Goal: Information Seeking & Learning: Learn about a topic

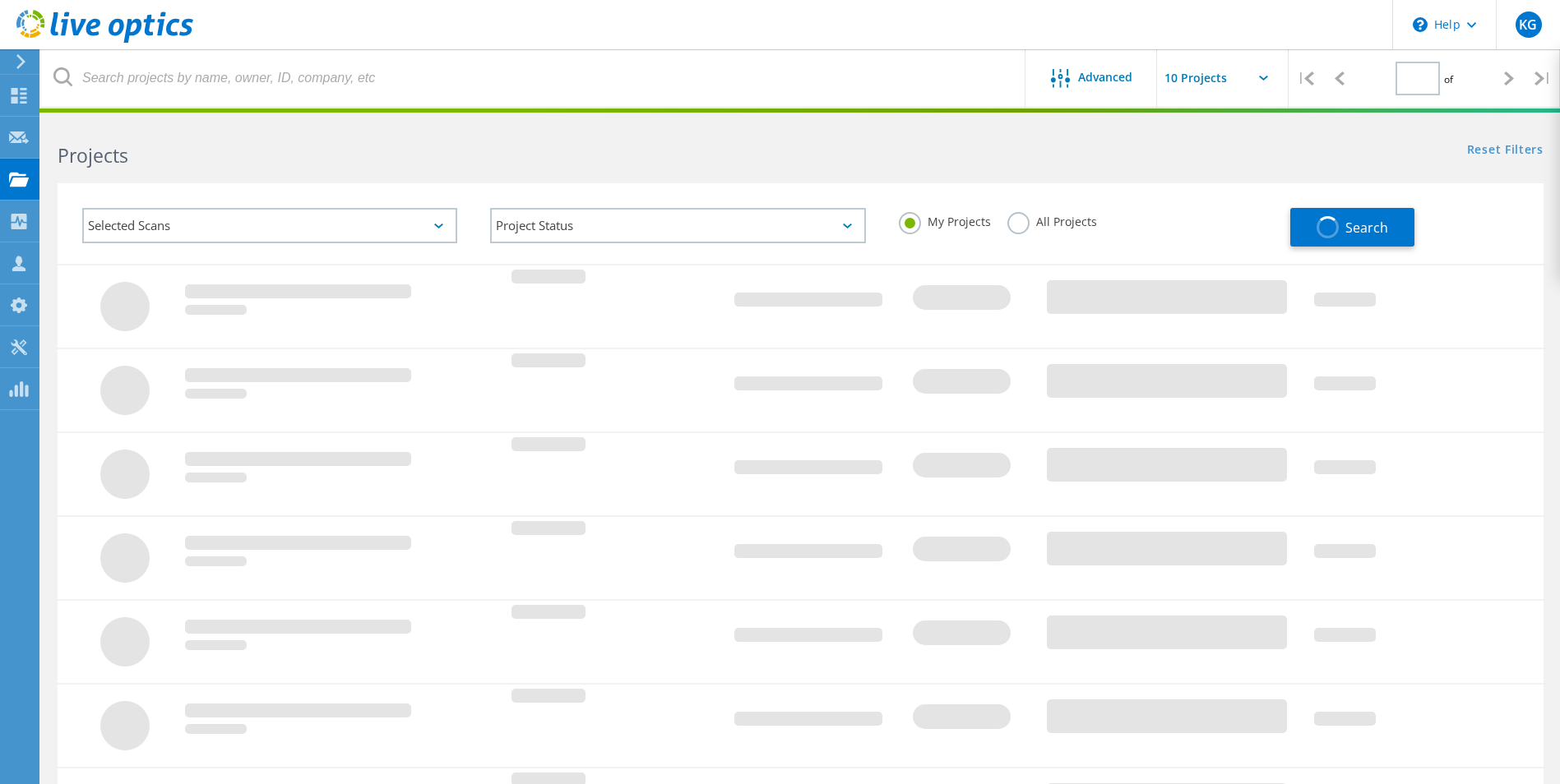
type input "1"
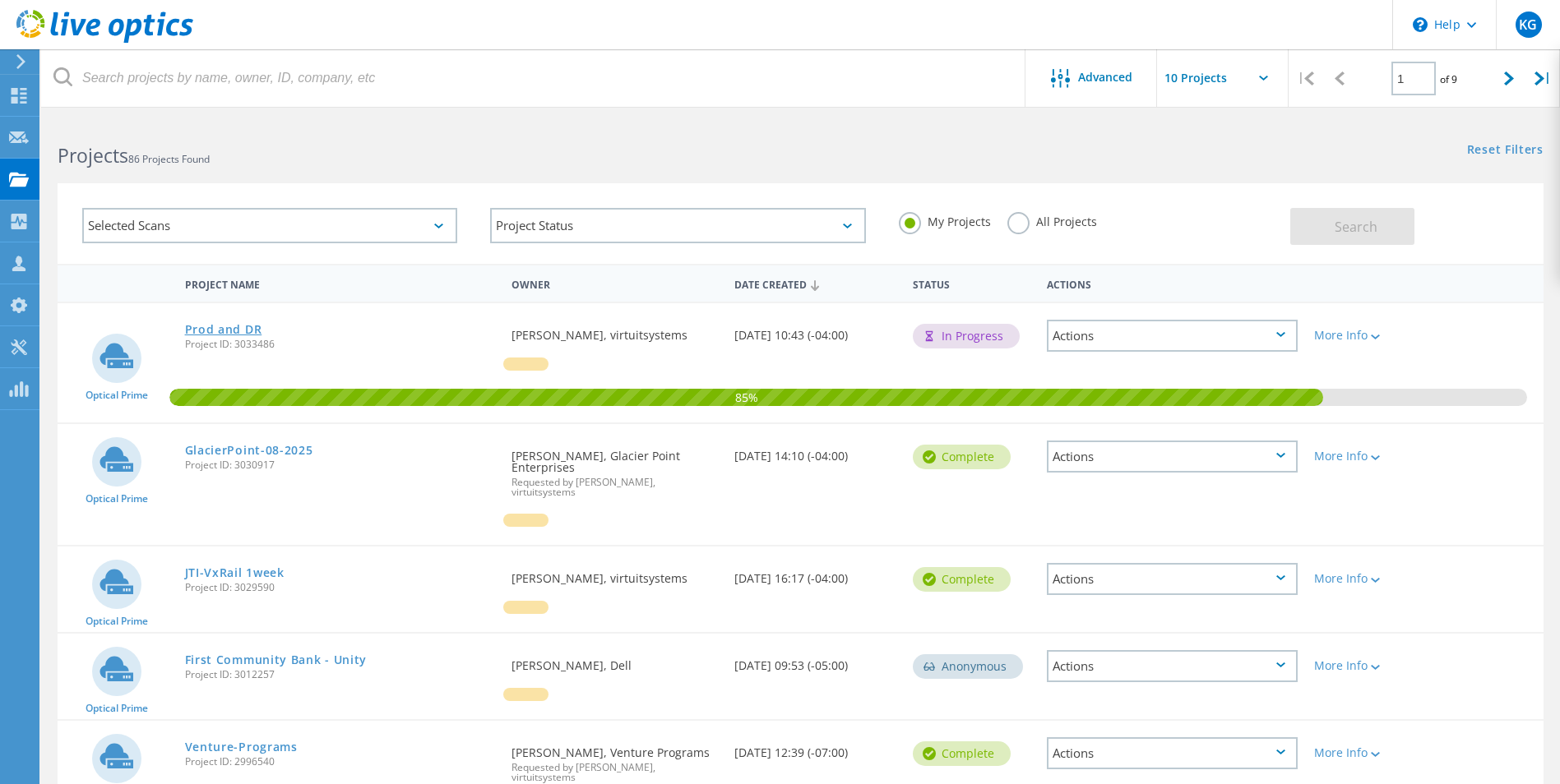
click at [249, 325] on link "Prod and DR" at bounding box center [224, 330] width 77 height 11
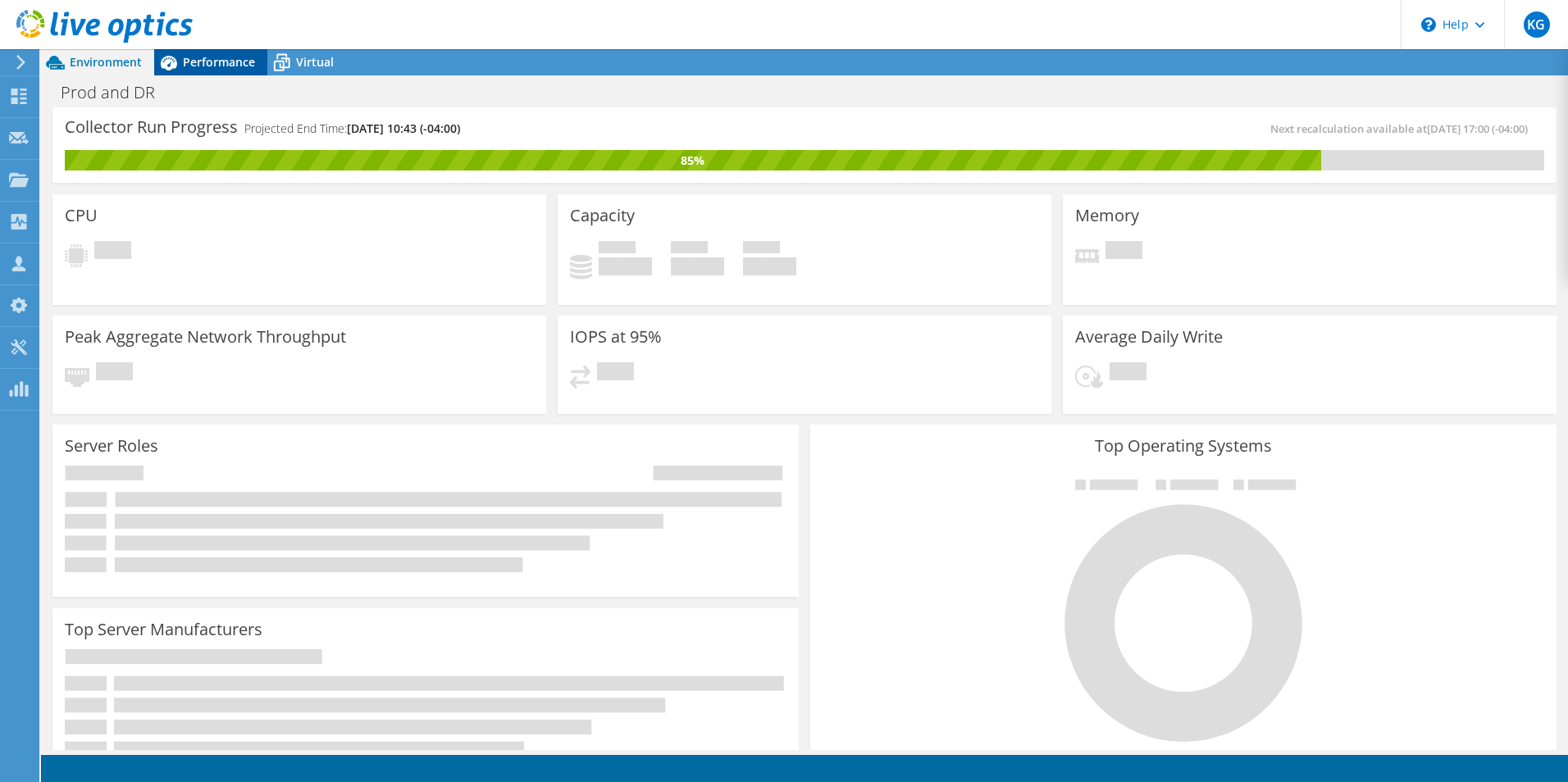
click at [228, 59] on span "Performance" at bounding box center [219, 61] width 72 height 16
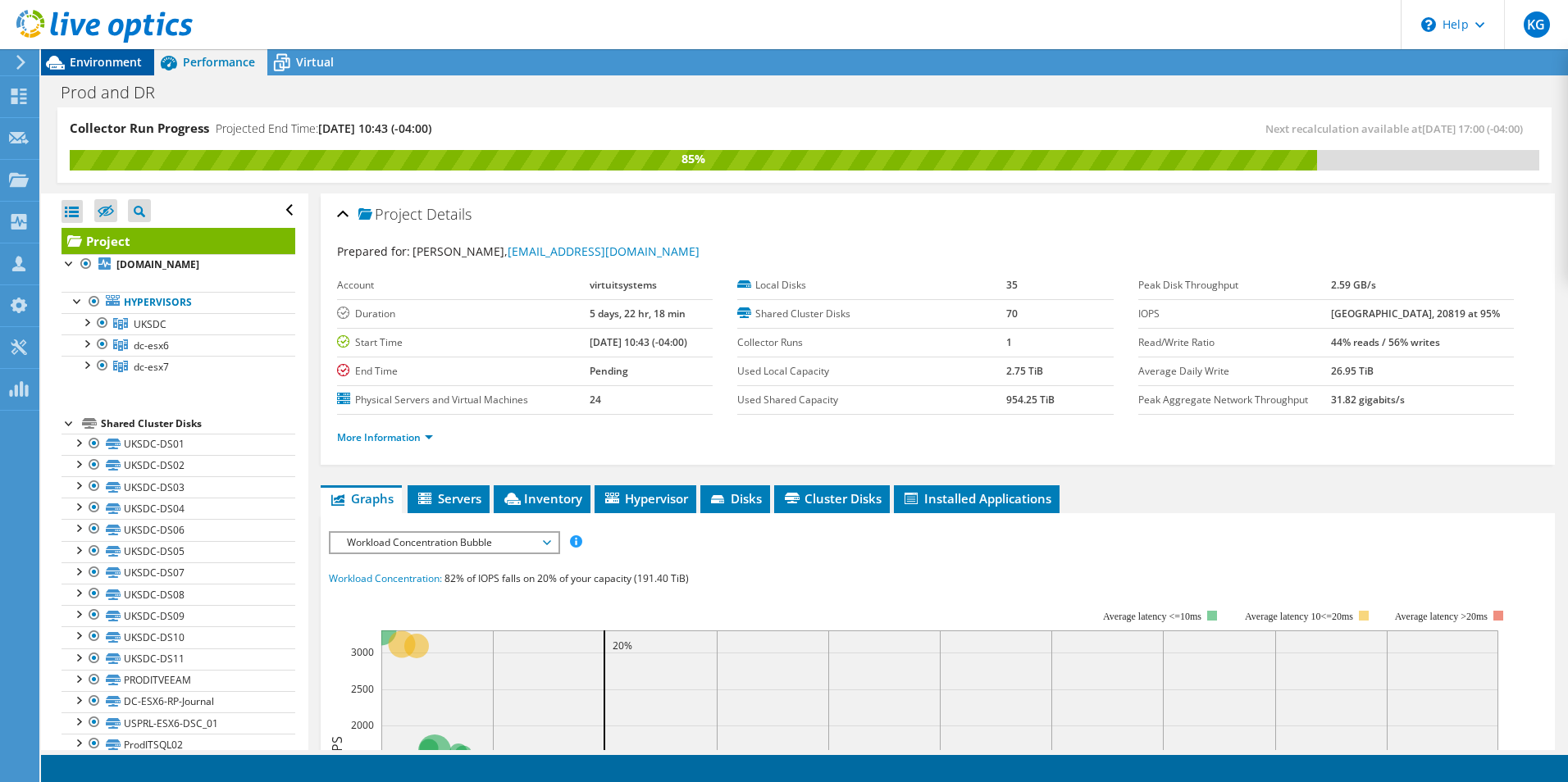
click at [119, 67] on span "Environment" at bounding box center [106, 61] width 72 height 16
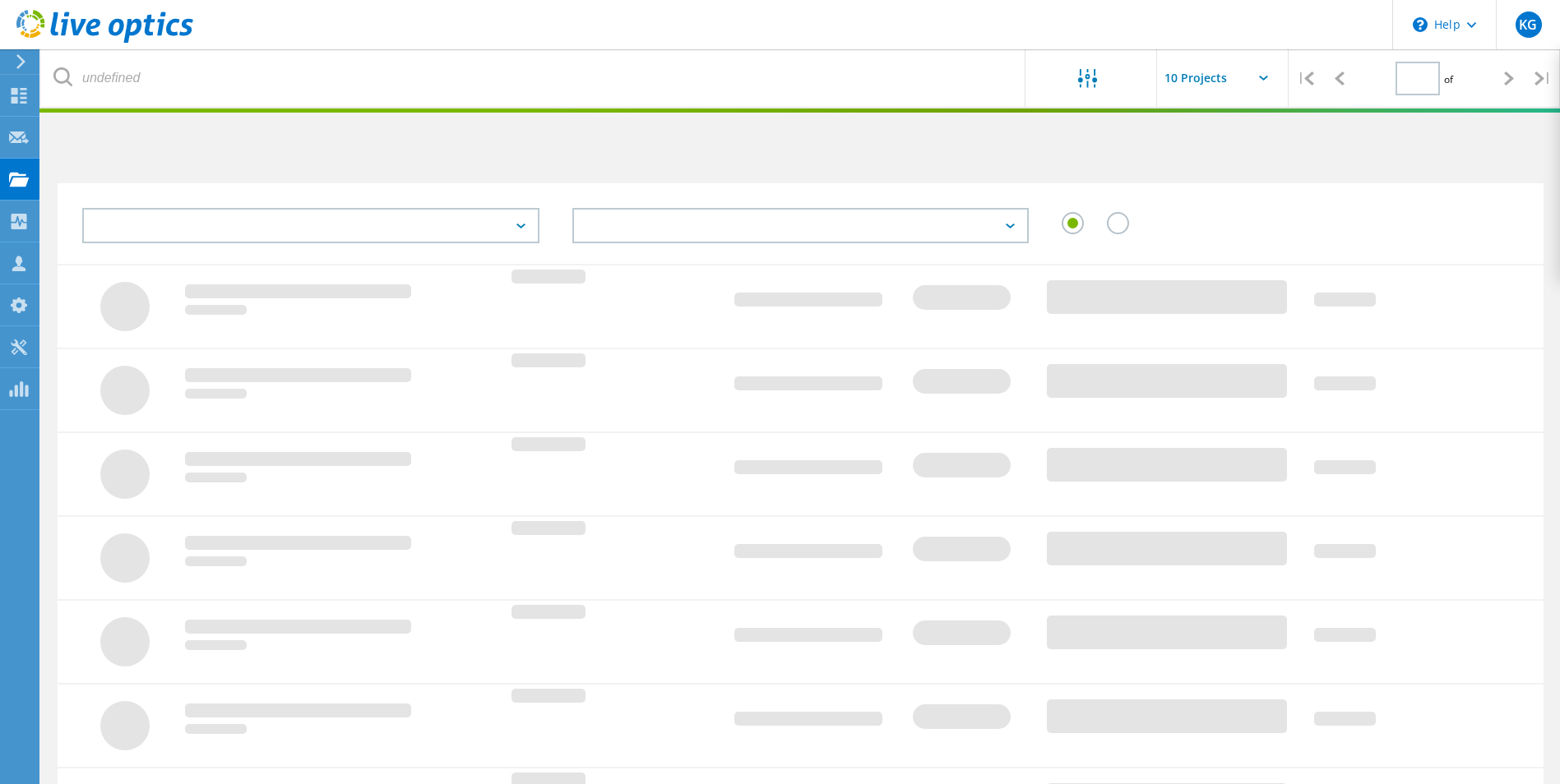
type input "1"
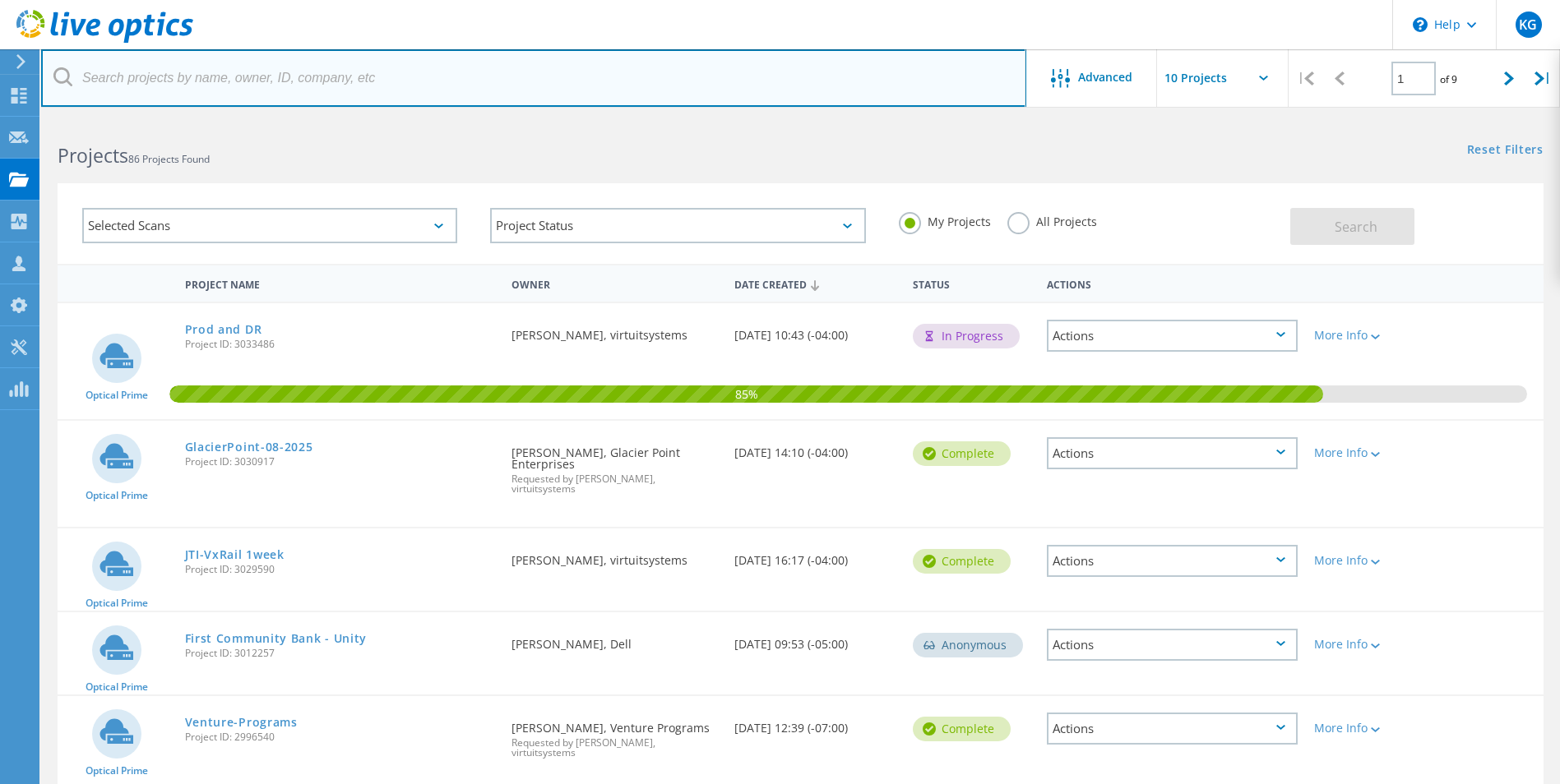
click at [224, 76] on input "text" at bounding box center [534, 78] width 985 height 58
type input "blbg"
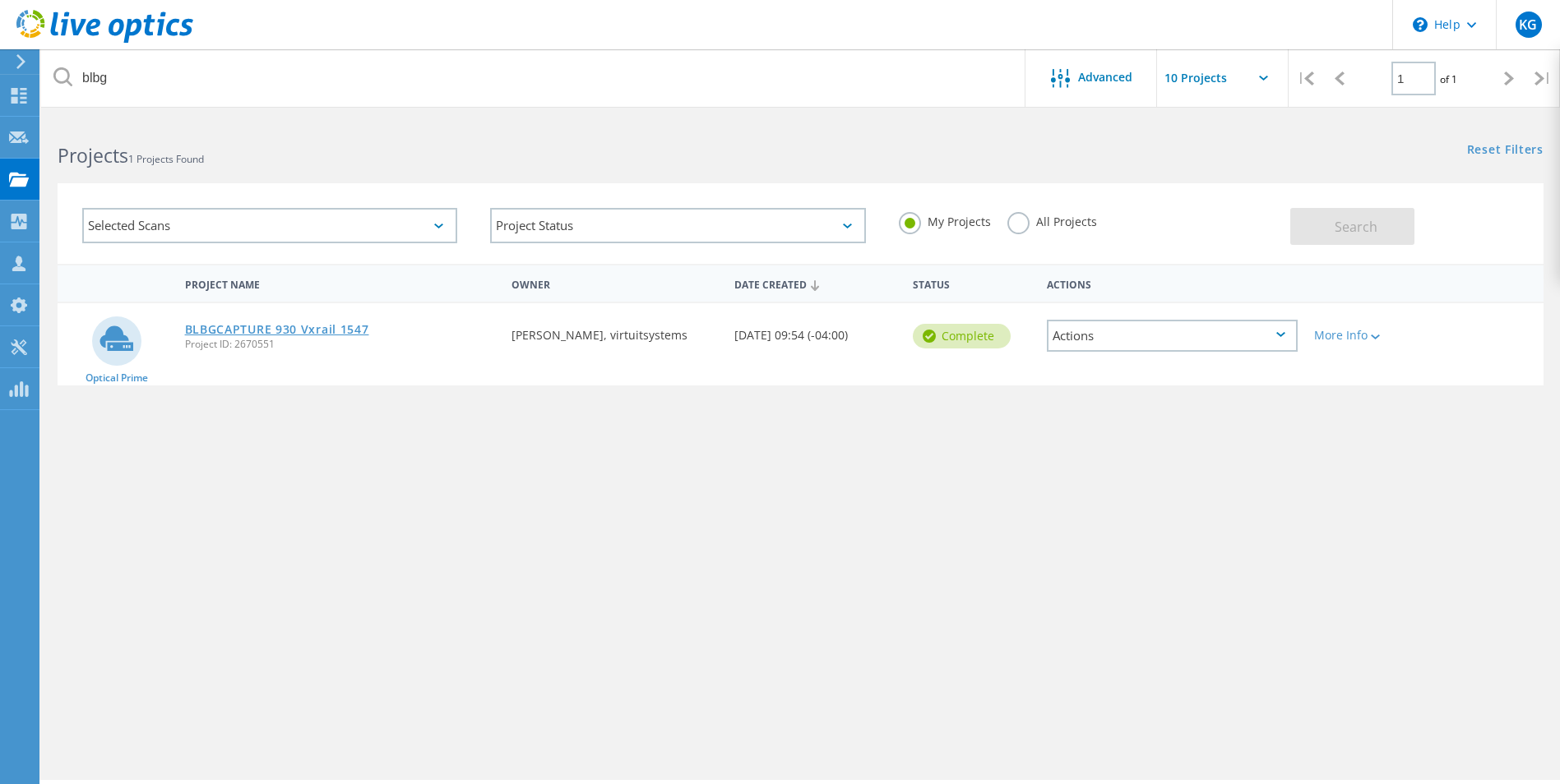
click at [340, 331] on link "BLBGCAPTURE 930 Vxrail 1547" at bounding box center [278, 330] width 184 height 11
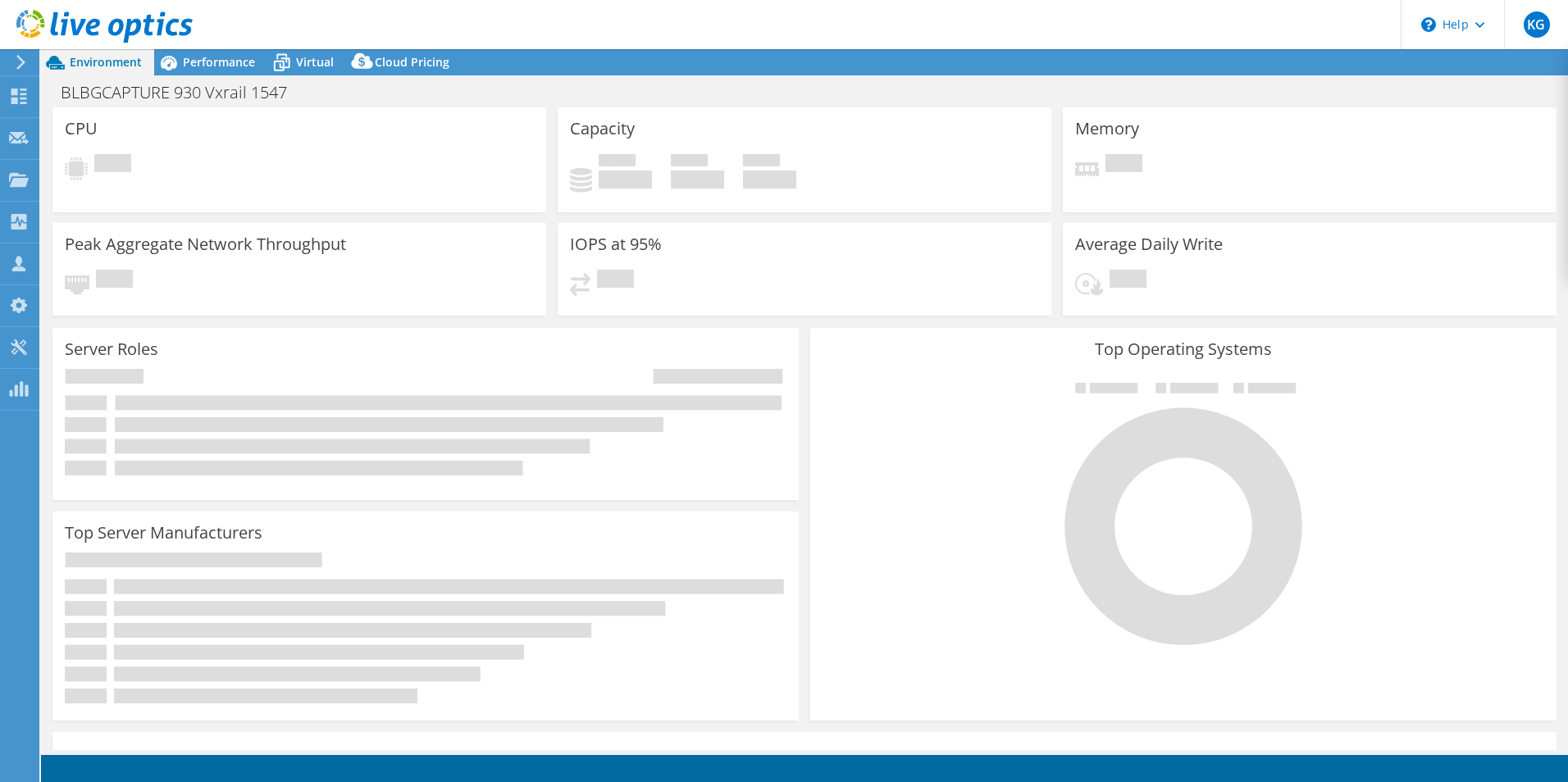
select select "USD"
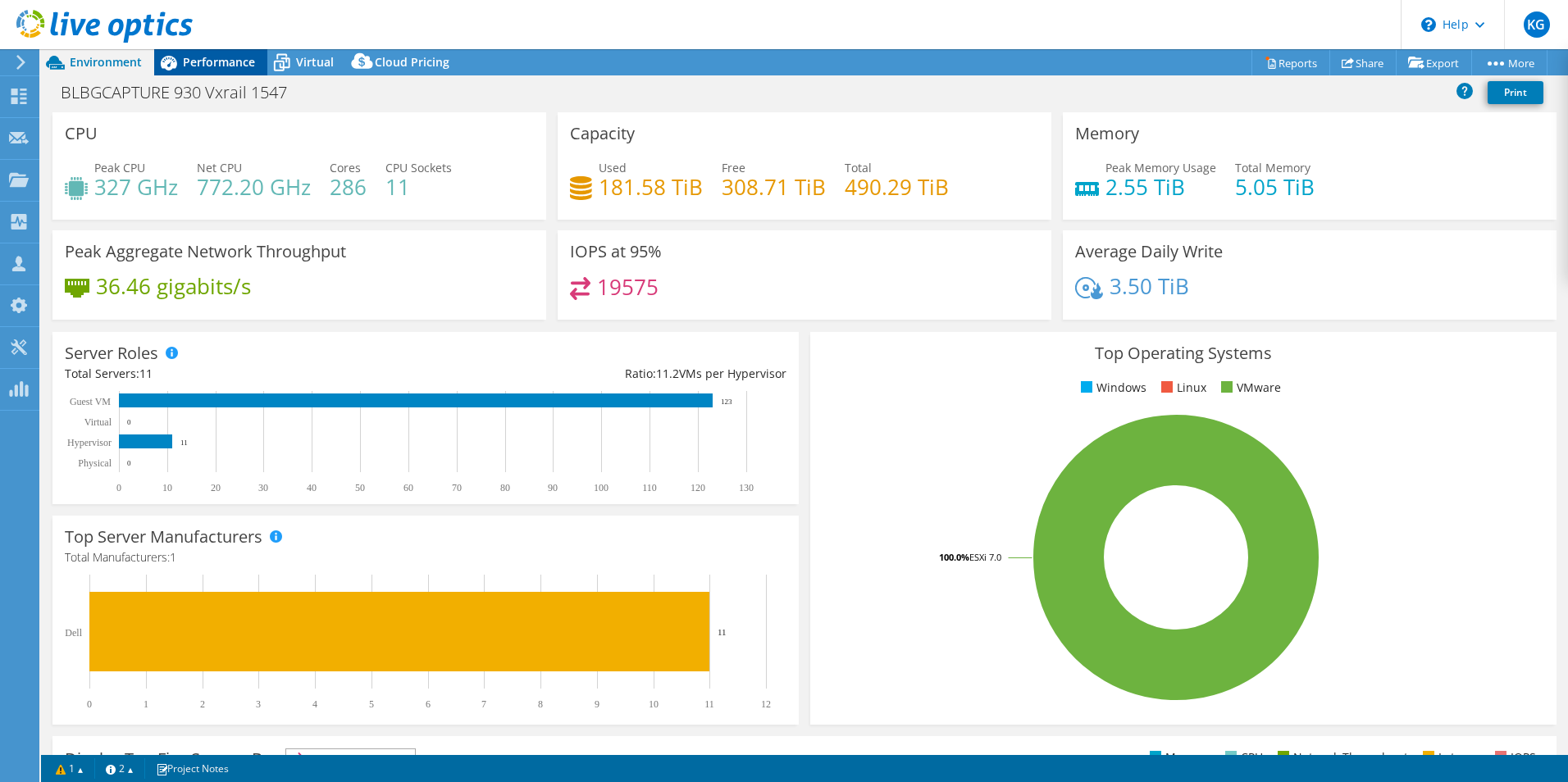
click at [230, 55] on span "Performance" at bounding box center [219, 61] width 72 height 16
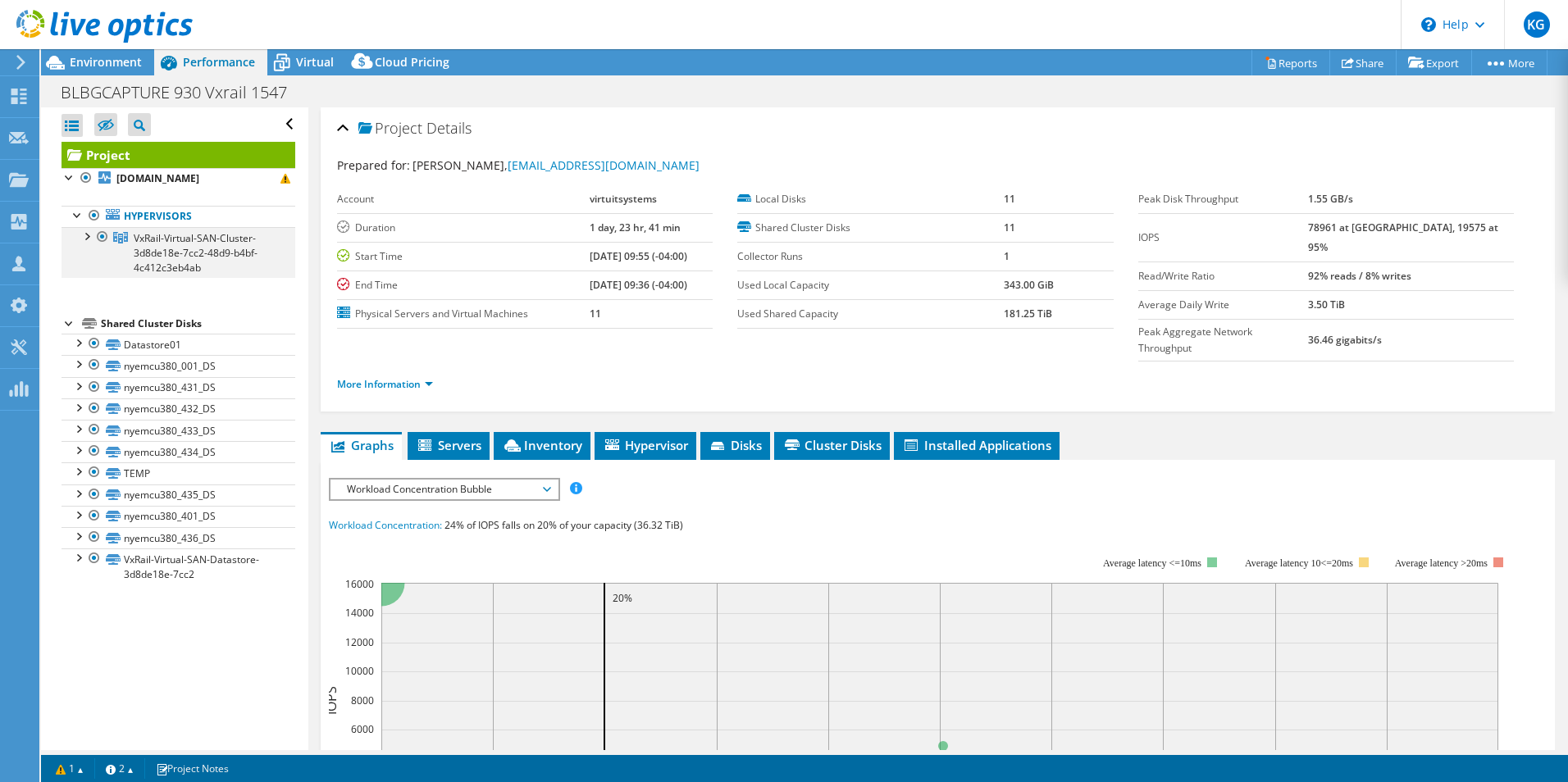
click at [86, 239] on div at bounding box center [86, 236] width 17 height 17
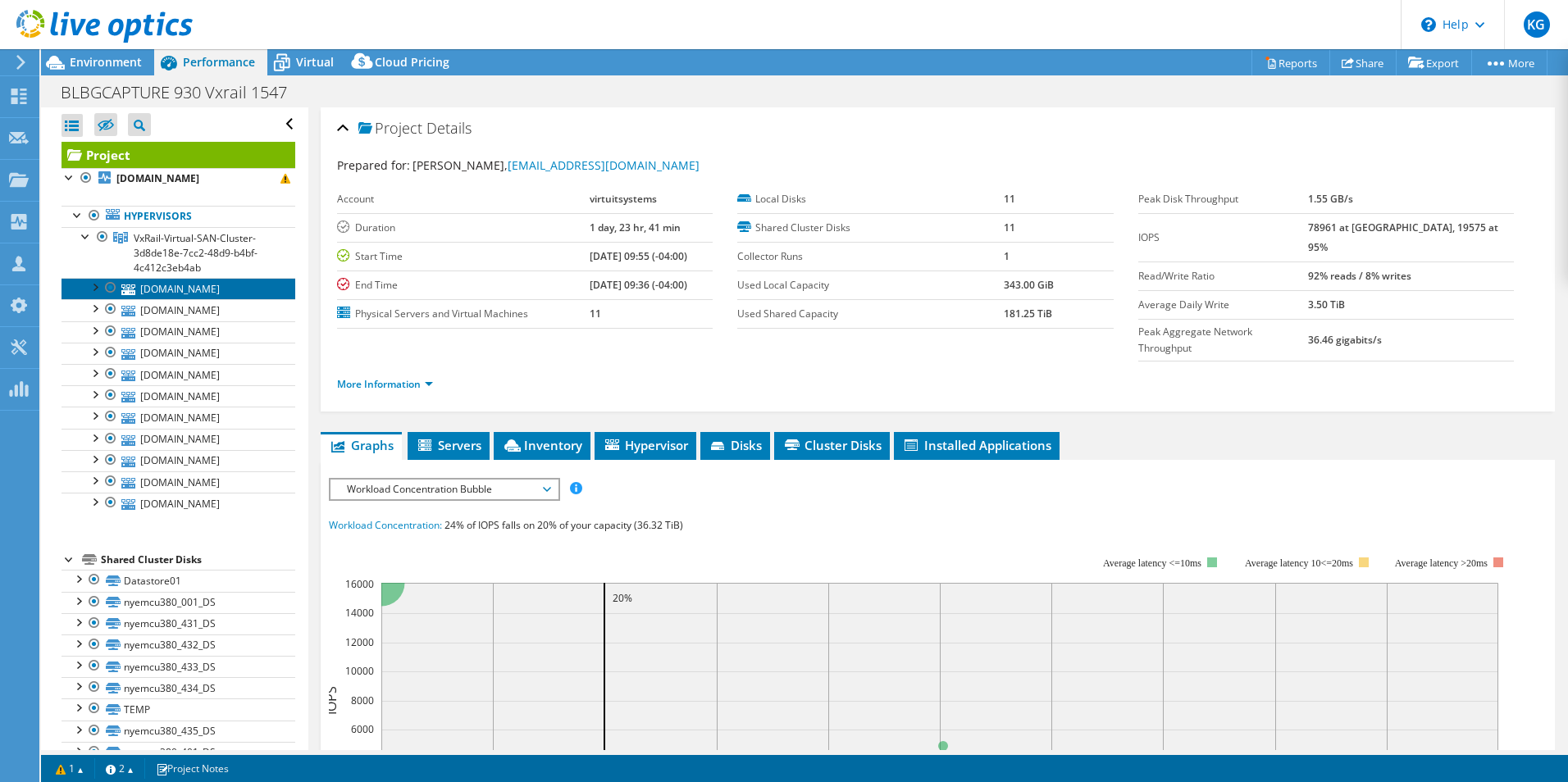
click at [220, 285] on link "[DOMAIN_NAME]" at bounding box center [178, 288] width 234 height 21
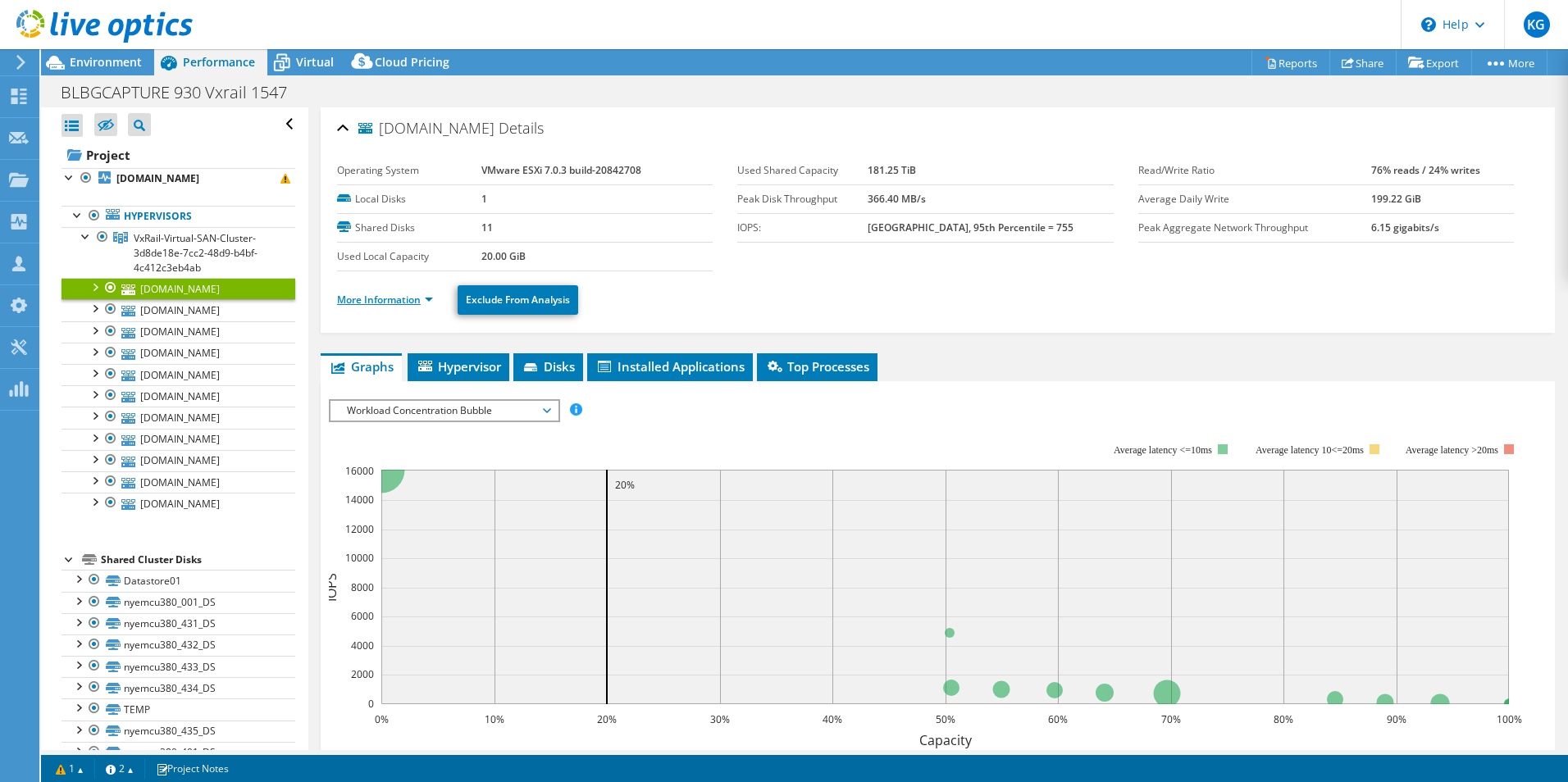
click at [424, 296] on link "More Information" at bounding box center [385, 299] width 96 height 14
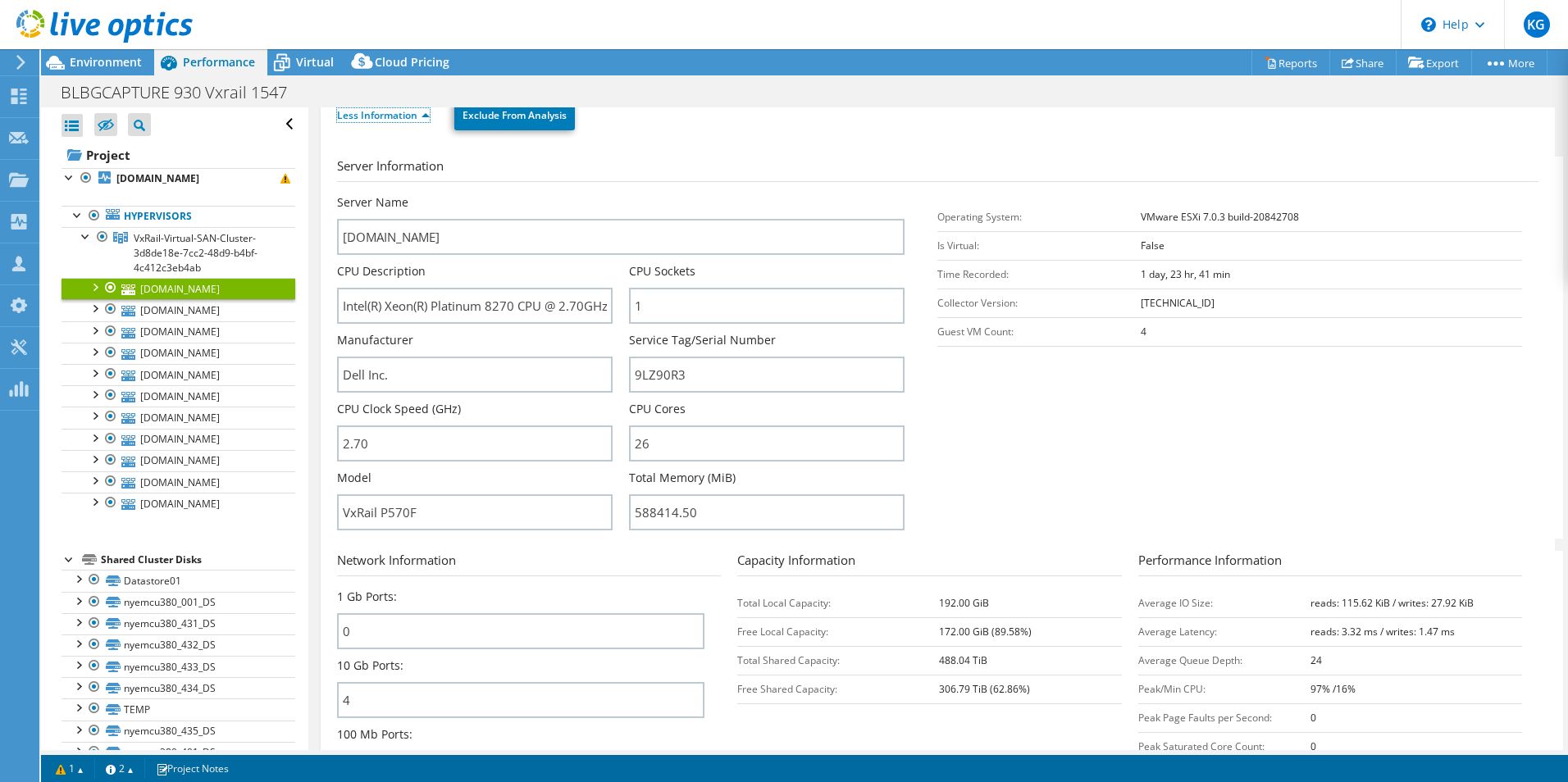
scroll to position [164, 0]
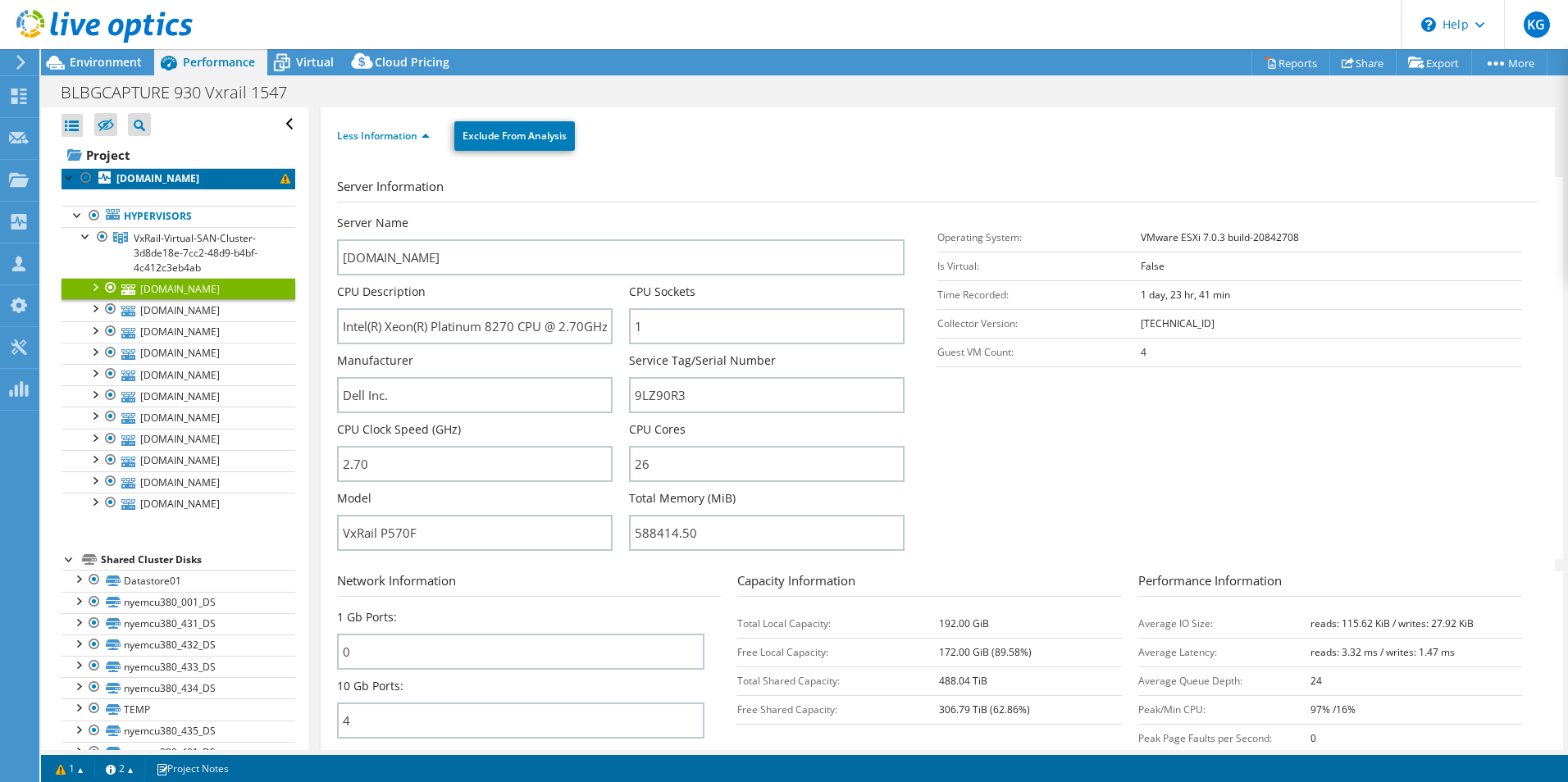
click at [281, 178] on span at bounding box center [285, 178] width 10 height 10
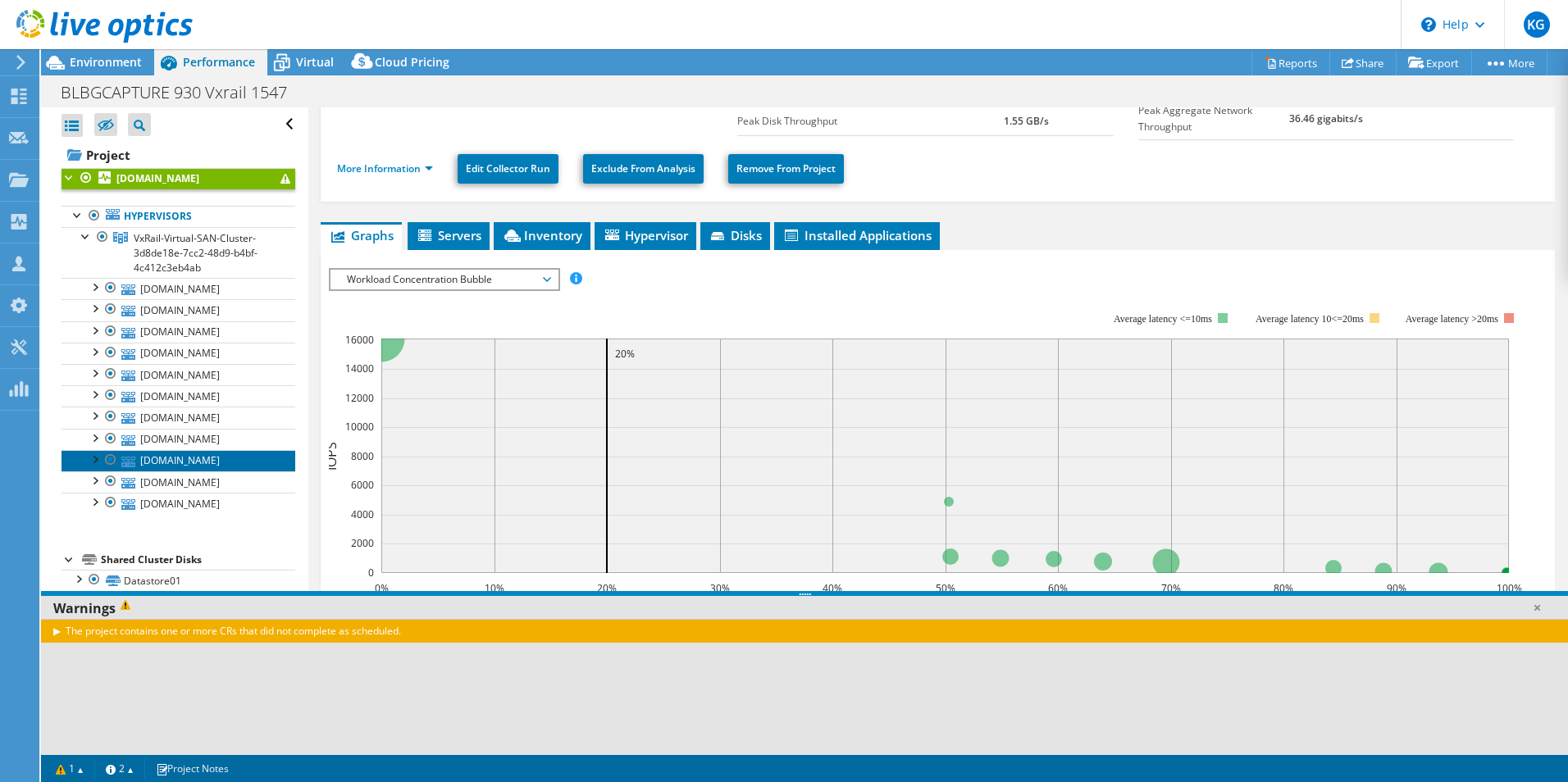
click at [216, 456] on link "[DOMAIN_NAME]" at bounding box center [178, 461] width 234 height 21
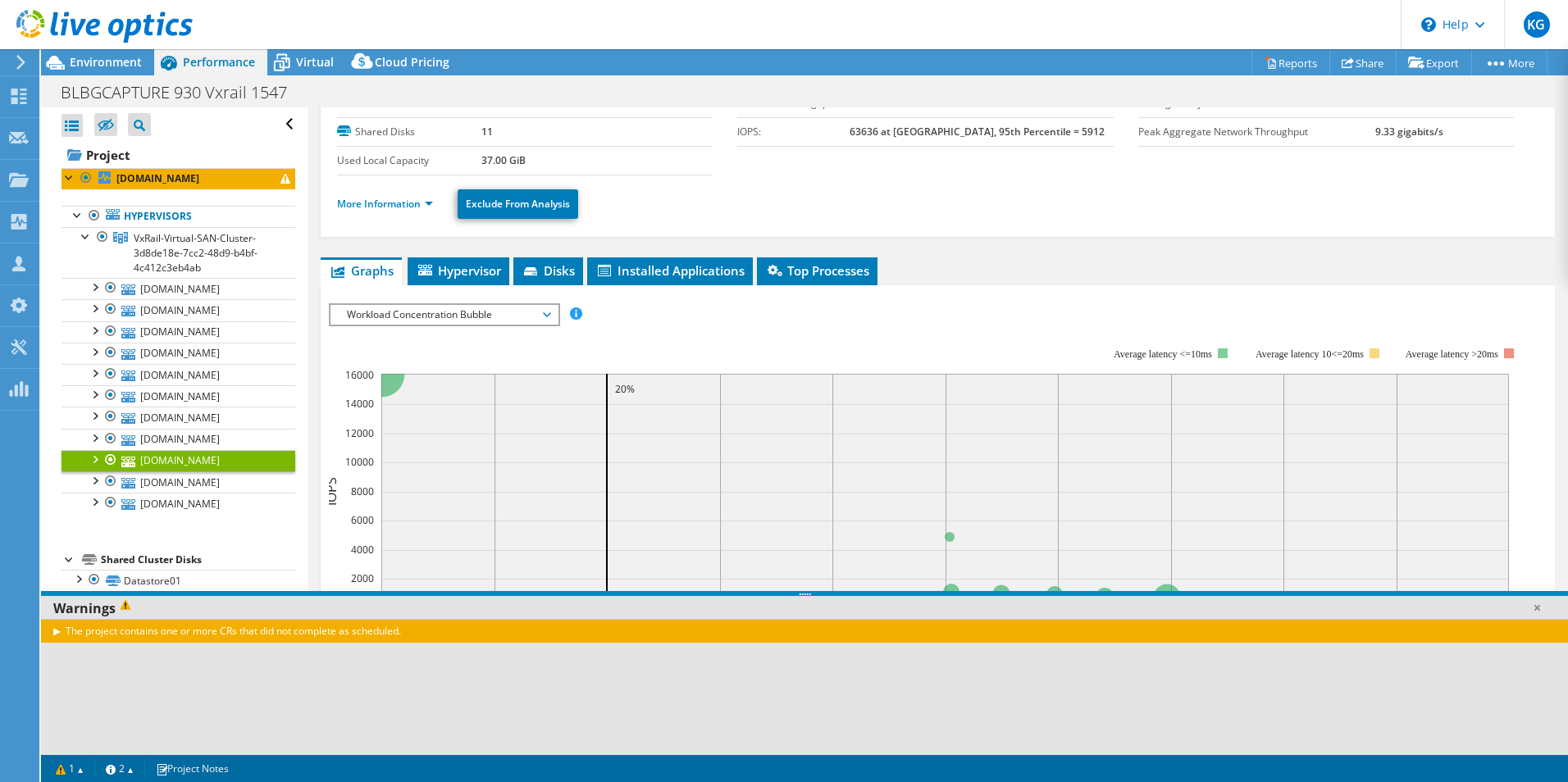
scroll to position [0, 0]
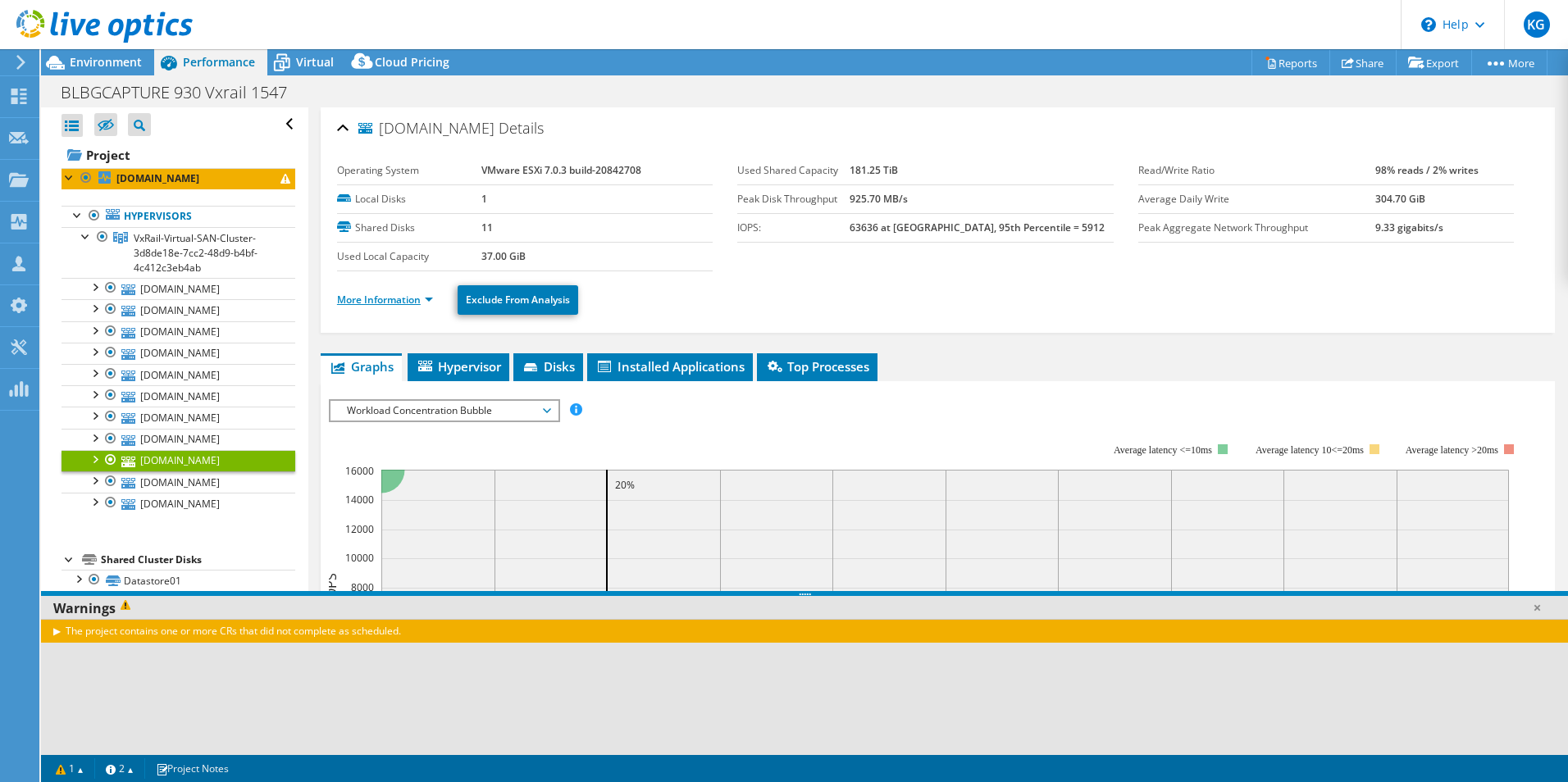
click at [356, 297] on link "More Information" at bounding box center [385, 299] width 96 height 14
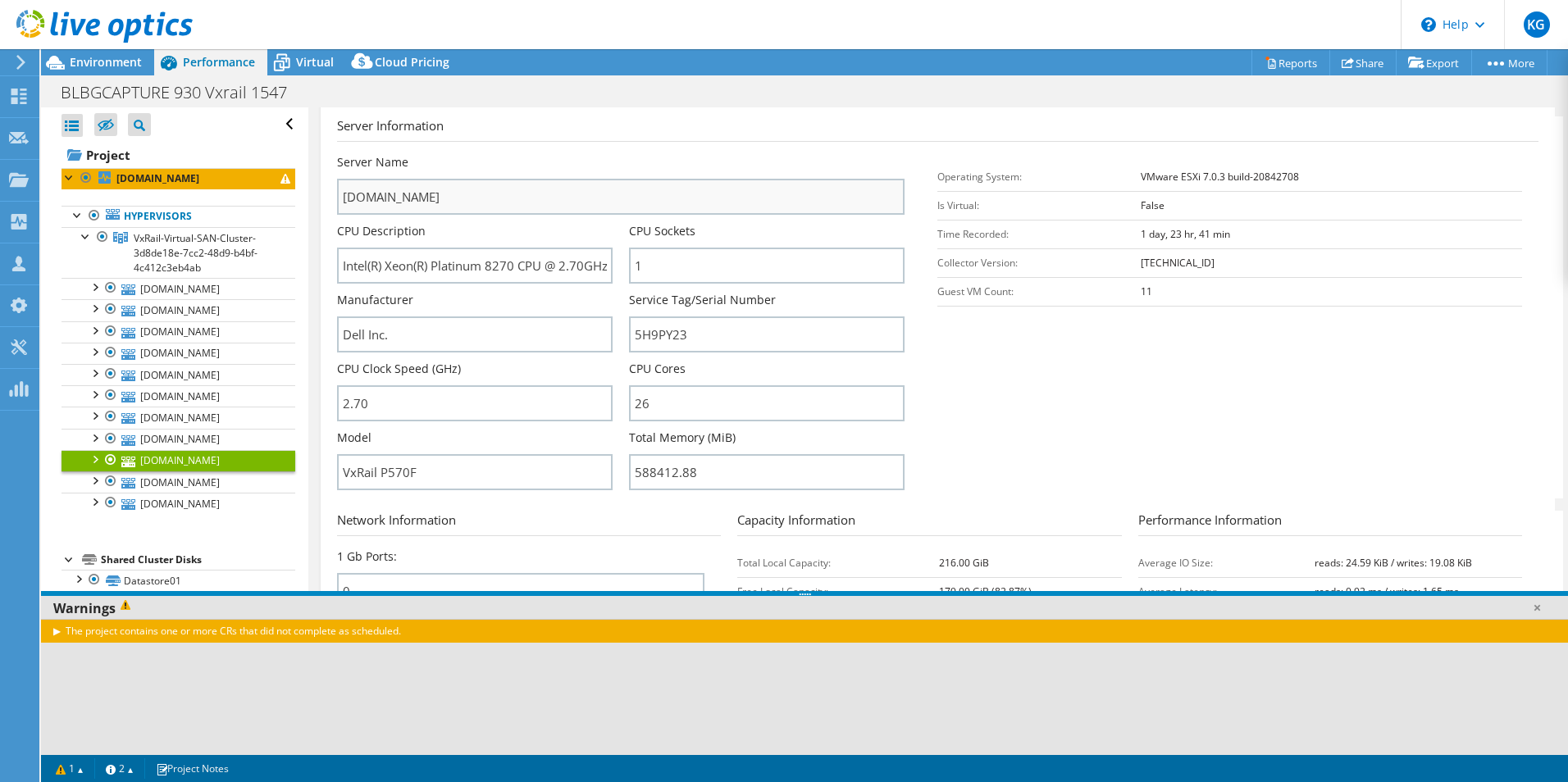
scroll to position [246, 0]
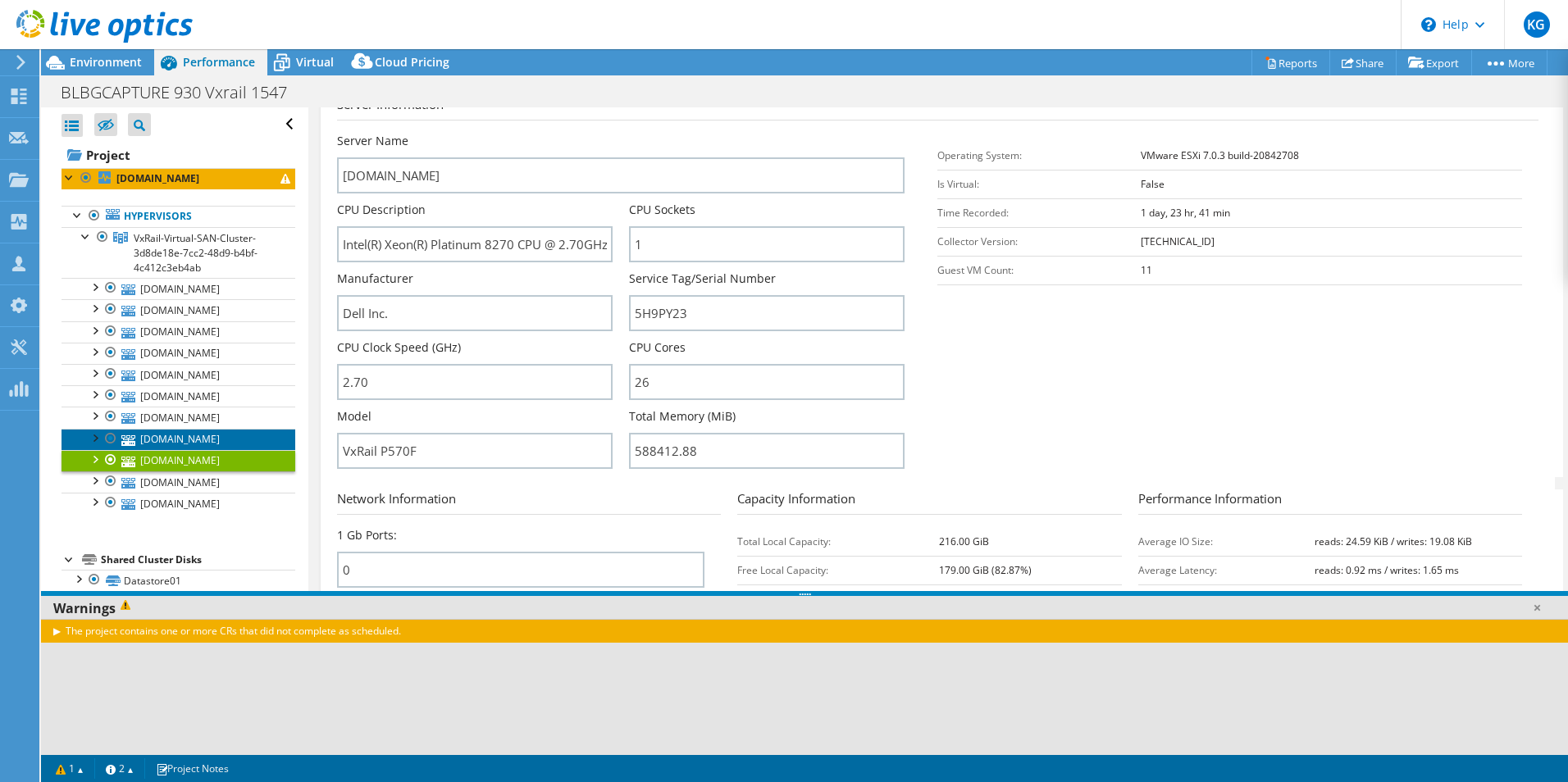
click at [220, 435] on link "[DOMAIN_NAME]" at bounding box center [178, 439] width 234 height 21
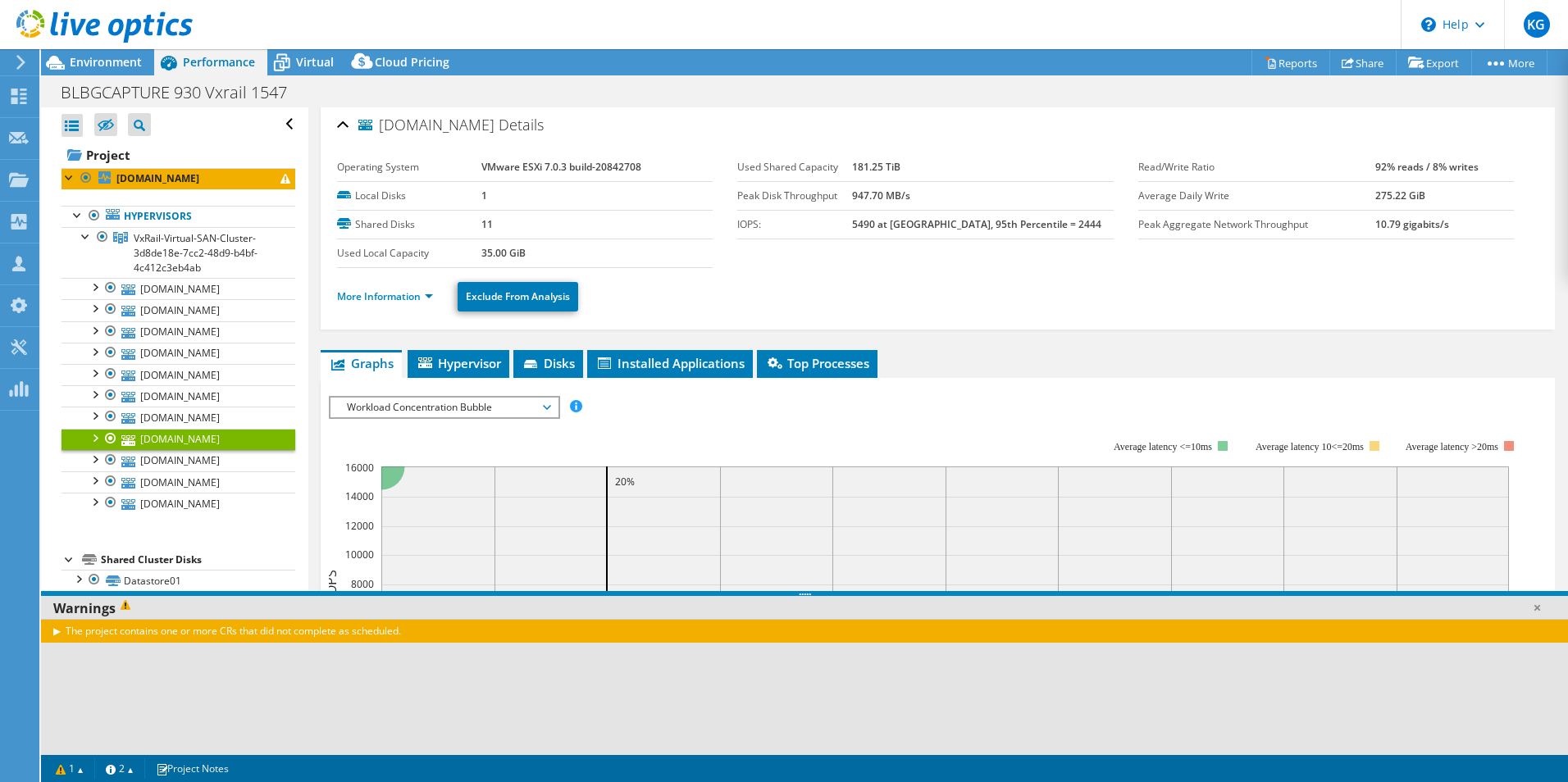
scroll to position [0, 0]
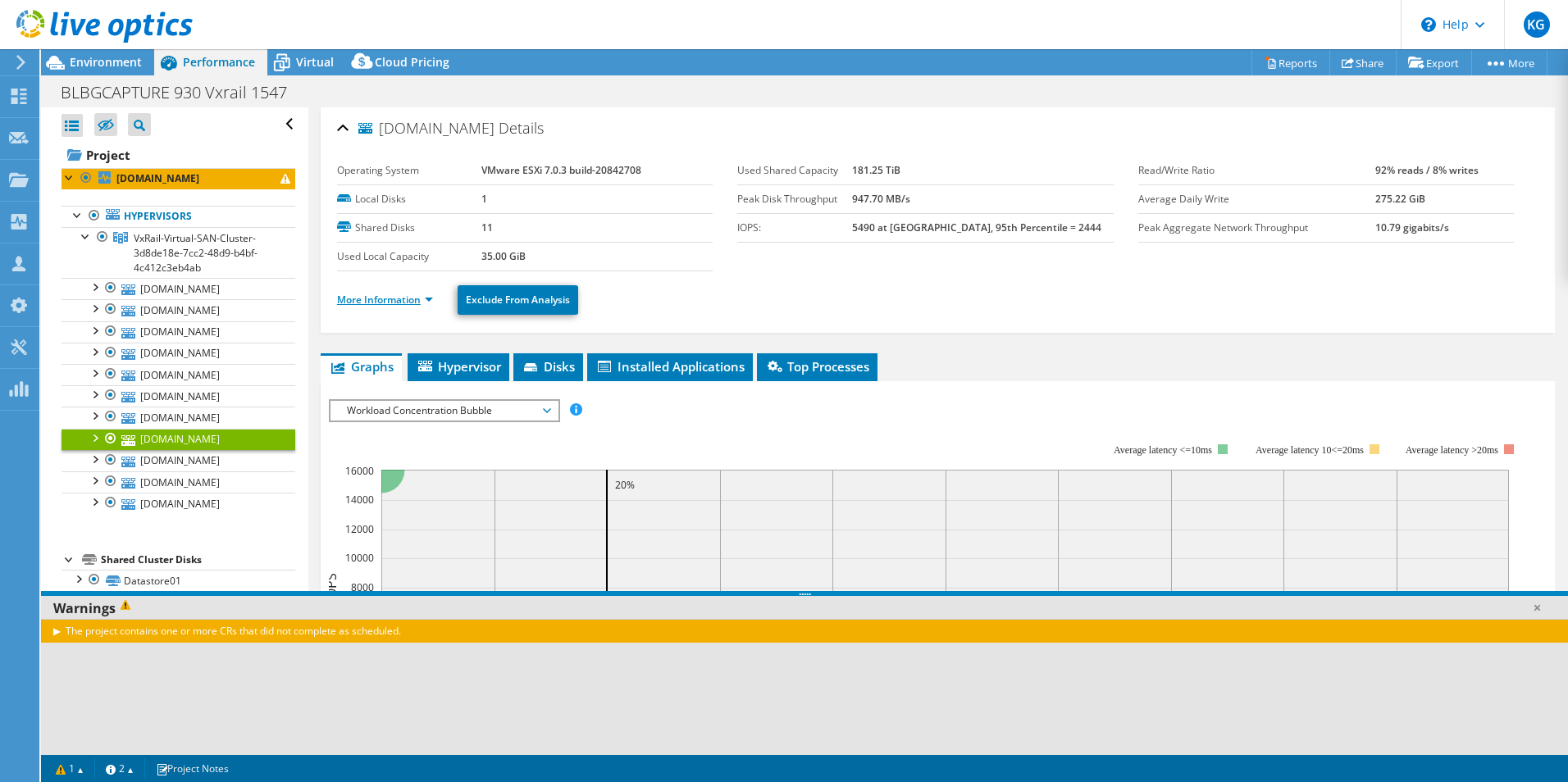
click at [416, 306] on link "More Information" at bounding box center [385, 299] width 96 height 14
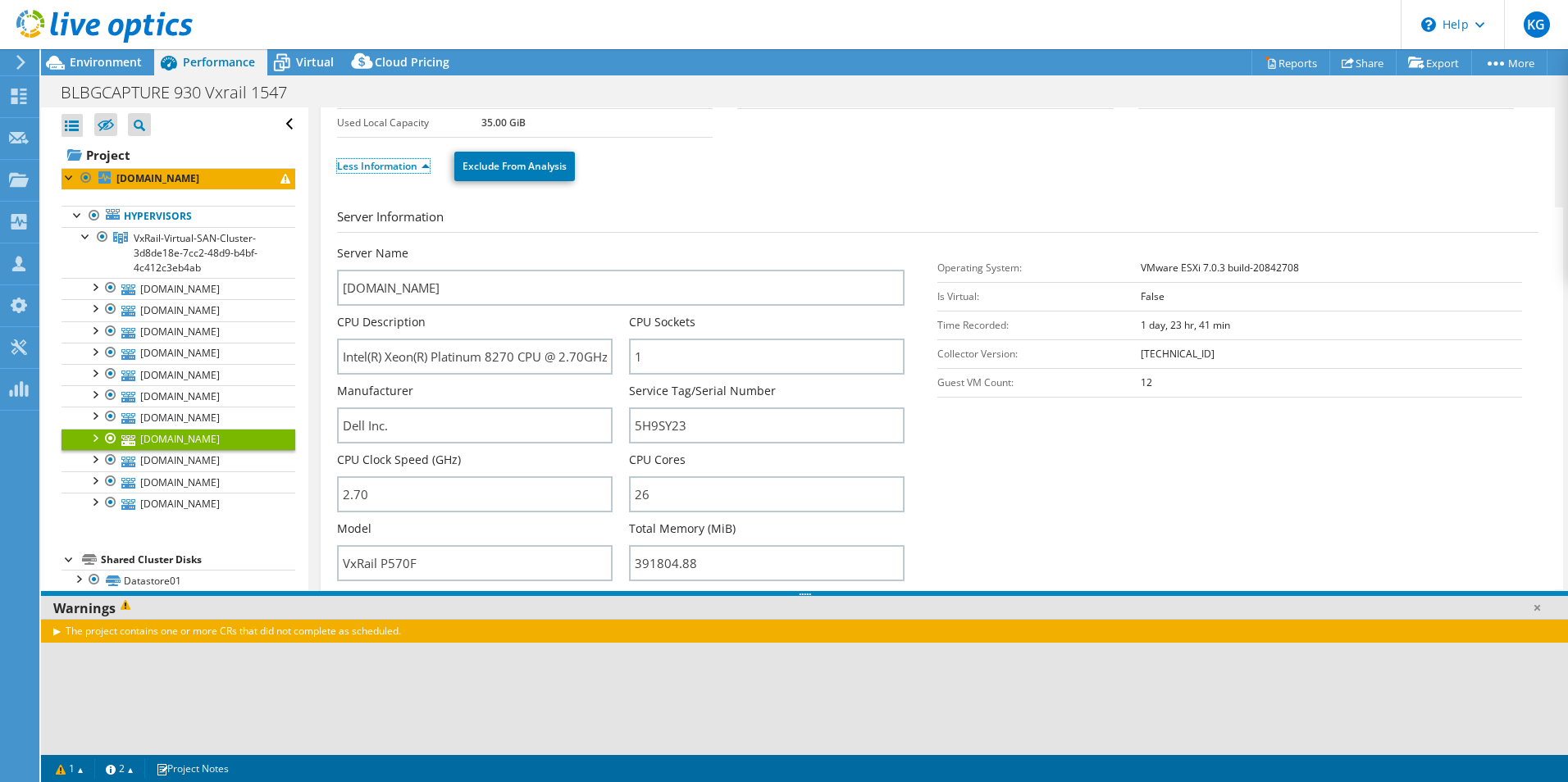
scroll to position [164, 0]
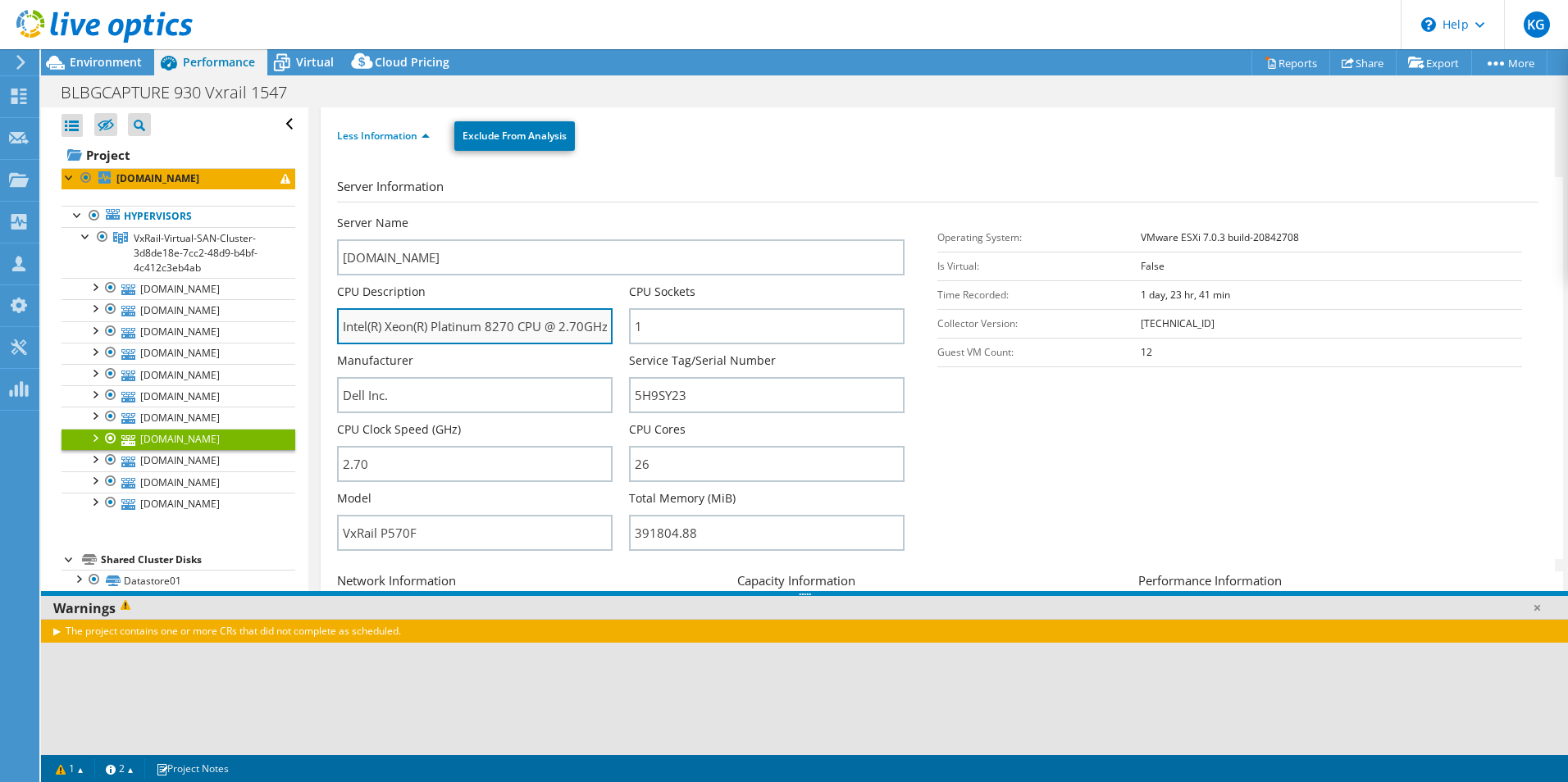
click at [589, 333] on input "Intel(R) Xeon(R) Platinum 8270 CPU @ 2.70GHz 2.69 GHz" at bounding box center [475, 326] width 276 height 36
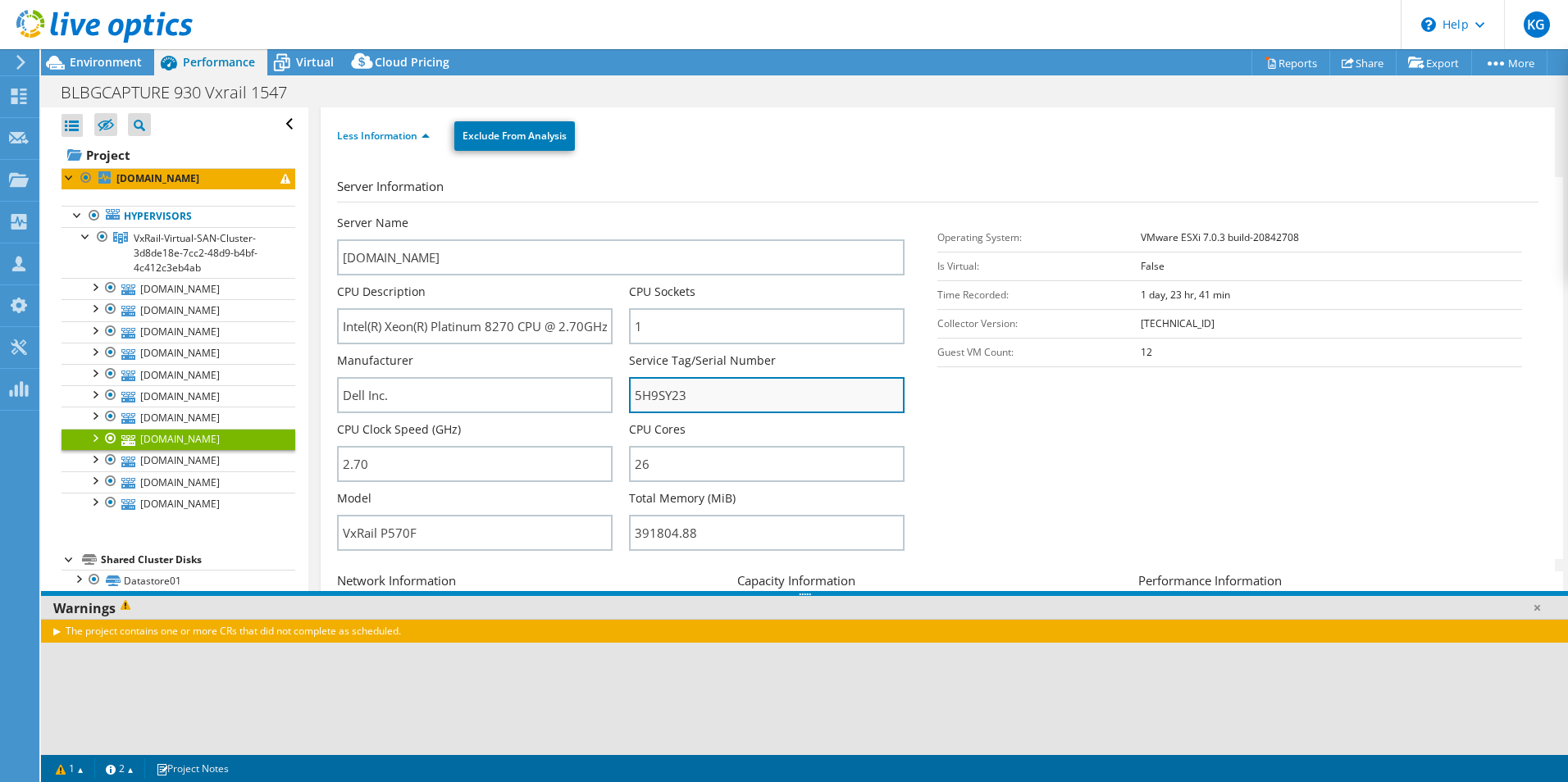
drag, startPoint x: 758, startPoint y: 396, endPoint x: 629, endPoint y: 398, distance: 129.0
click at [629, 398] on input "5H9SY23" at bounding box center [766, 395] width 276 height 36
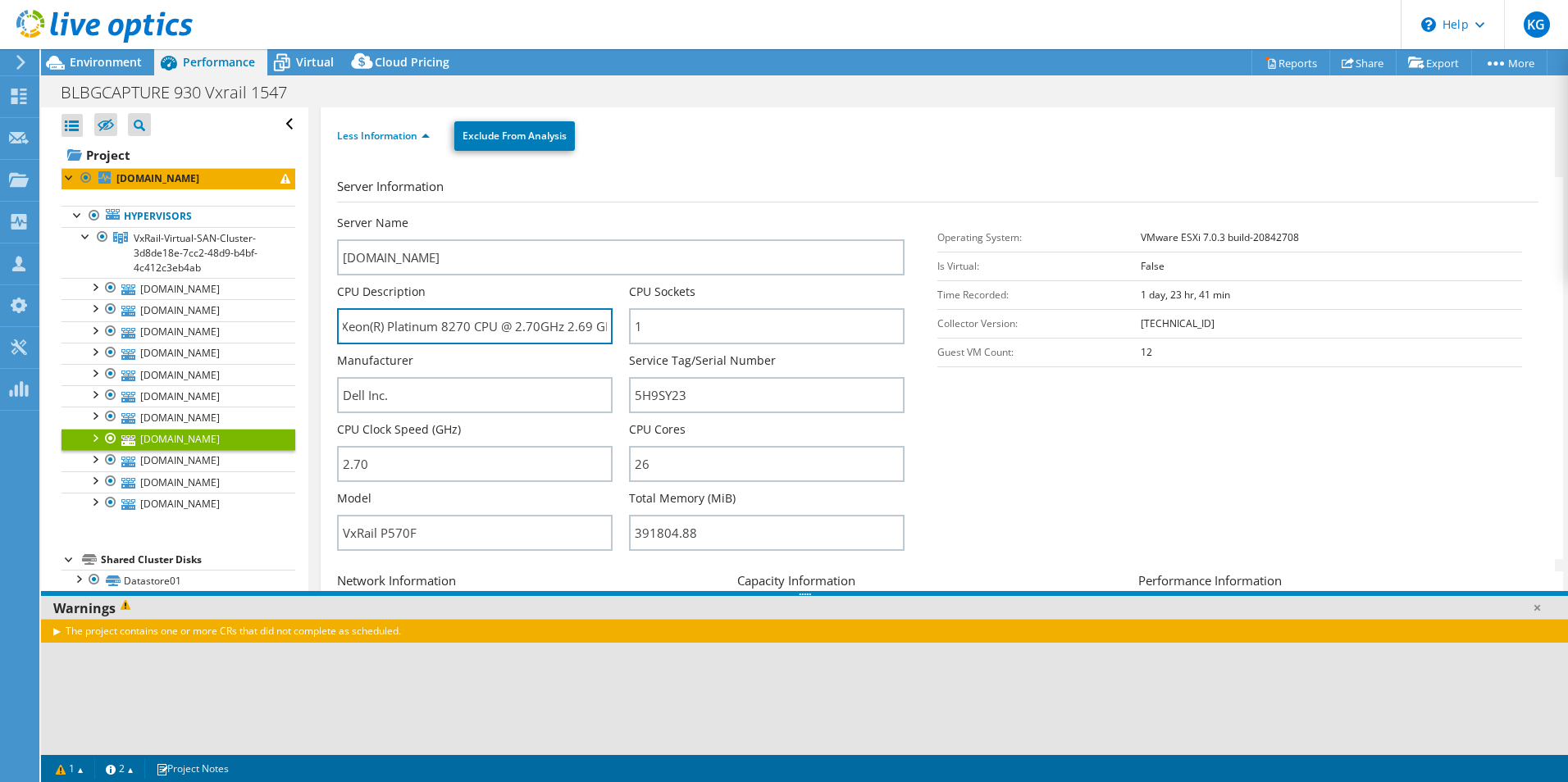
scroll to position [0, 59]
drag, startPoint x: 342, startPoint y: 332, endPoint x: 628, endPoint y: 333, distance: 286.0
click at [628, 215] on div "Server Name blbgesx004.blbglaw.com CPU Description Intel(R) Xeon(R) Platinum 82…" at bounding box center [629, 215] width 584 height 0
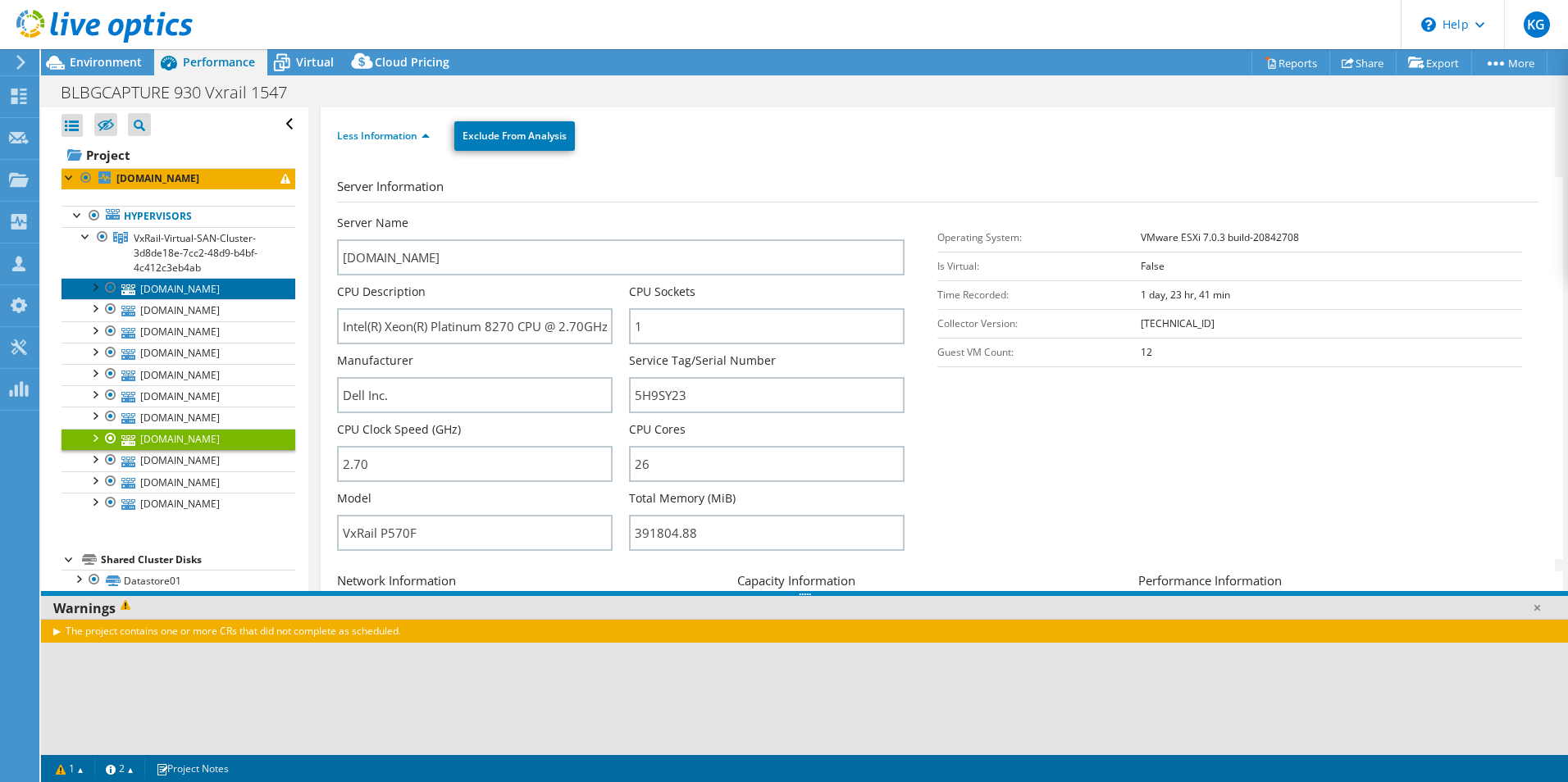
click at [192, 293] on link "[DOMAIN_NAME]" at bounding box center [178, 288] width 234 height 21
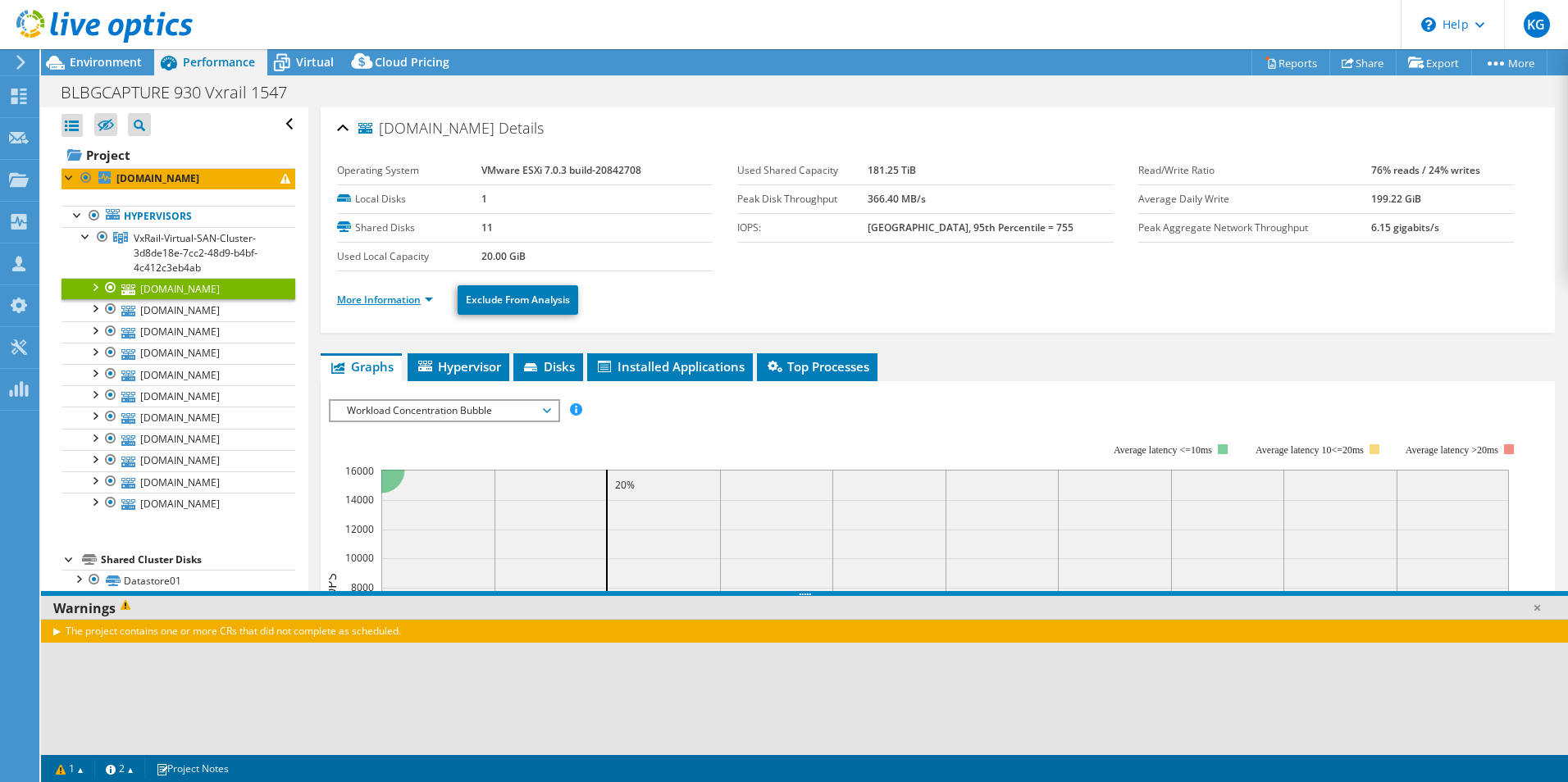
click at [403, 303] on link "More Information" at bounding box center [385, 299] width 96 height 14
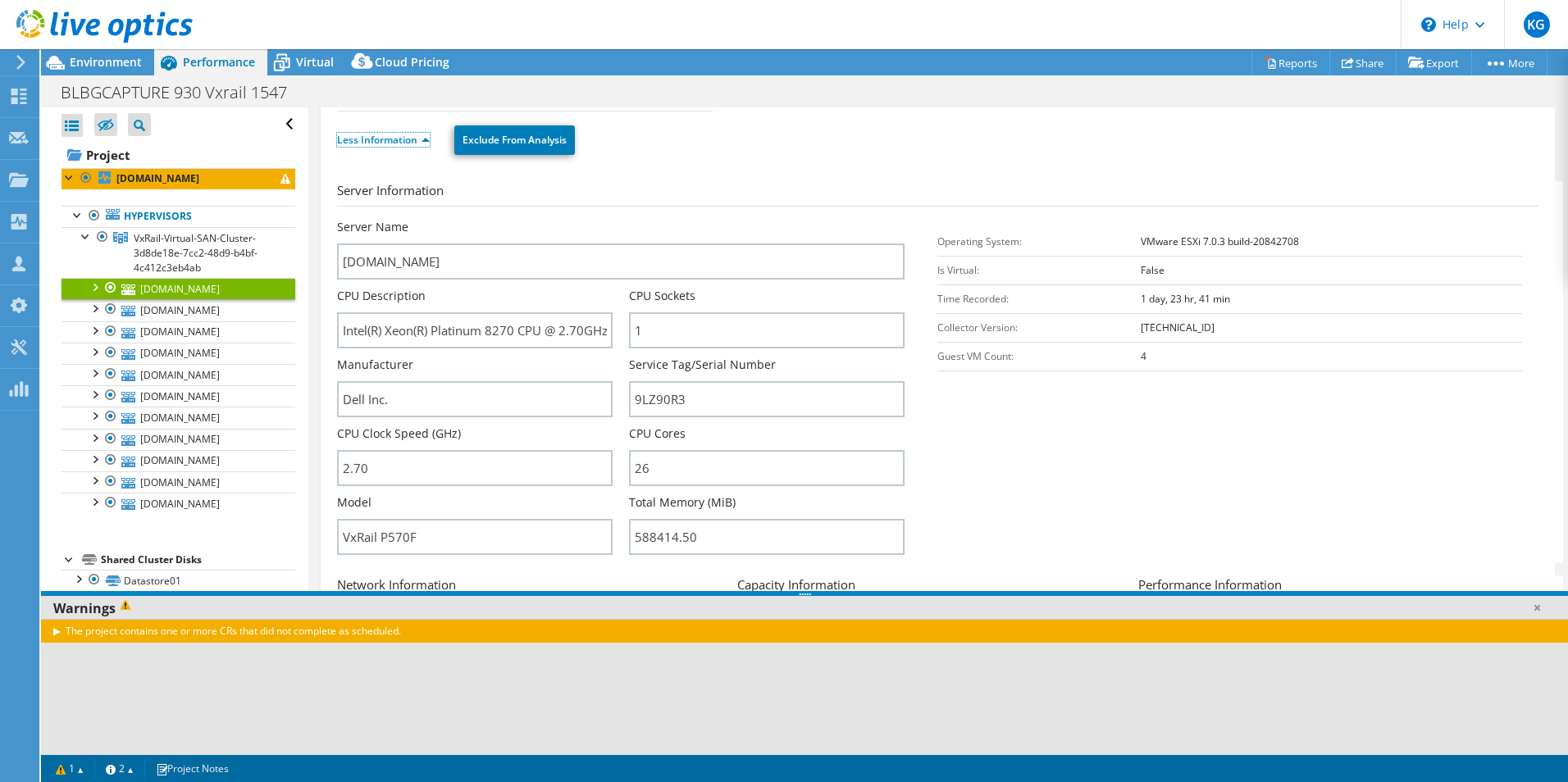
scroll to position [164, 0]
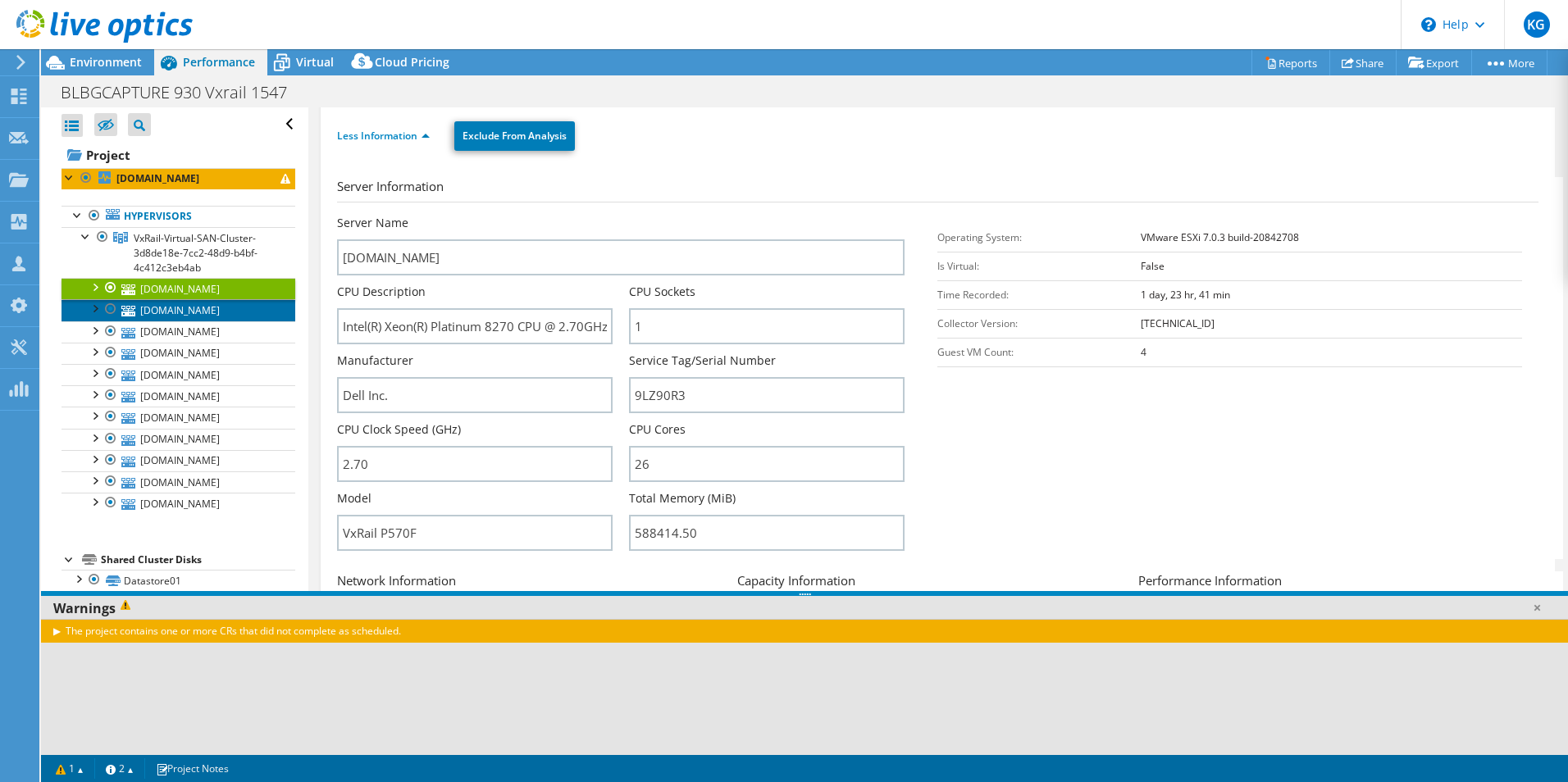
click at [213, 309] on link "[DOMAIN_NAME]" at bounding box center [178, 309] width 234 height 21
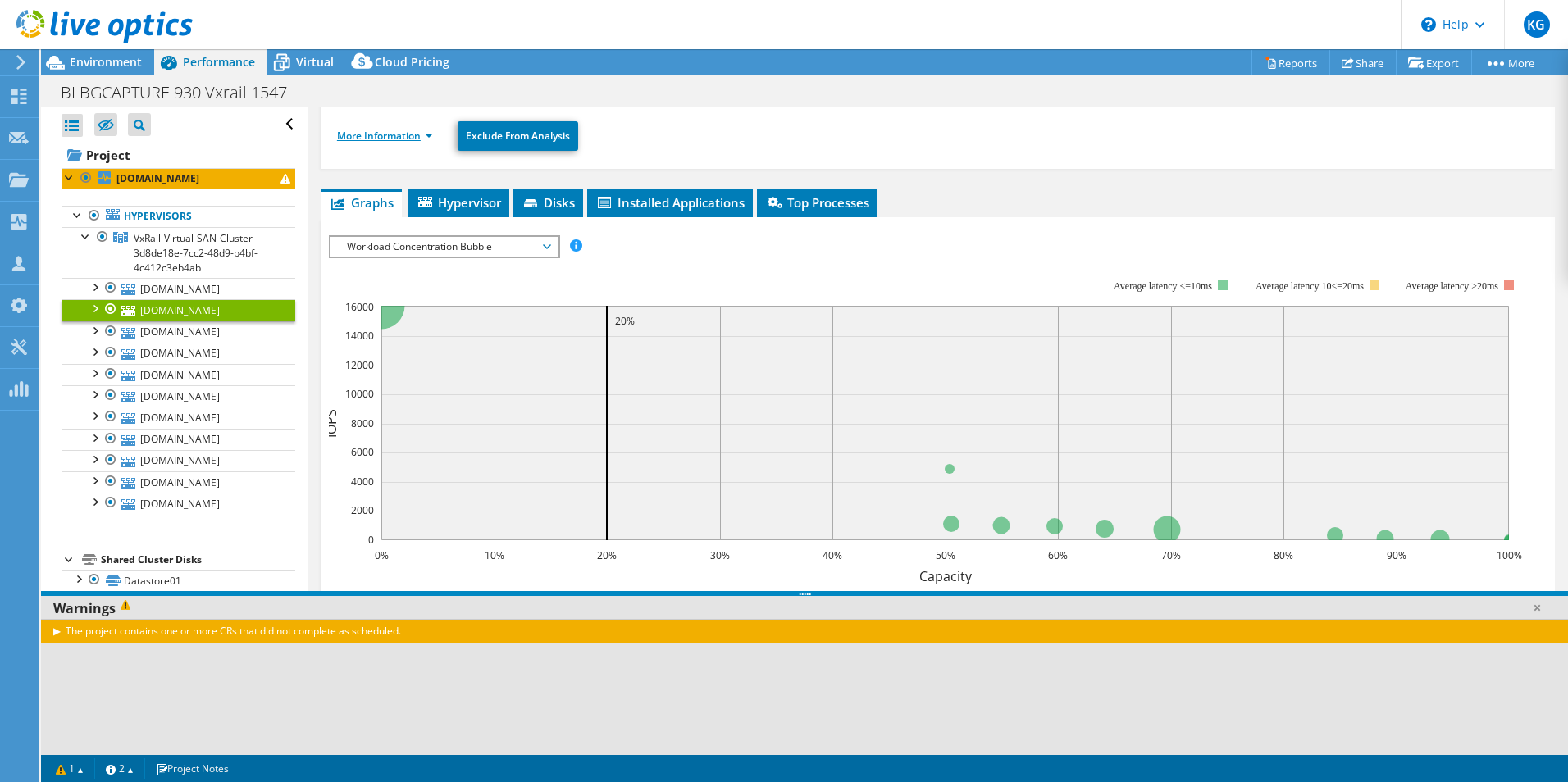
click at [414, 134] on link "More Information" at bounding box center [385, 136] width 96 height 14
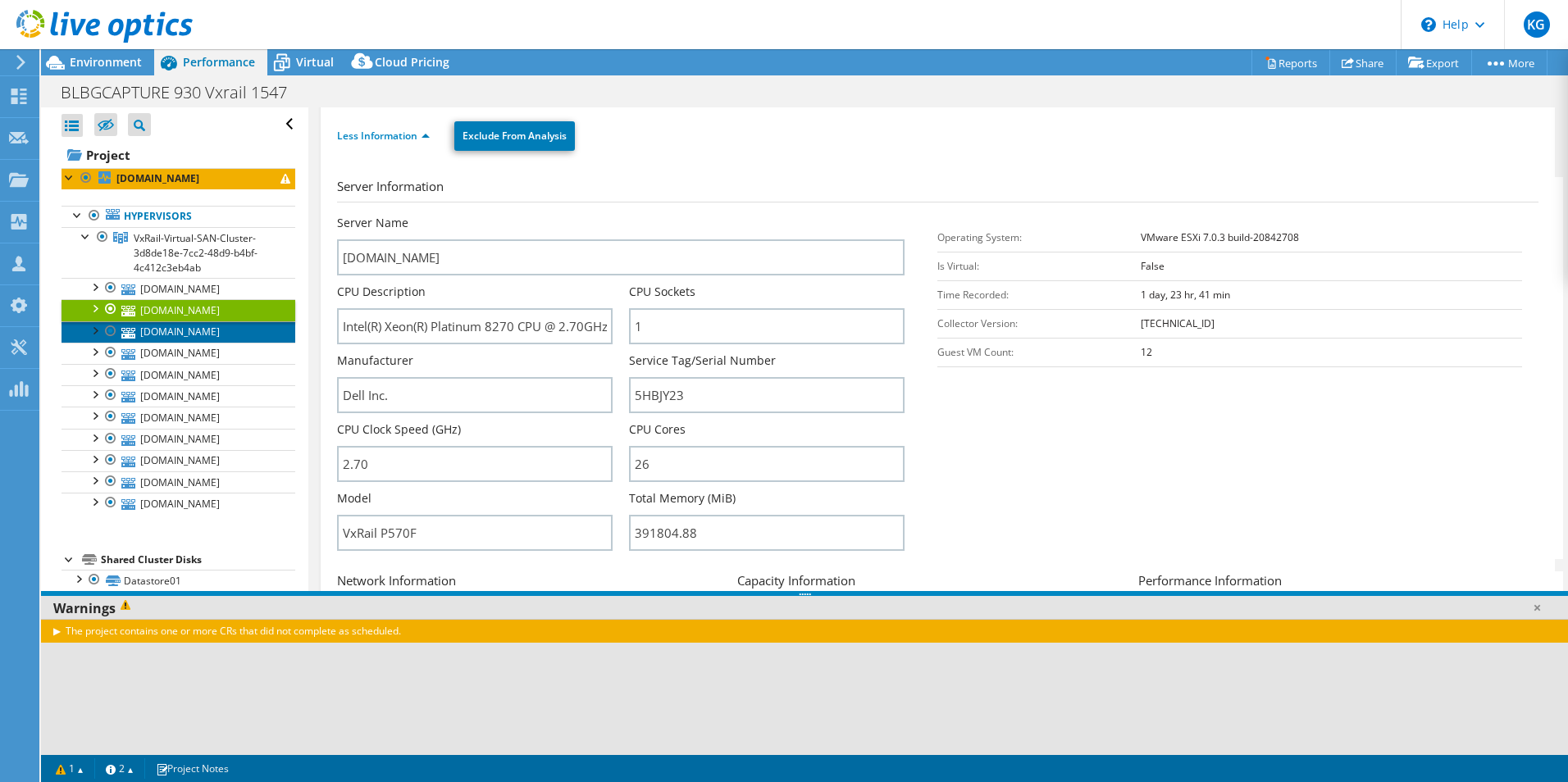
click at [205, 334] on link "[DOMAIN_NAME]" at bounding box center [178, 332] width 234 height 21
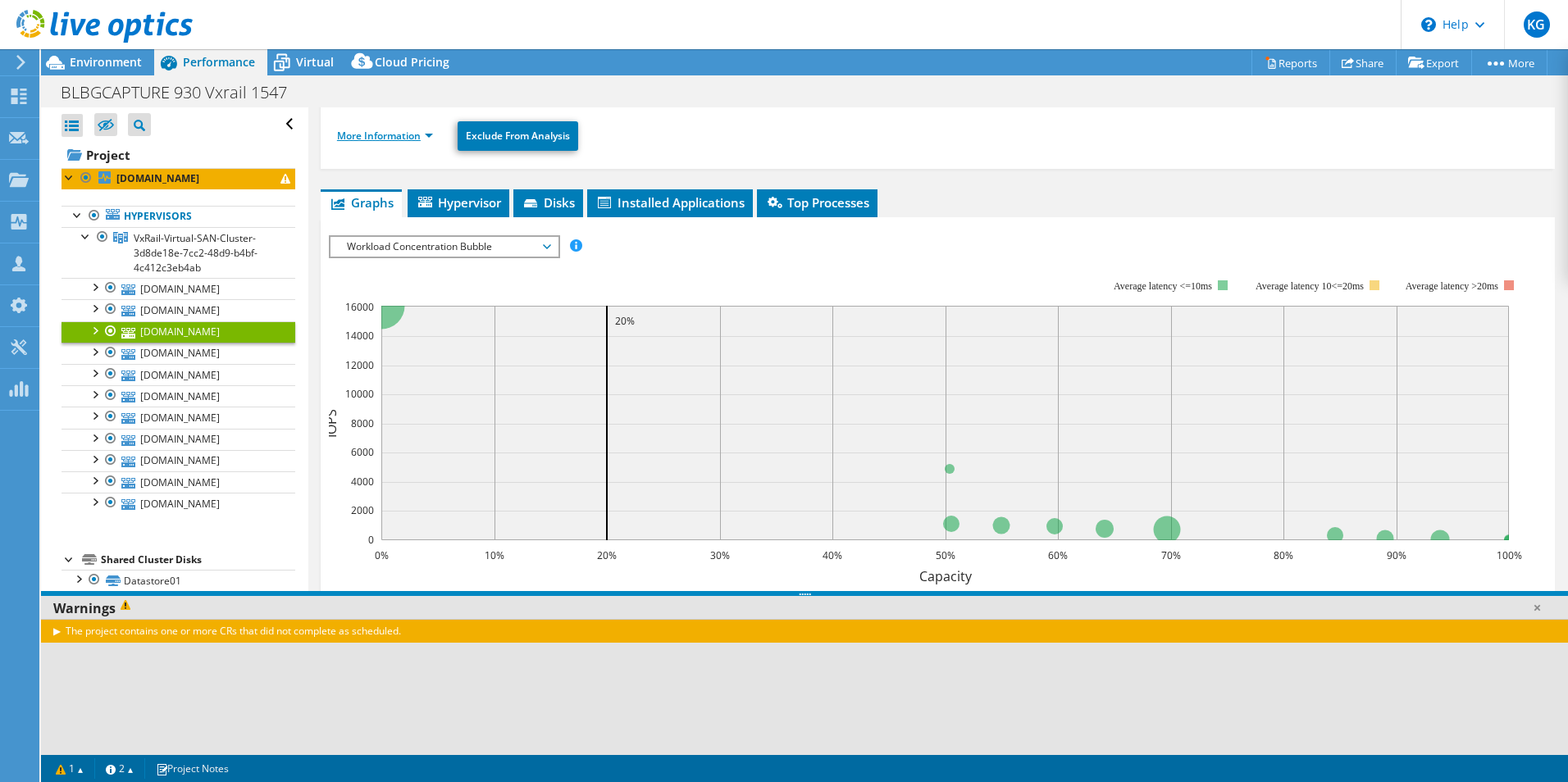
click at [420, 137] on link "More Information" at bounding box center [385, 136] width 96 height 14
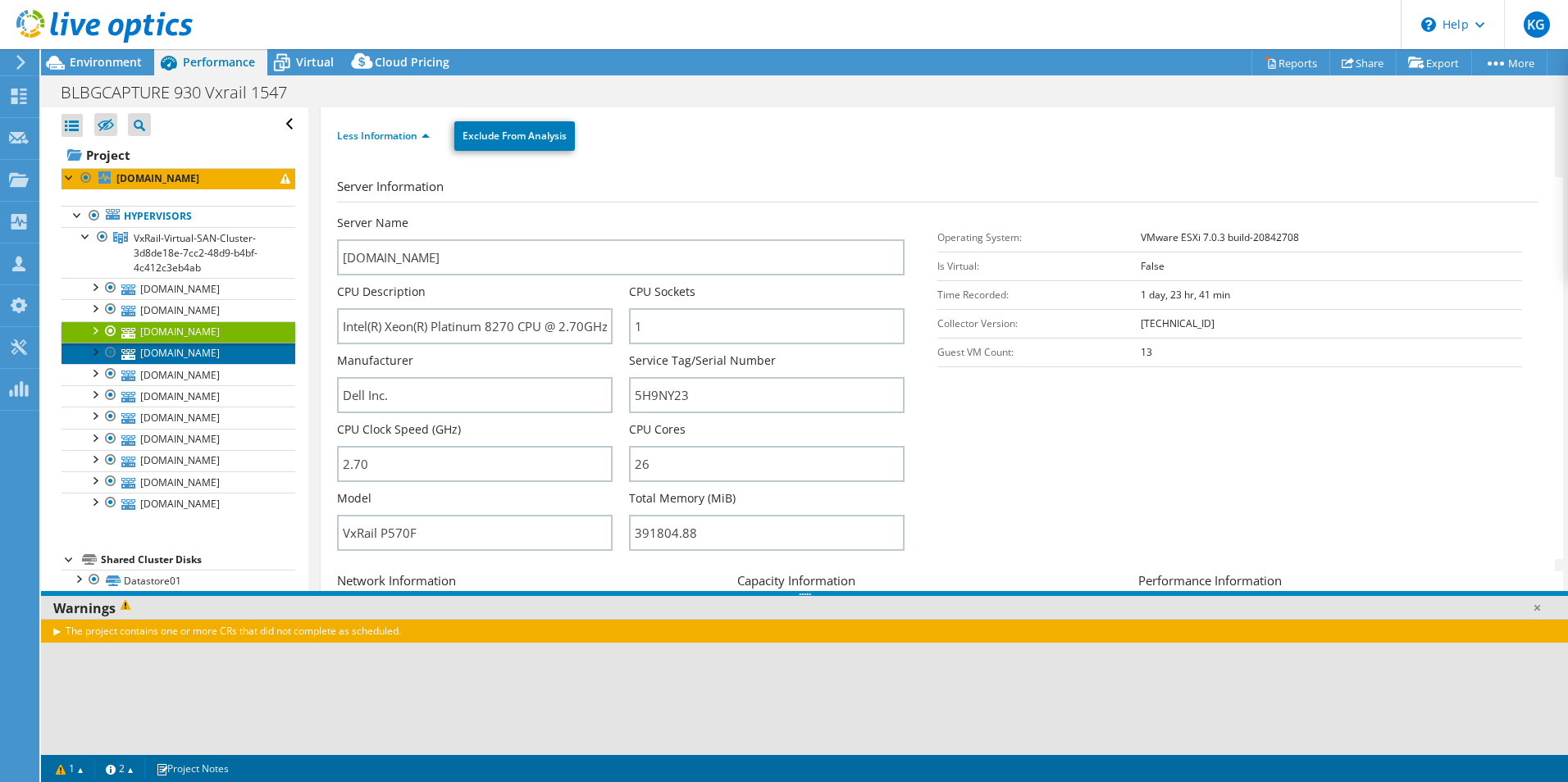
click at [234, 355] on link "[DOMAIN_NAME]" at bounding box center [178, 353] width 234 height 21
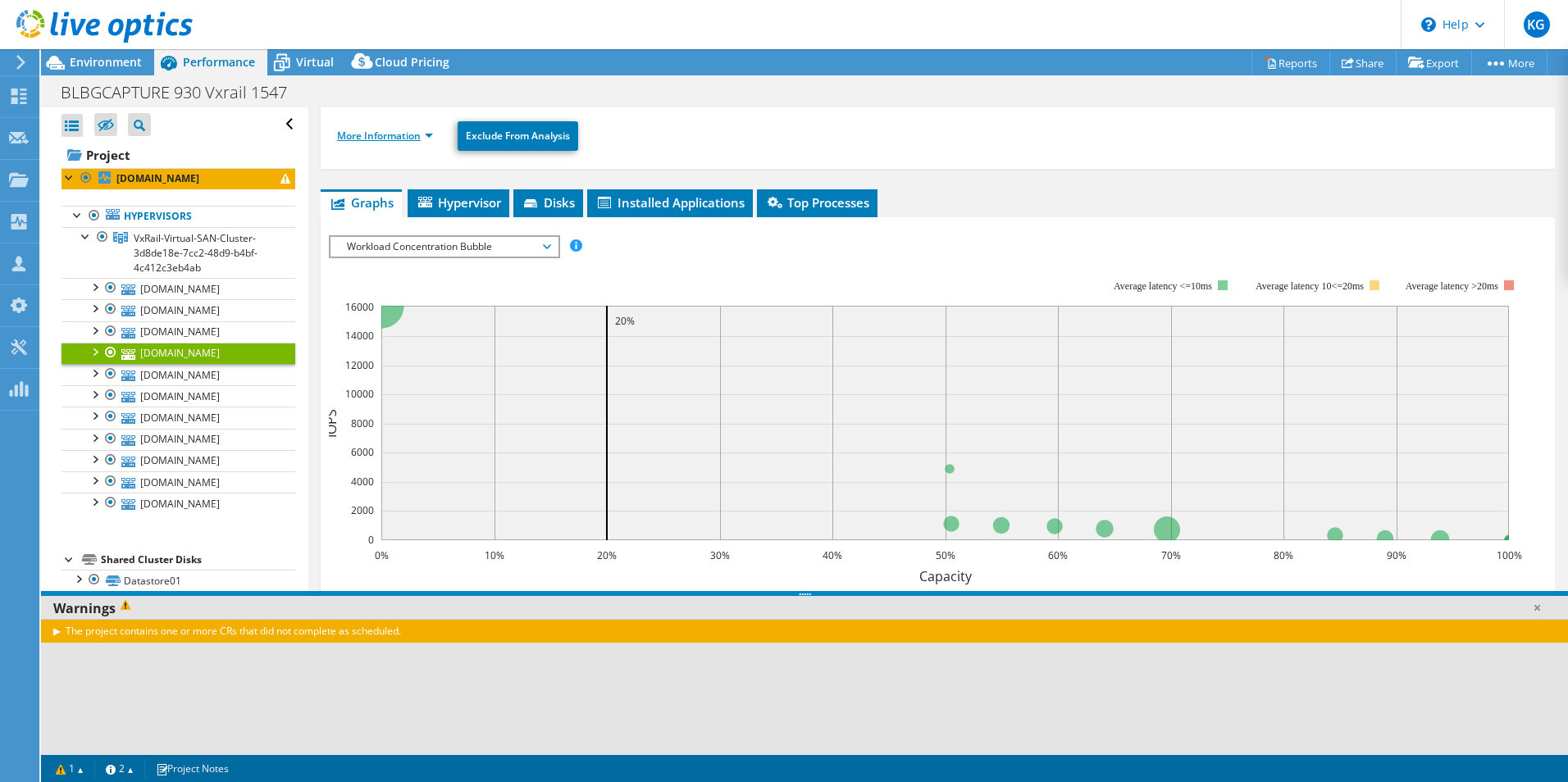
click at [385, 136] on link "More Information" at bounding box center [385, 136] width 96 height 14
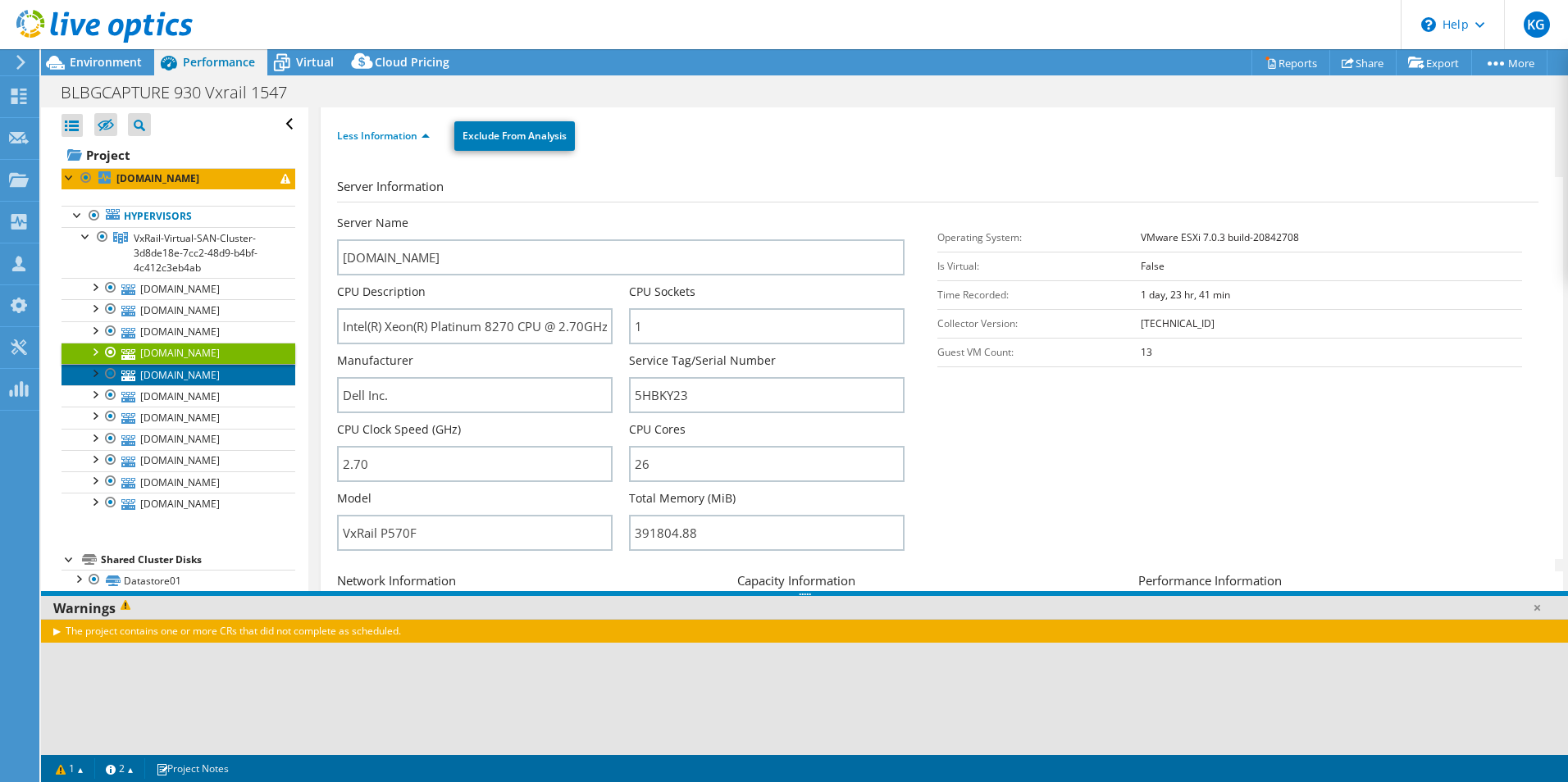
click at [237, 380] on link "[DOMAIN_NAME]" at bounding box center [178, 374] width 234 height 21
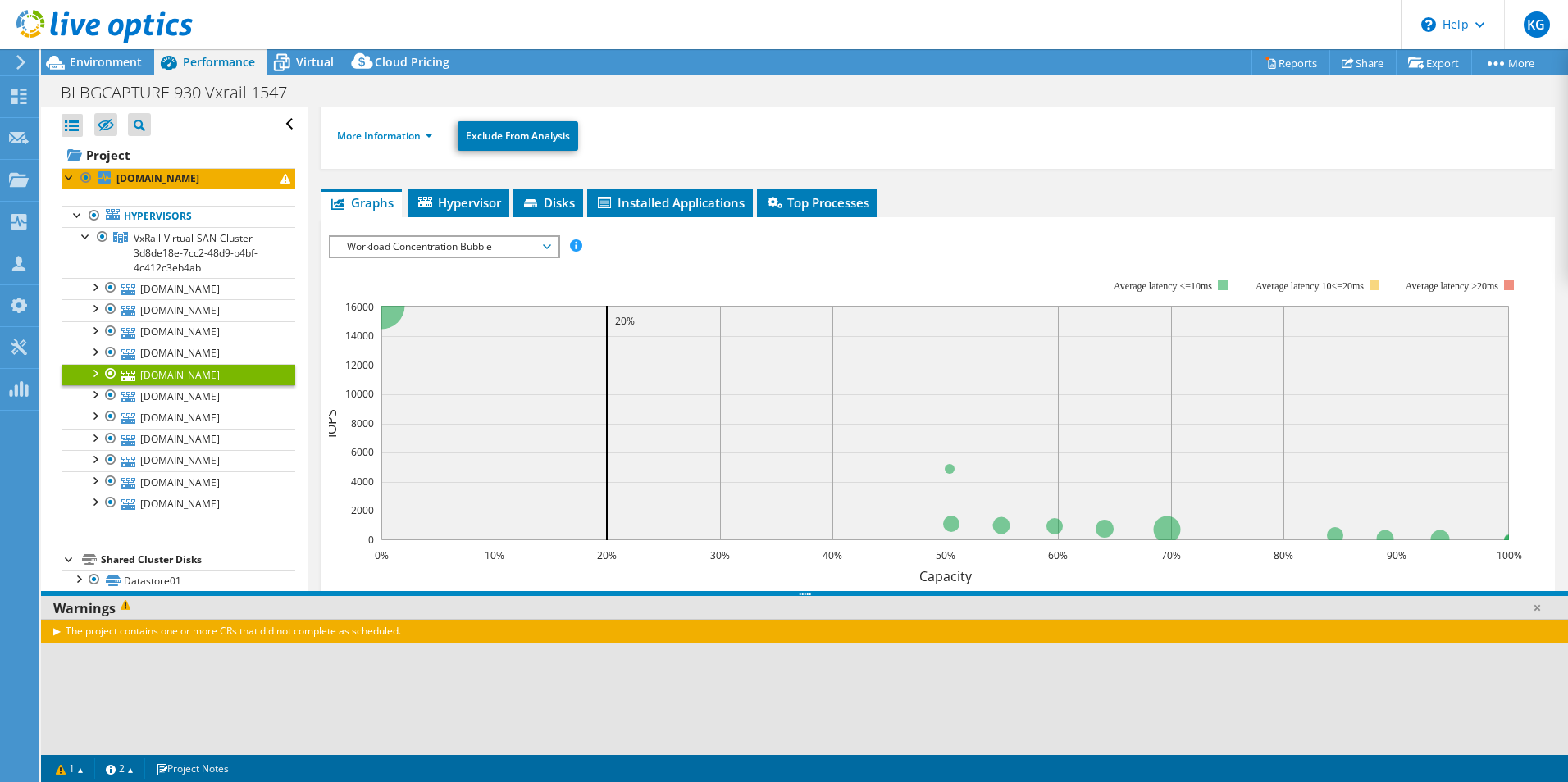
click at [382, 127] on li "More Information" at bounding box center [390, 136] width 106 height 18
click at [382, 129] on link "More Information" at bounding box center [385, 136] width 96 height 14
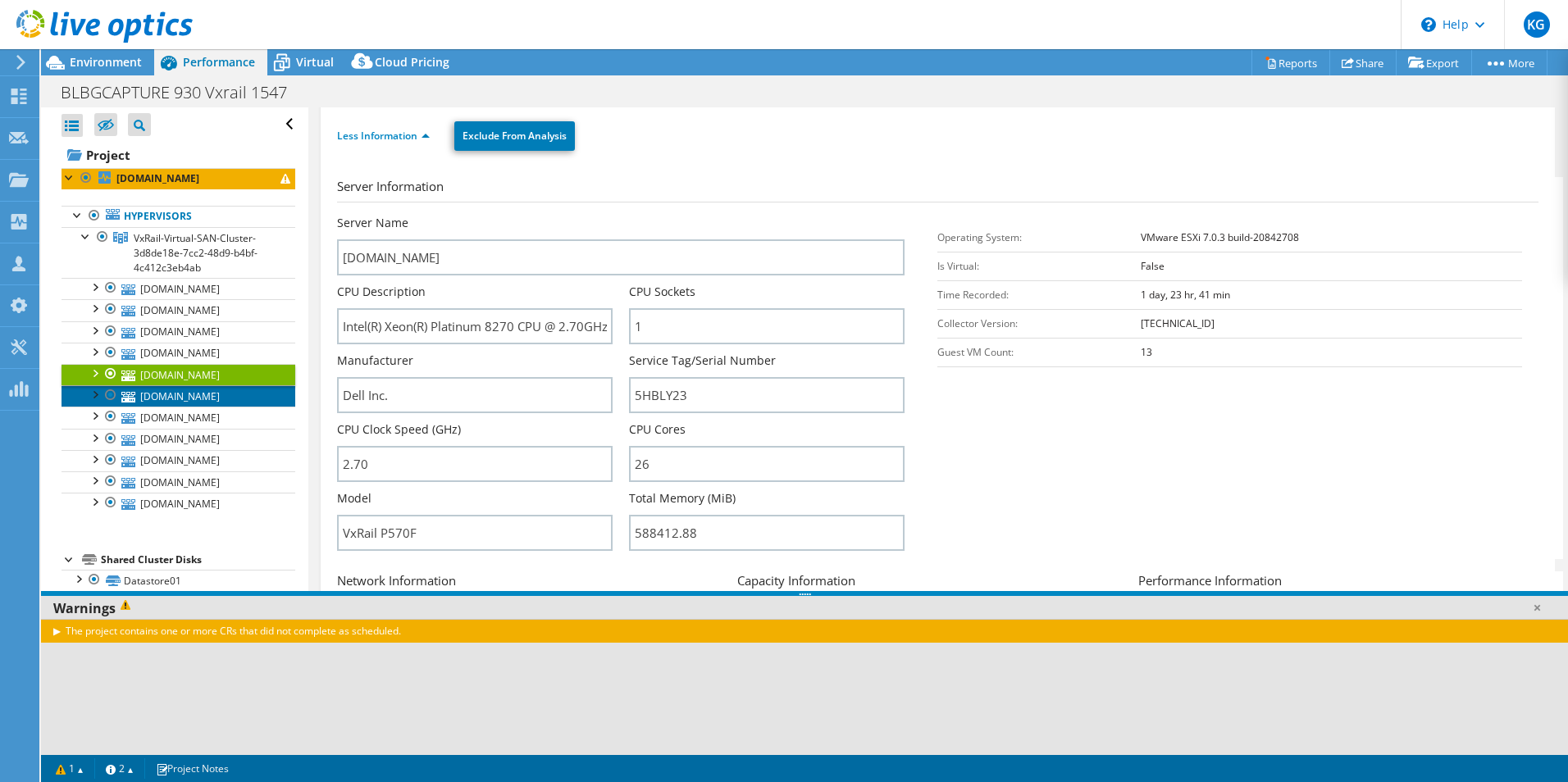
click at [240, 394] on link "[DOMAIN_NAME]" at bounding box center [178, 396] width 234 height 21
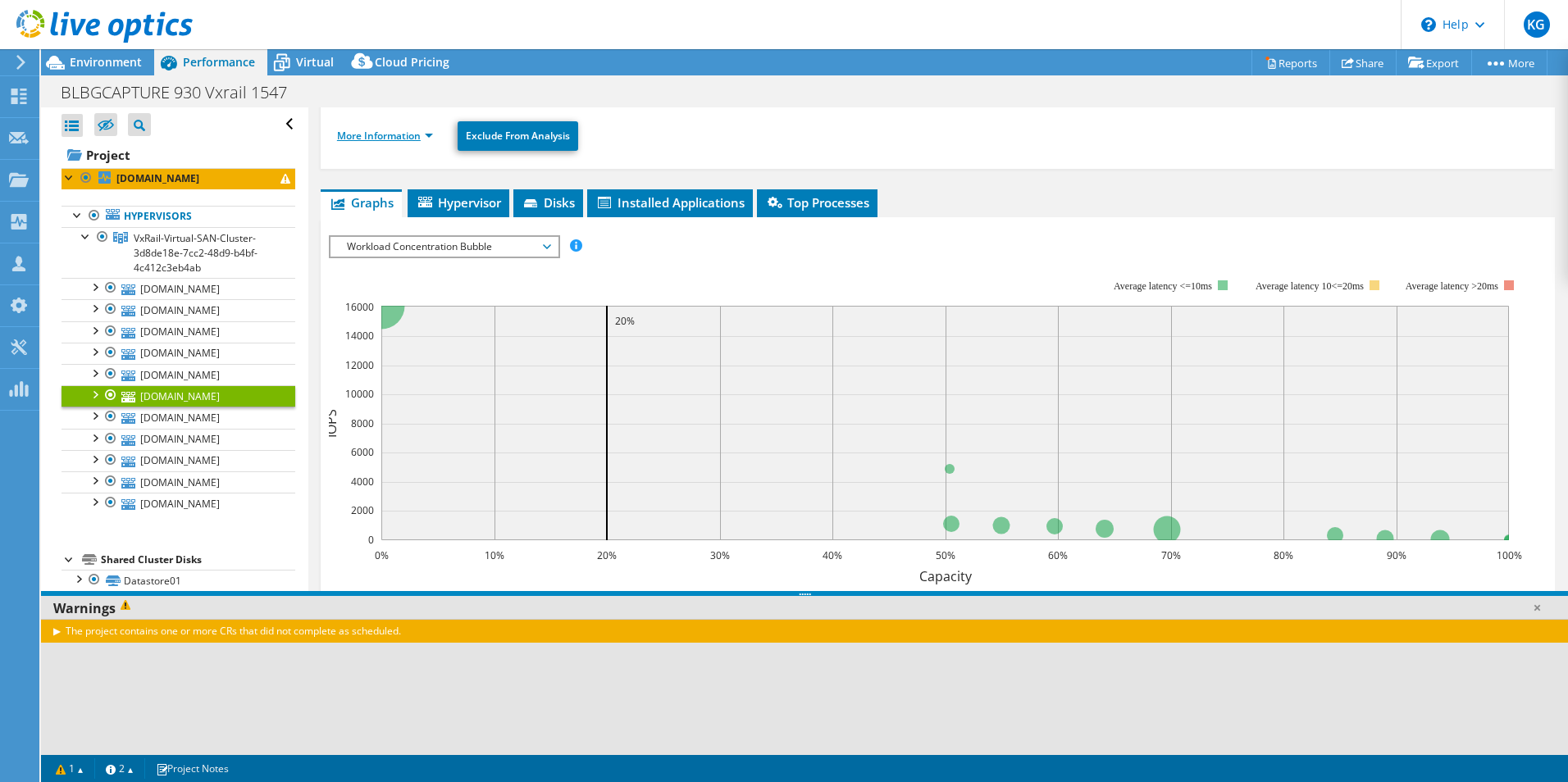
click at [381, 137] on link "More Information" at bounding box center [385, 136] width 96 height 14
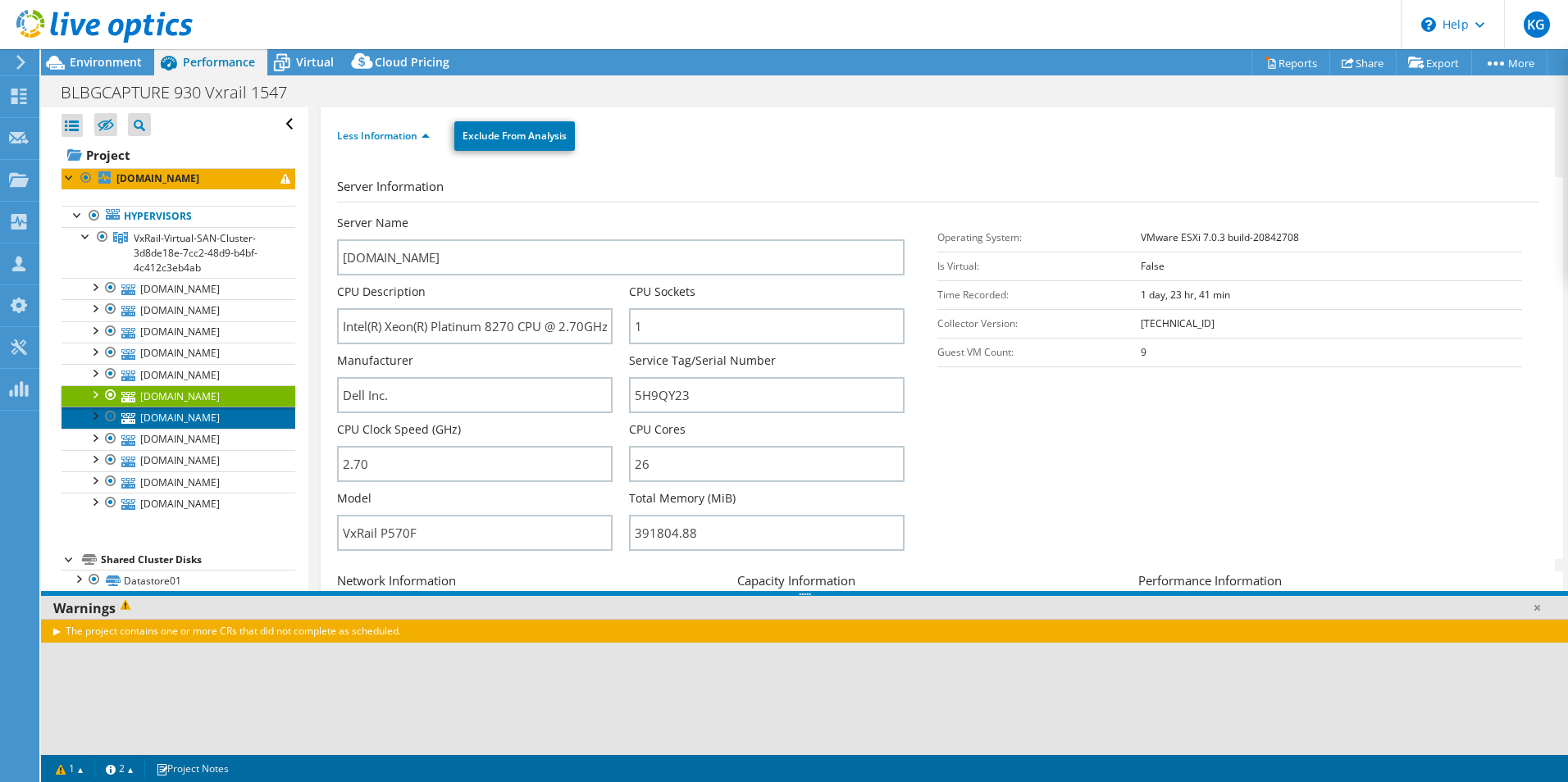
click at [215, 421] on link "[DOMAIN_NAME]" at bounding box center [178, 417] width 234 height 21
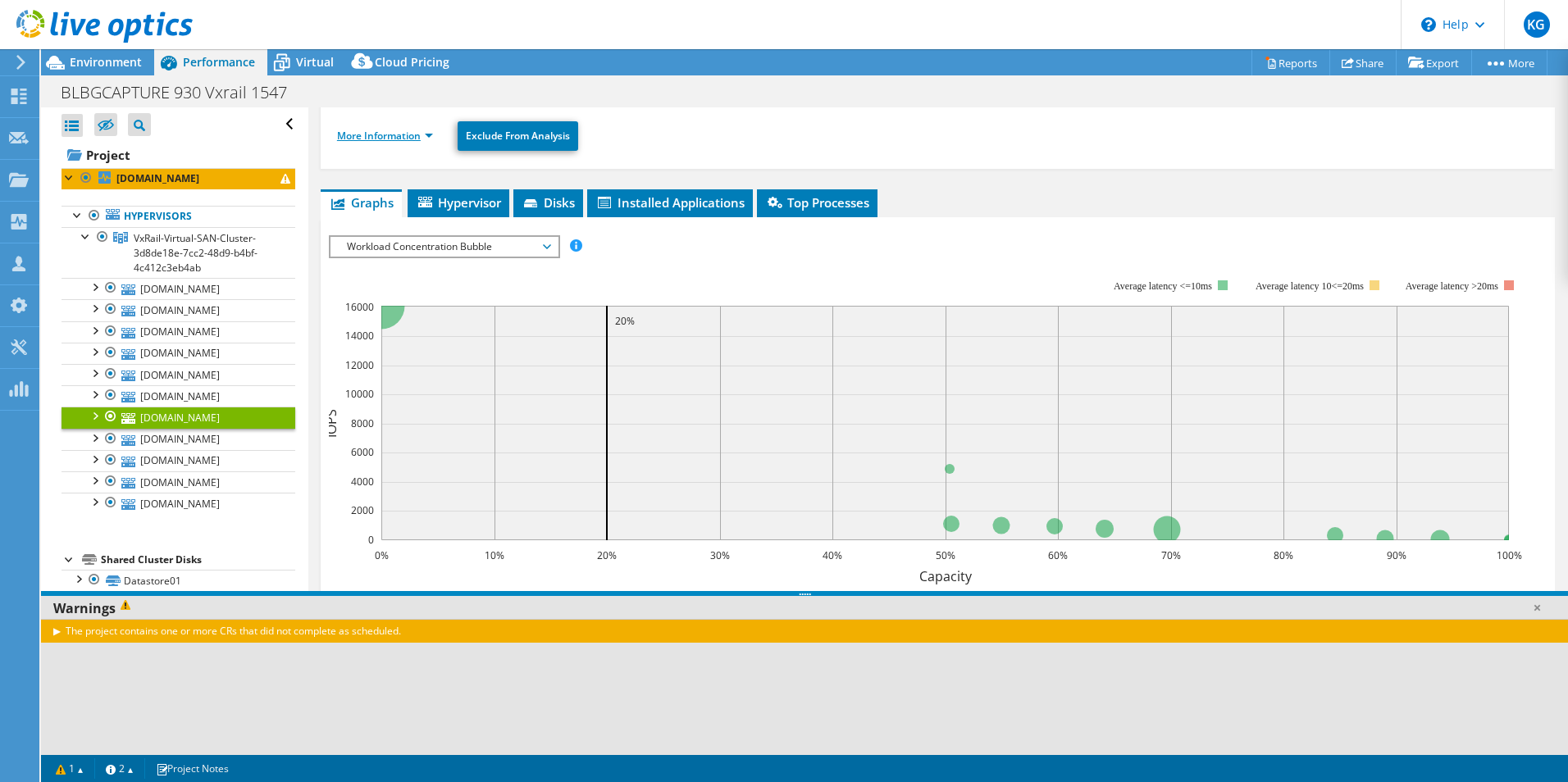
click at [388, 131] on link "More Information" at bounding box center [385, 136] width 96 height 14
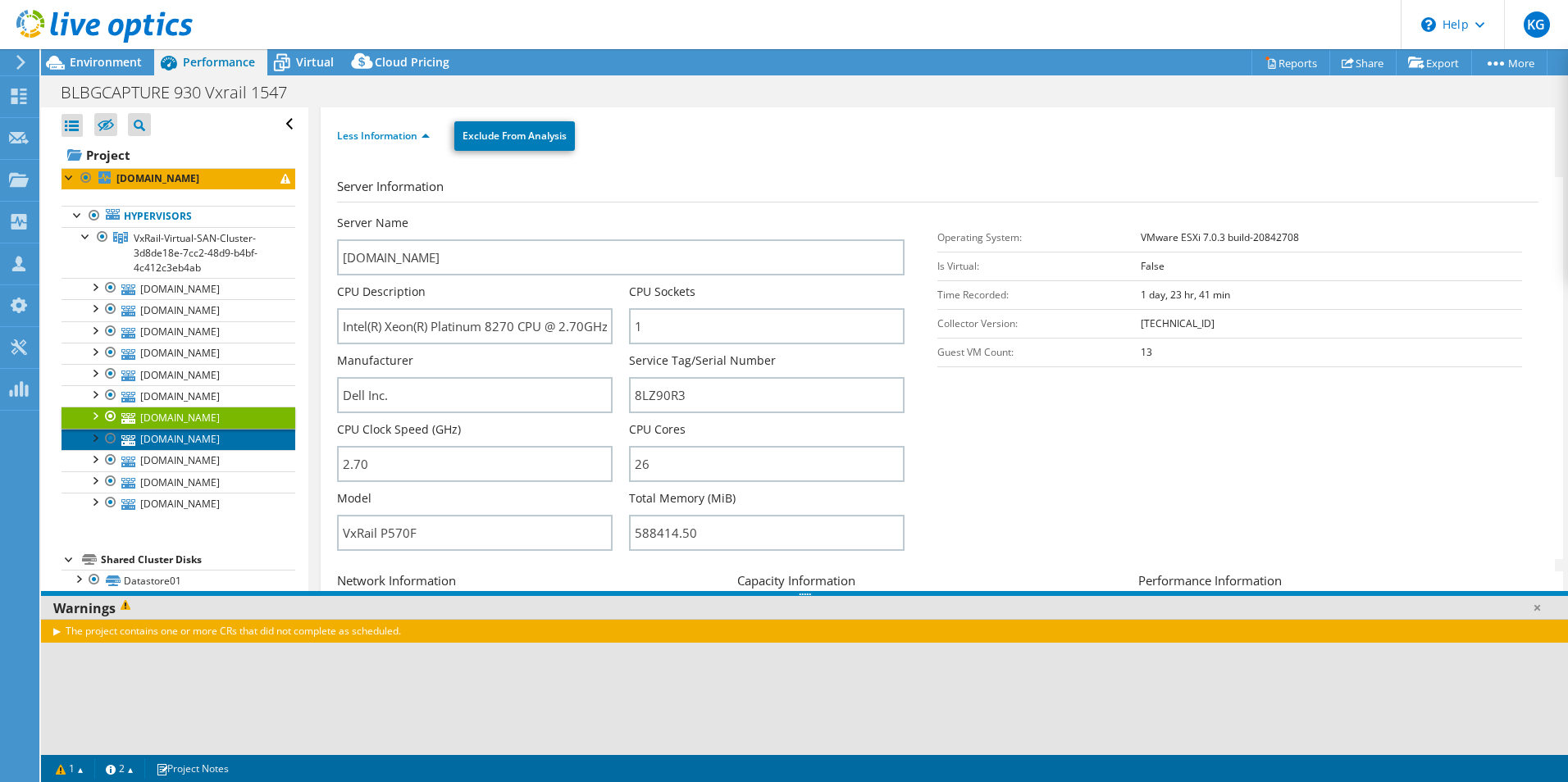
click at [228, 443] on link "[DOMAIN_NAME]" at bounding box center [178, 439] width 234 height 21
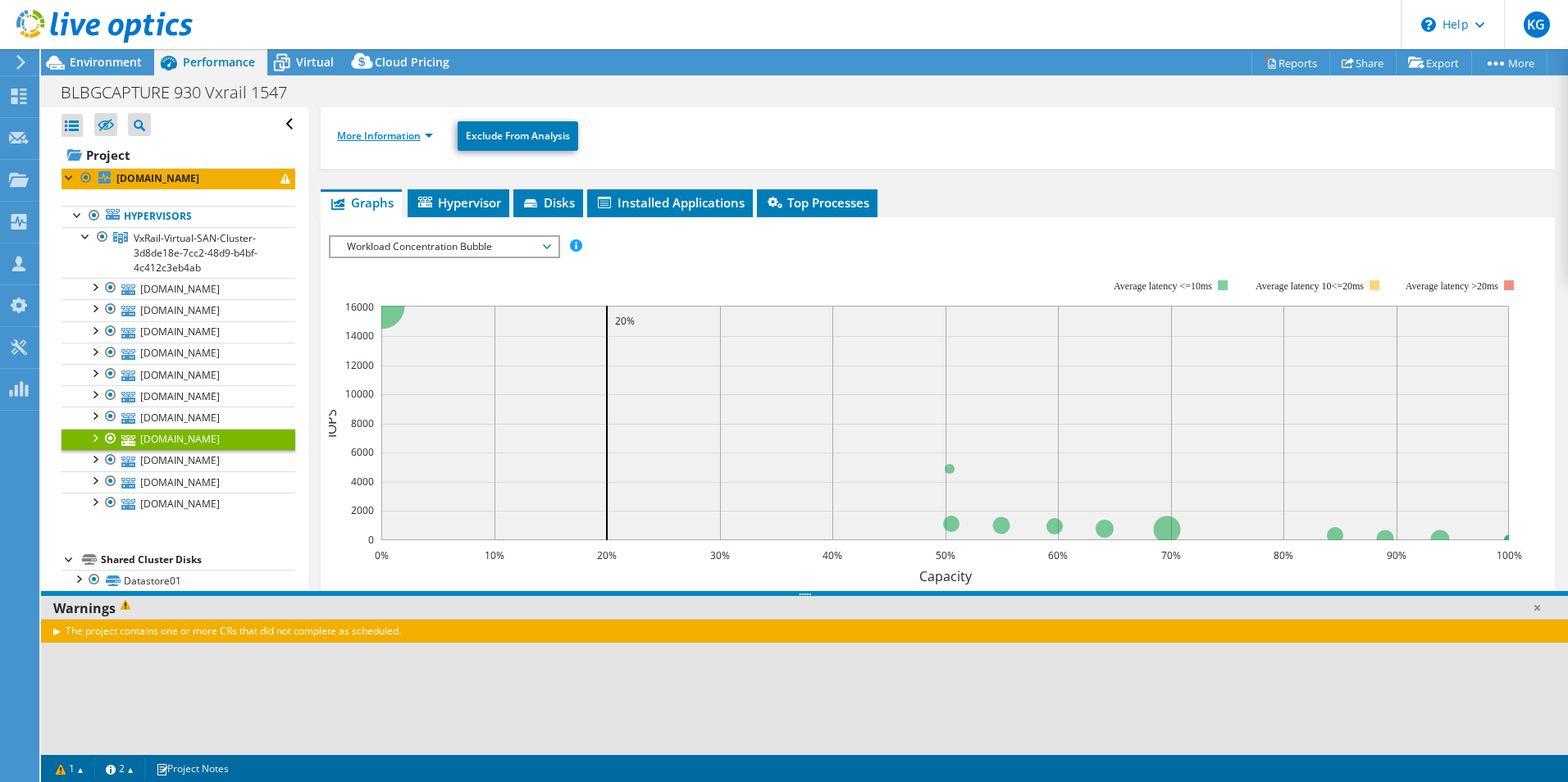
click at [396, 129] on link "More Information" at bounding box center [385, 136] width 96 height 14
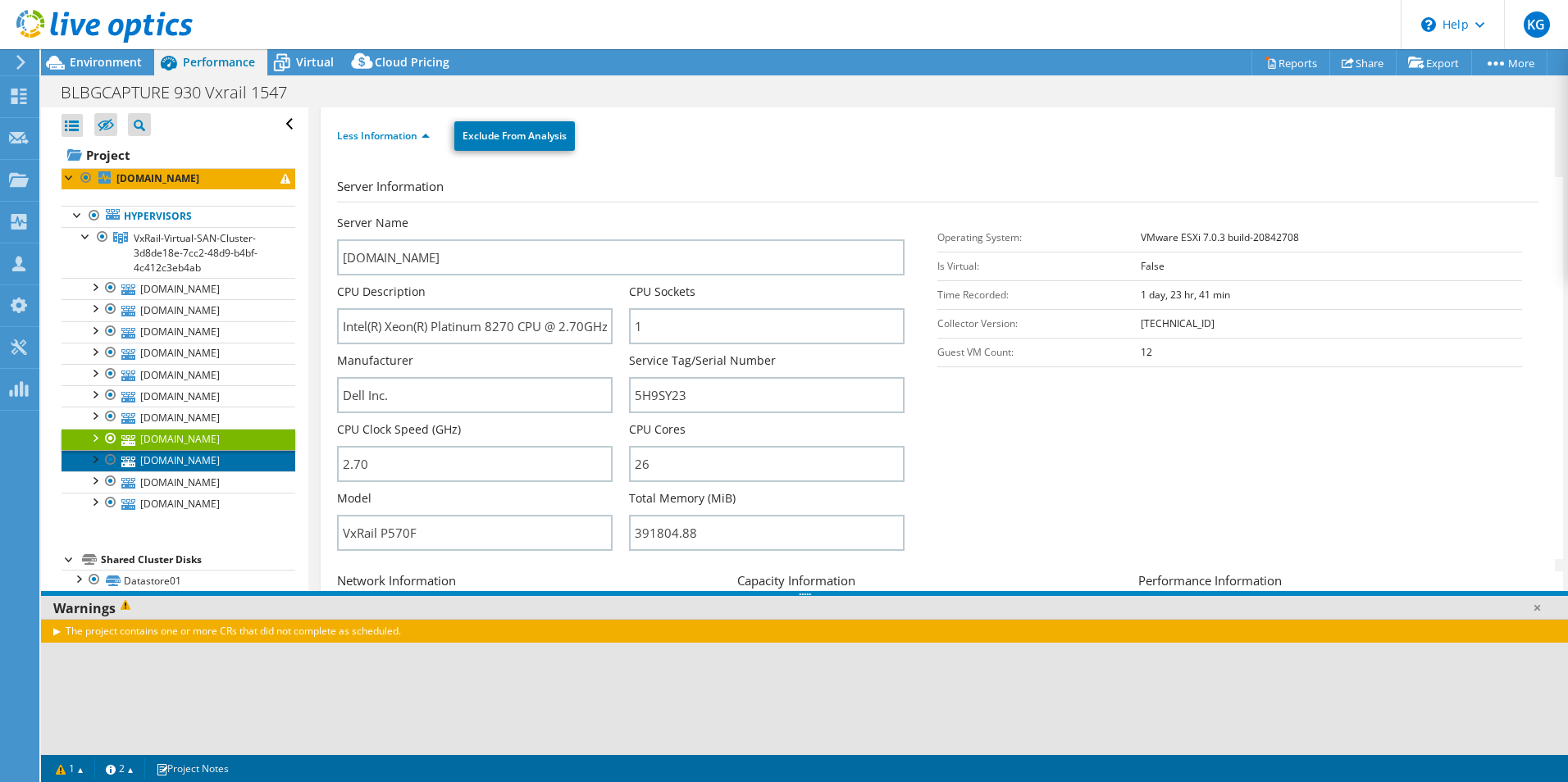
click at [229, 458] on link "[DOMAIN_NAME]" at bounding box center [178, 461] width 234 height 21
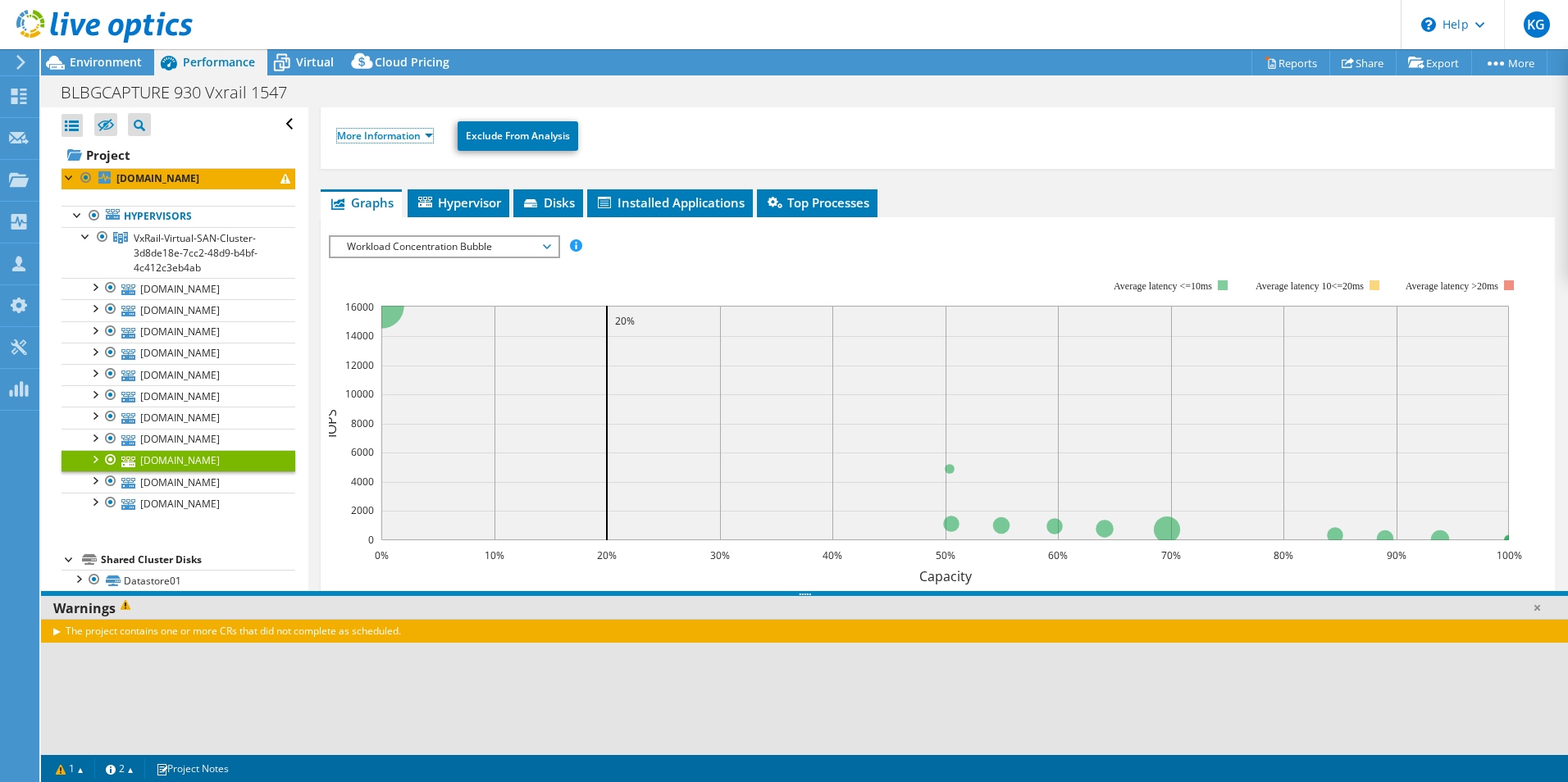
click at [366, 135] on link "More Information" at bounding box center [385, 136] width 96 height 14
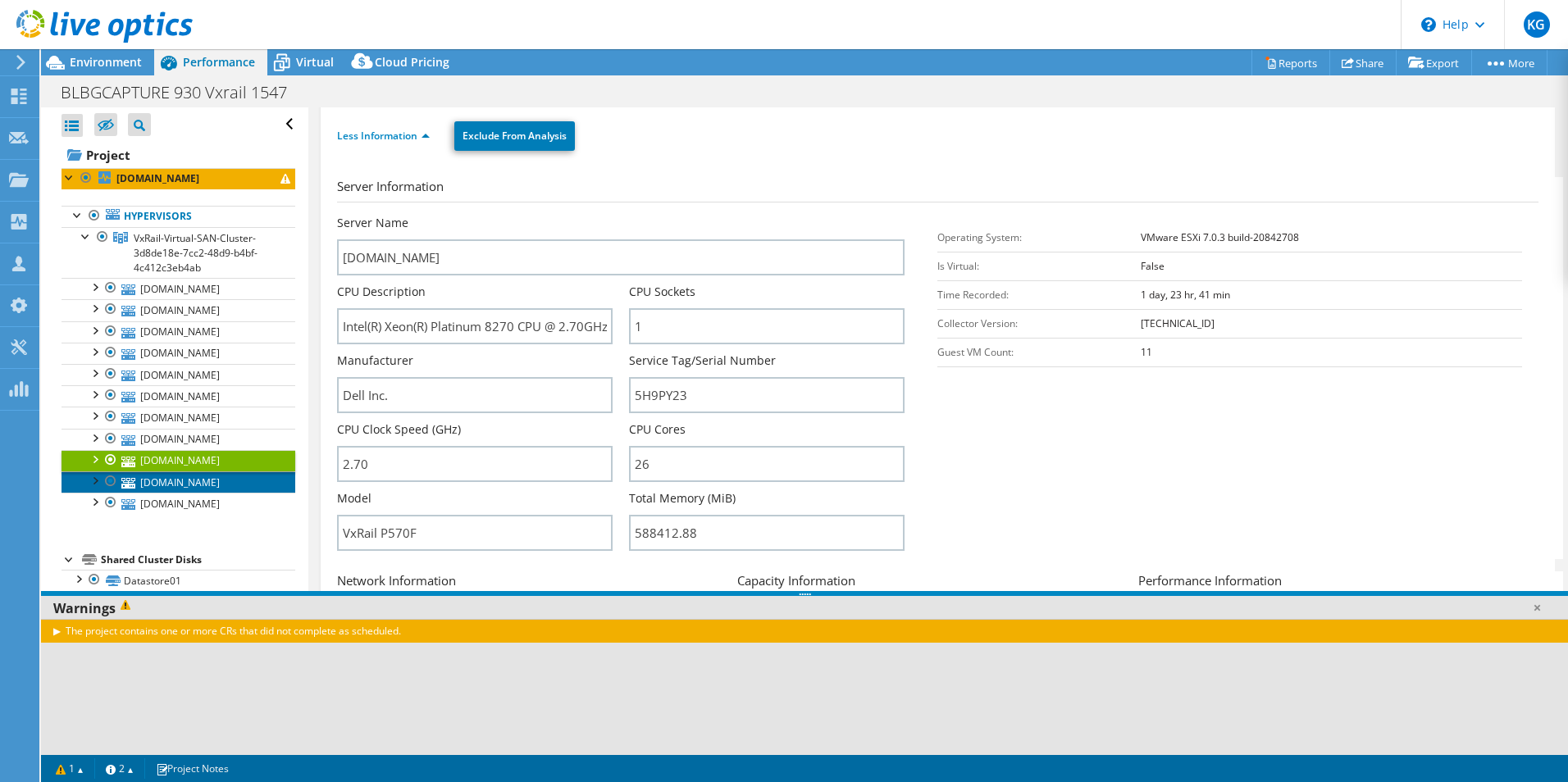
click at [232, 488] on link "[DOMAIN_NAME]" at bounding box center [178, 482] width 234 height 21
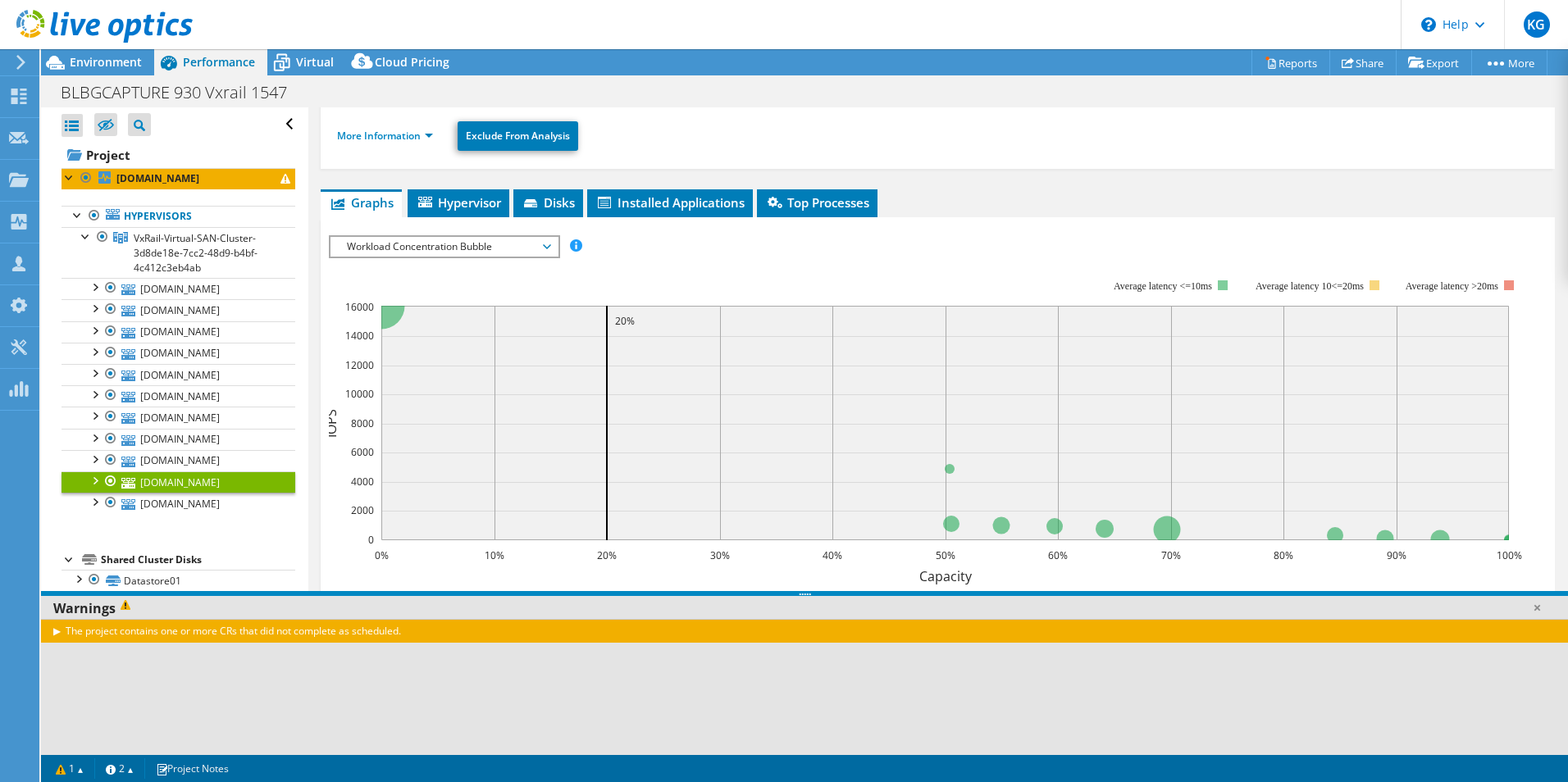
click at [550, 245] on icon at bounding box center [546, 246] width 8 height 5
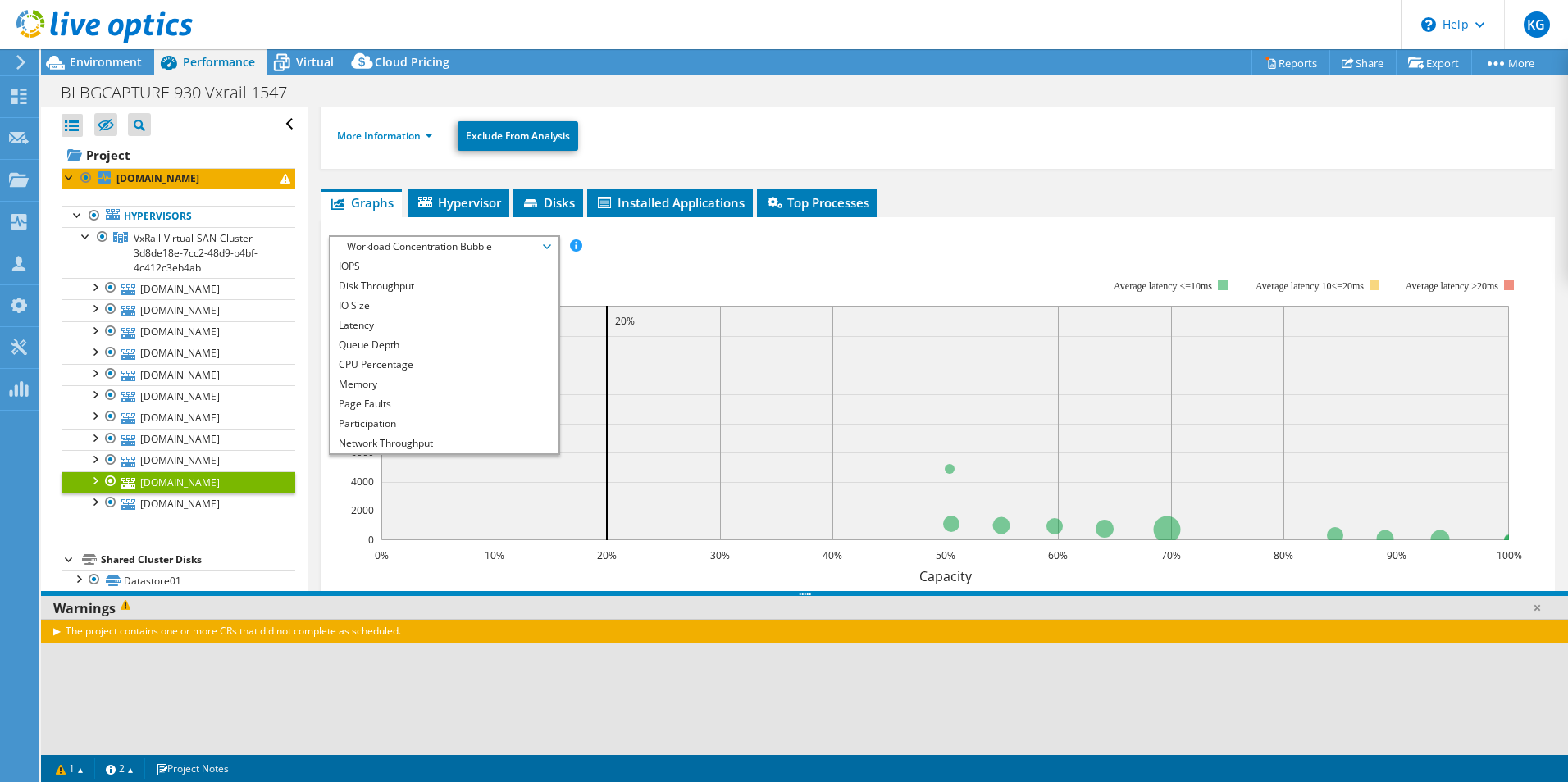
click at [635, 285] on rect at bounding box center [925, 421] width 1194 height 328
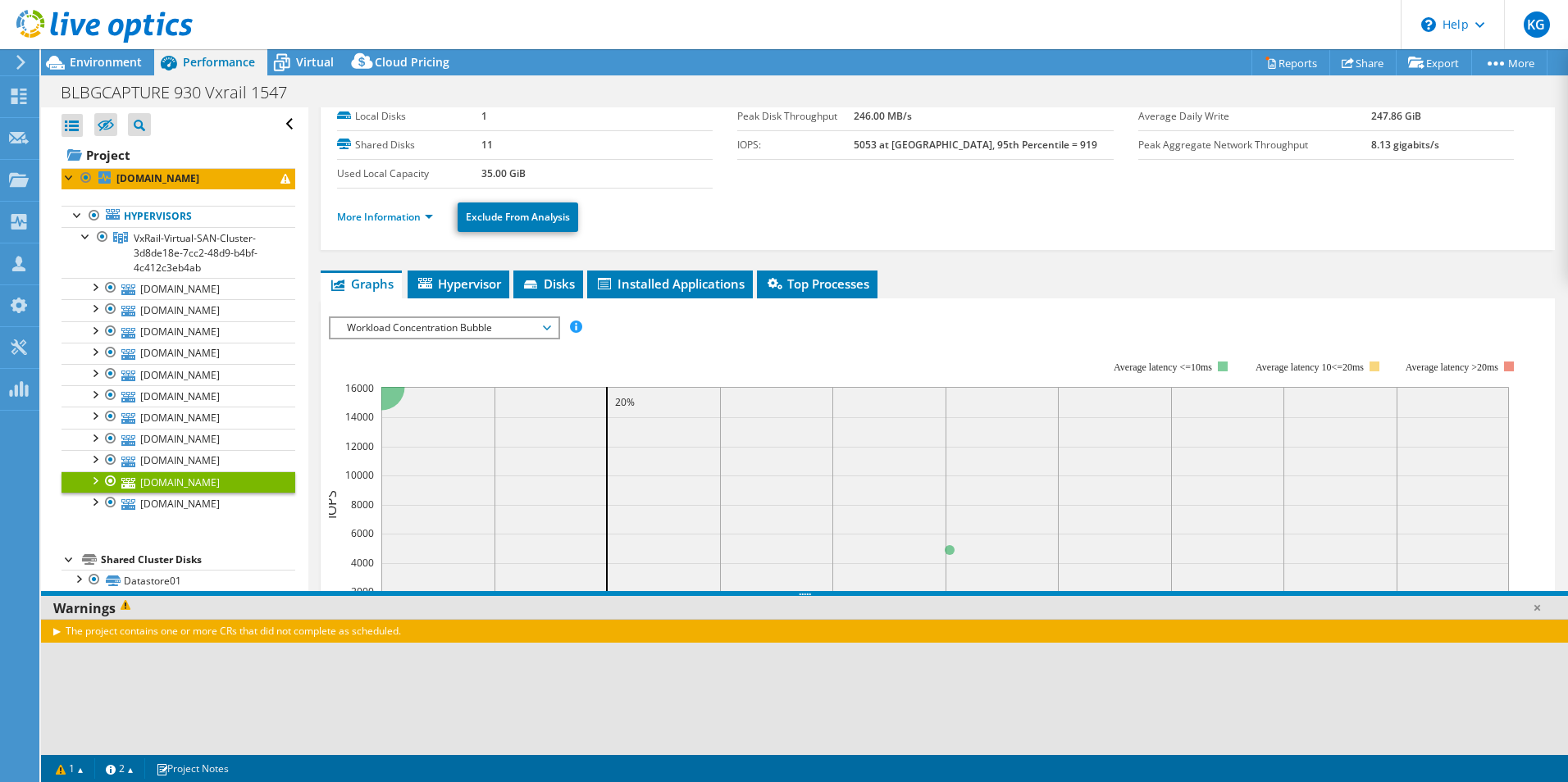
scroll to position [82, 0]
click at [423, 222] on link "More Information" at bounding box center [385, 217] width 96 height 14
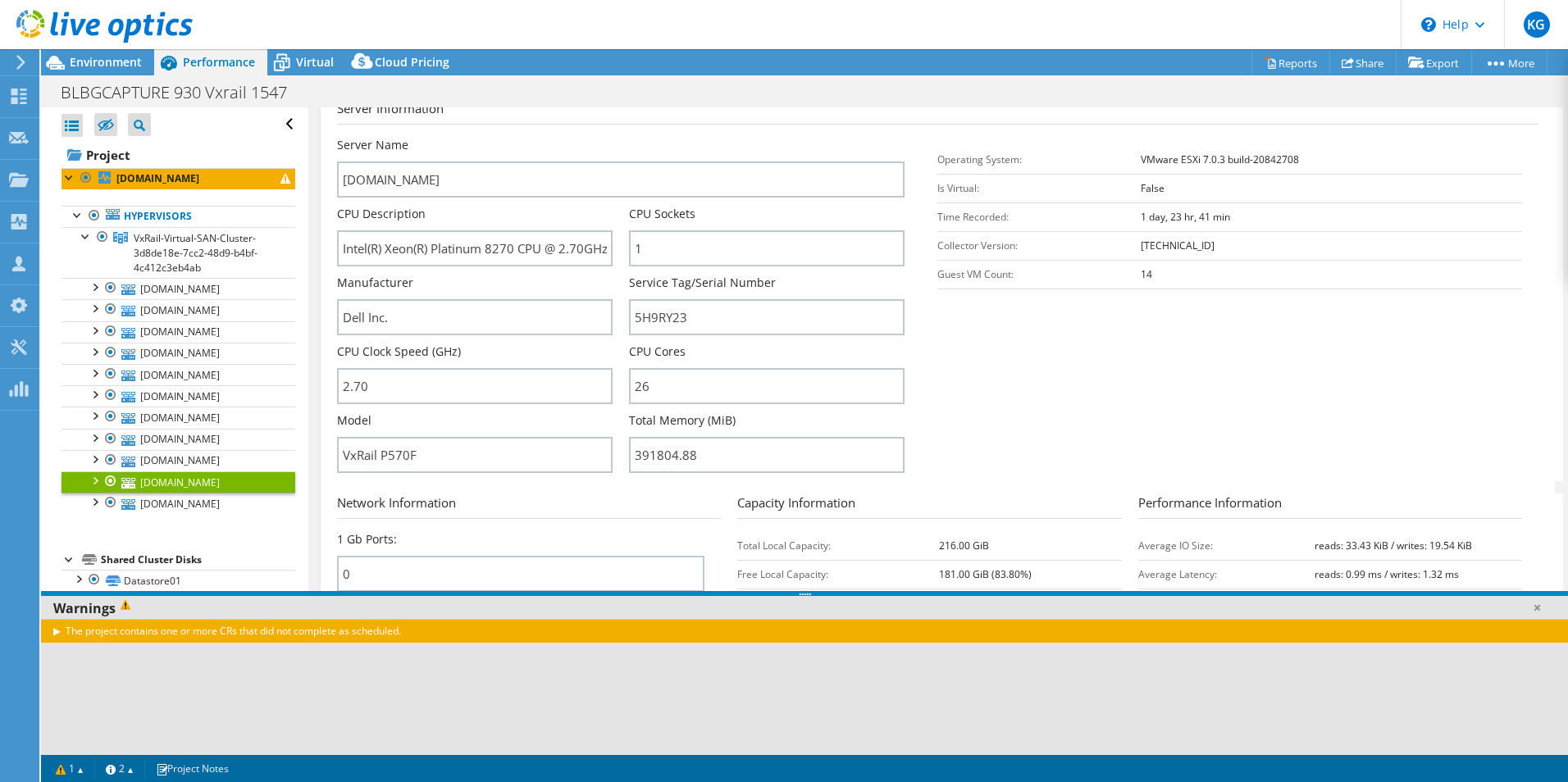
scroll to position [246, 0]
click at [208, 285] on link "[DOMAIN_NAME]" at bounding box center [178, 288] width 234 height 21
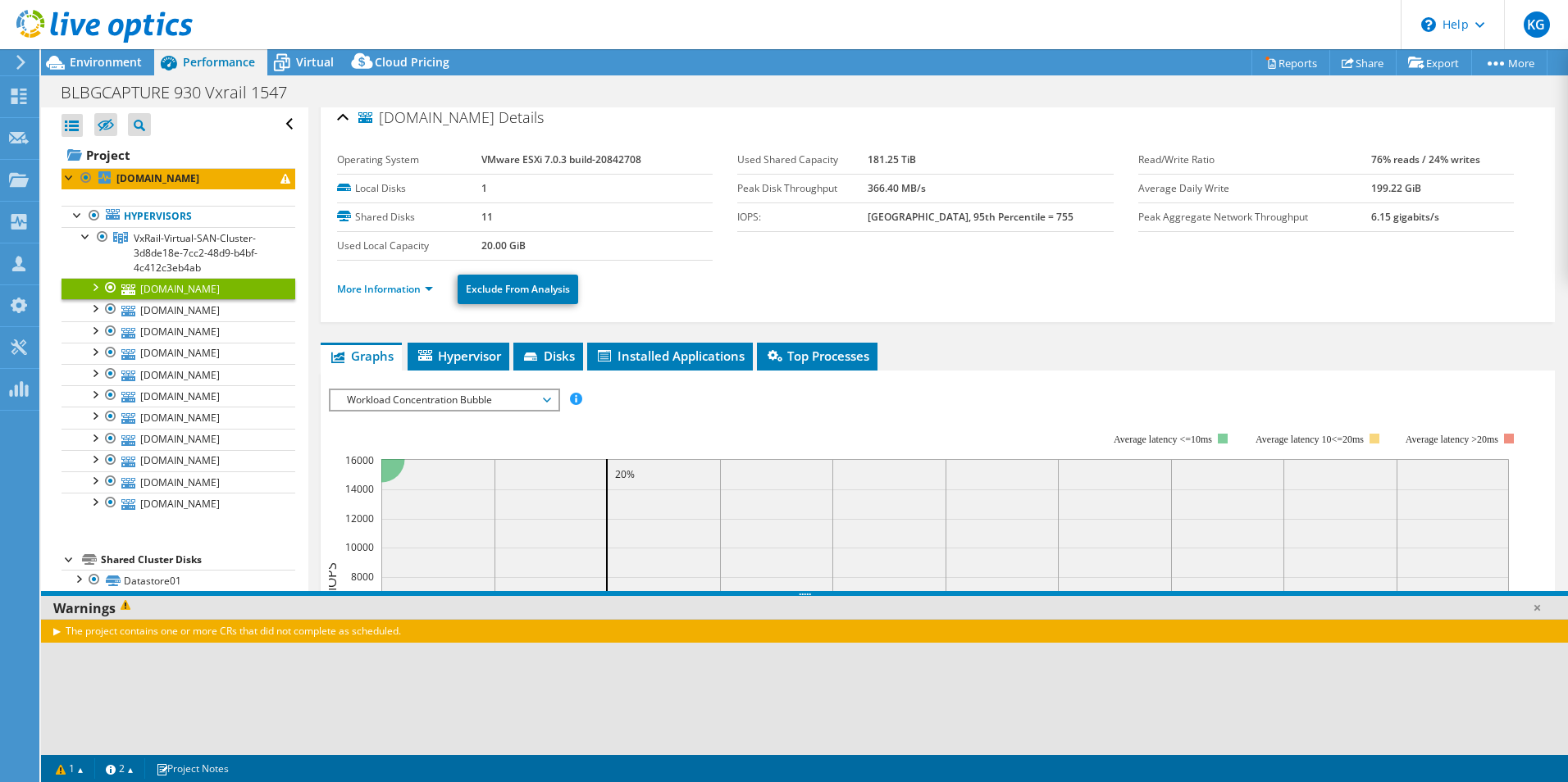
scroll to position [0, 0]
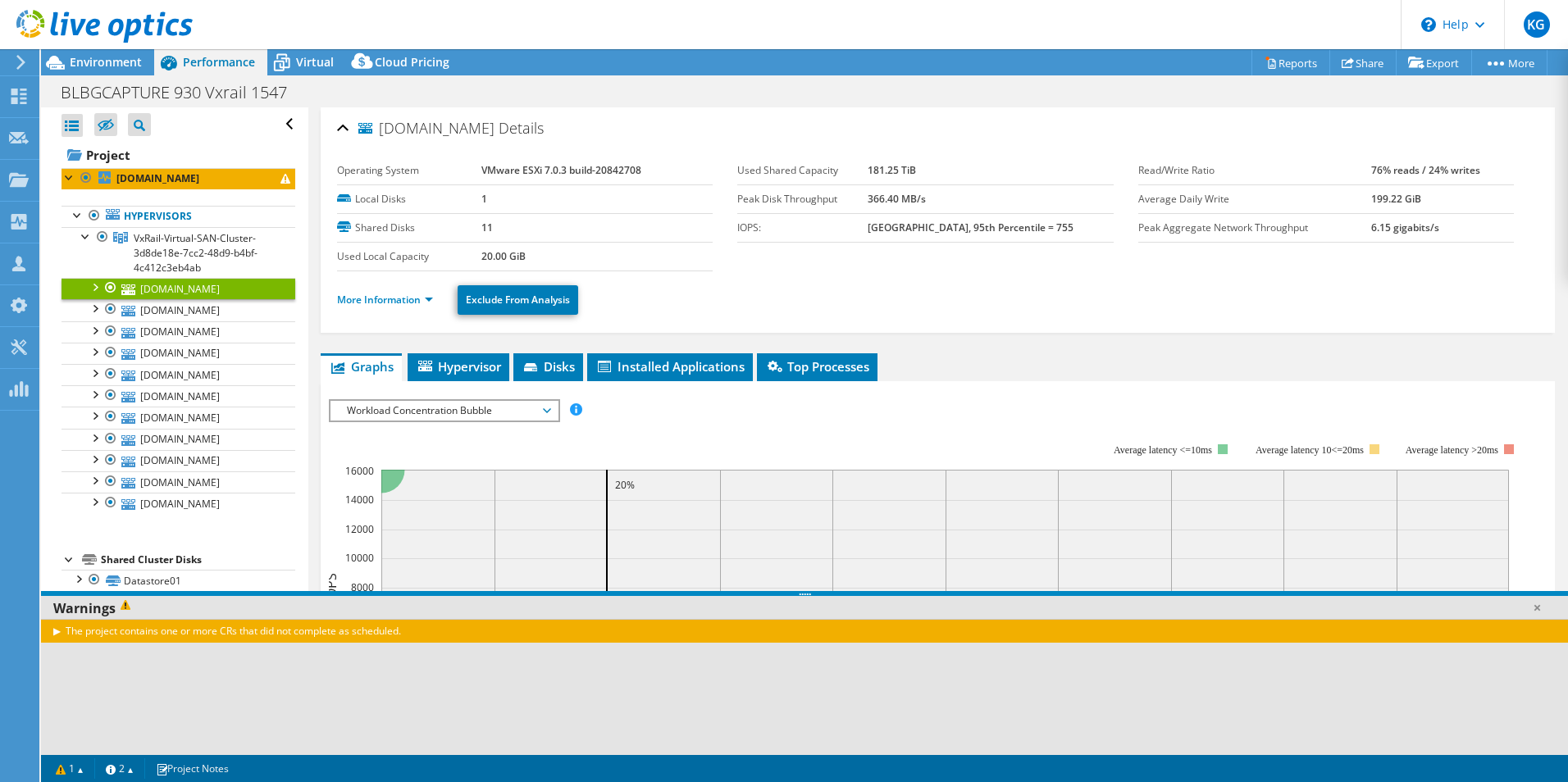
click at [436, 297] on li "More Information" at bounding box center [390, 299] width 106 height 18
click at [425, 295] on link "More Information" at bounding box center [385, 299] width 96 height 14
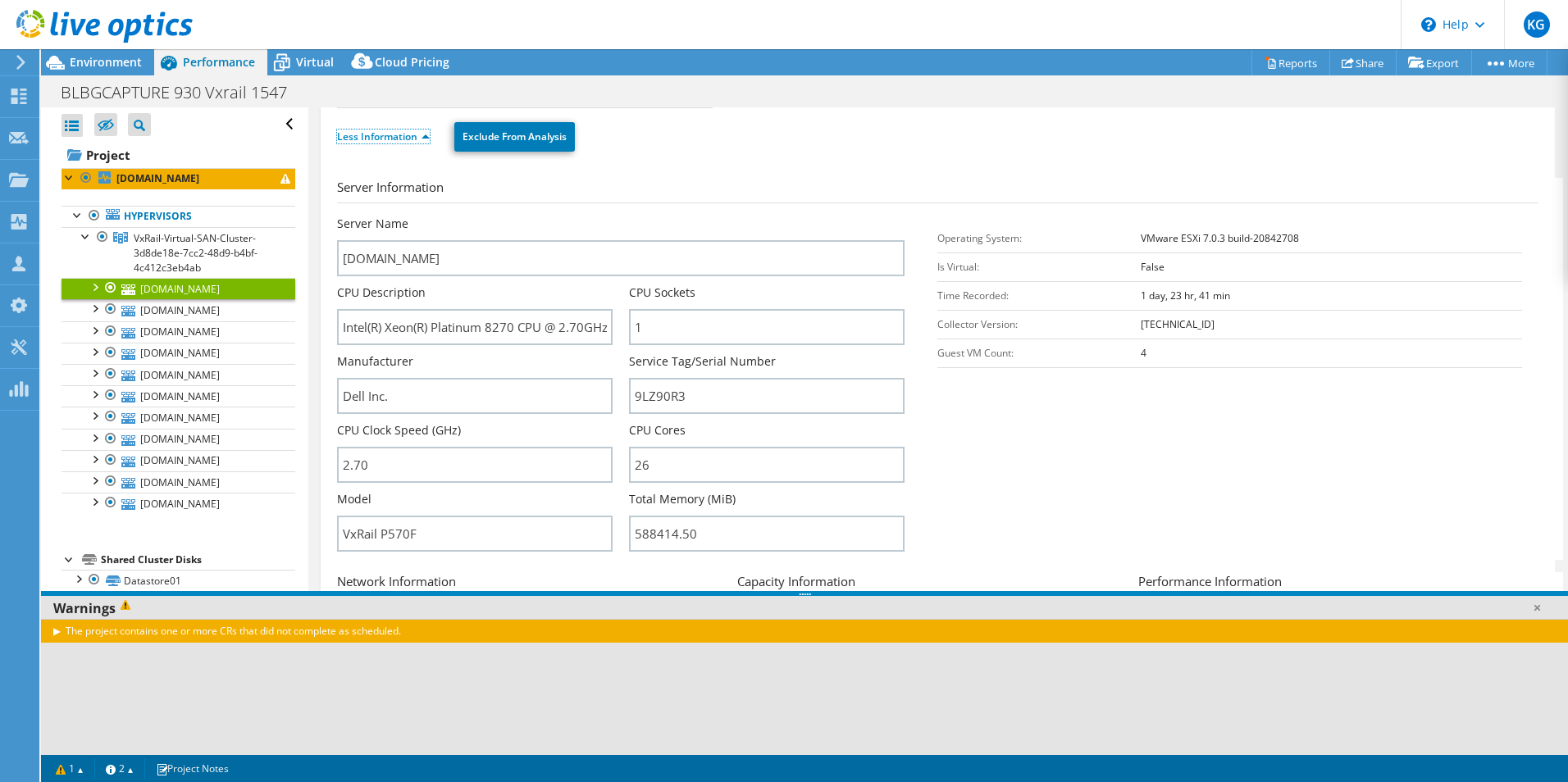
scroll to position [164, 0]
click at [214, 302] on link "[DOMAIN_NAME]" at bounding box center [178, 309] width 234 height 21
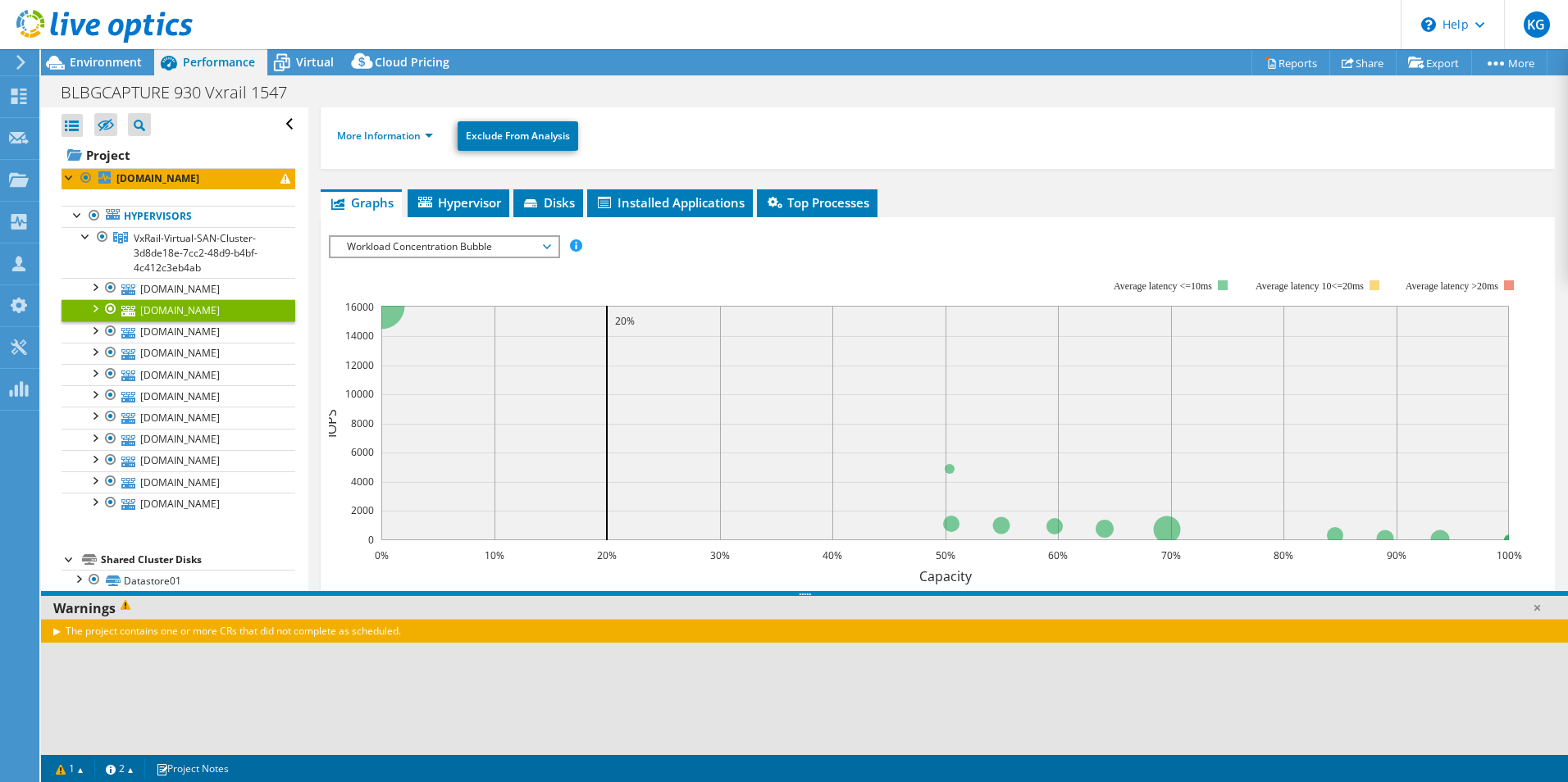
click at [436, 136] on li "More Information" at bounding box center [390, 136] width 106 height 18
click at [421, 136] on link "More Information" at bounding box center [385, 136] width 96 height 14
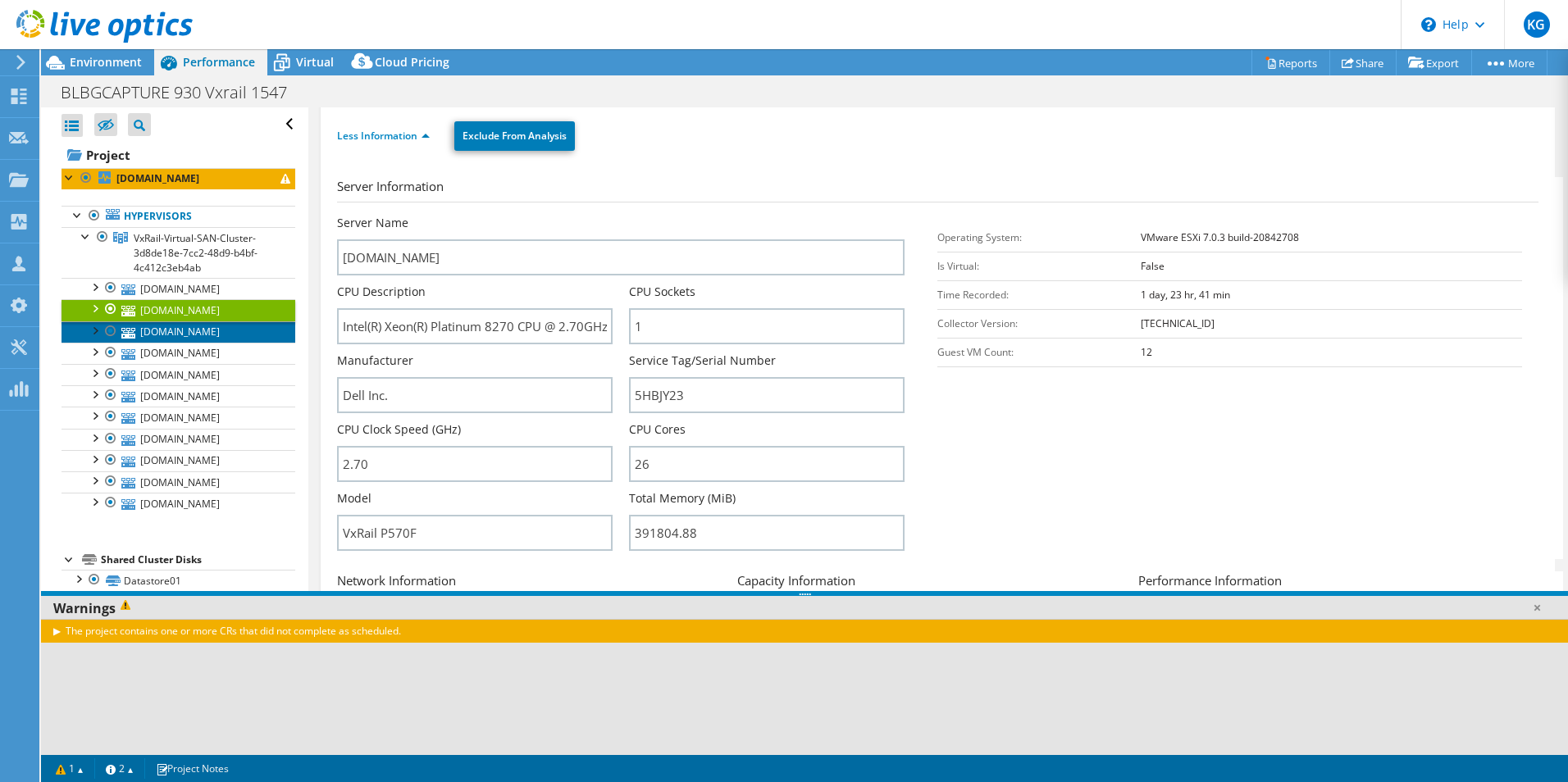
click at [247, 325] on link "[DOMAIN_NAME]" at bounding box center [178, 332] width 234 height 21
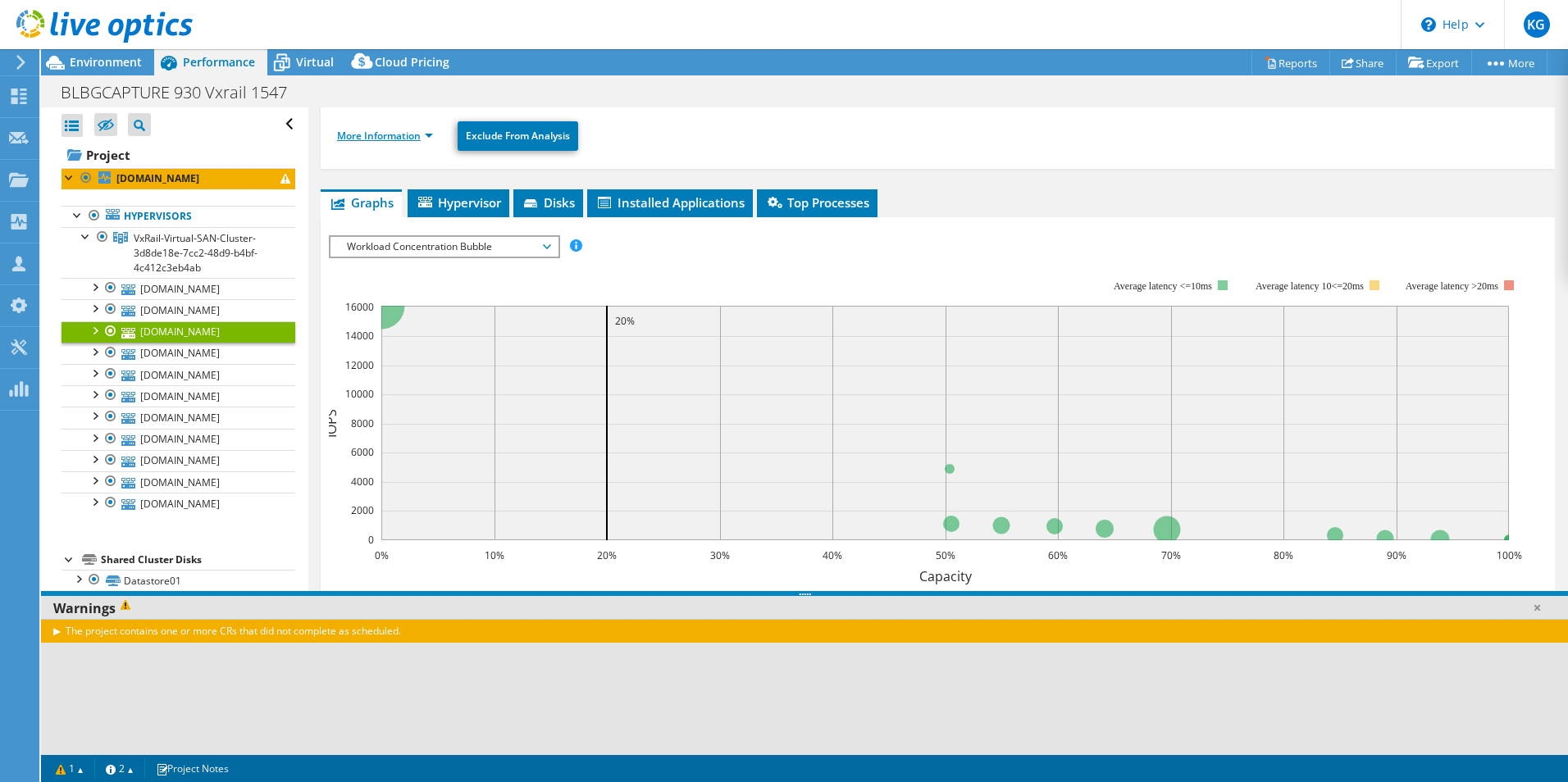
click at [414, 131] on link "More Information" at bounding box center [385, 136] width 96 height 14
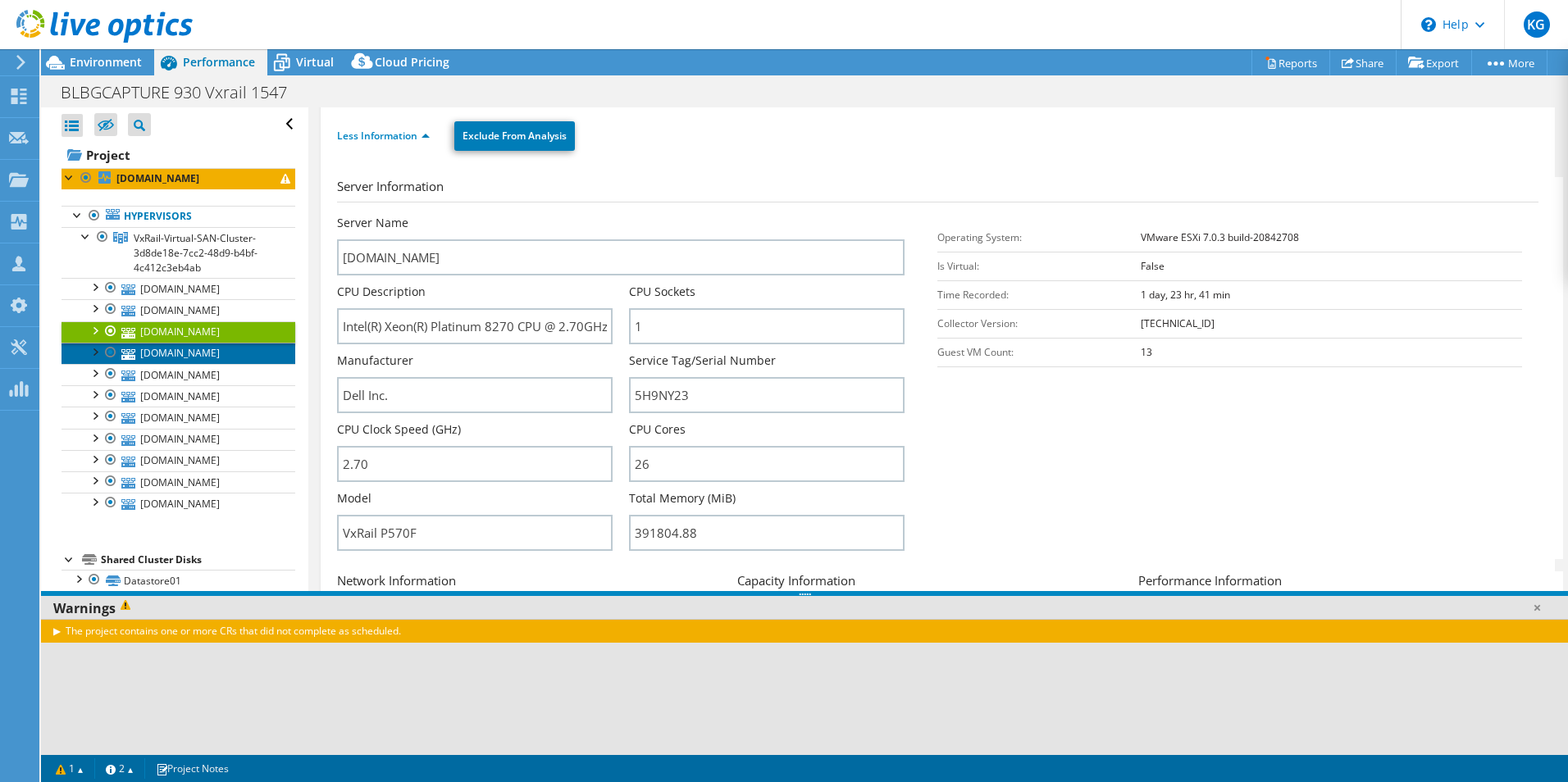
click at [202, 351] on link "[DOMAIN_NAME]" at bounding box center [178, 353] width 234 height 21
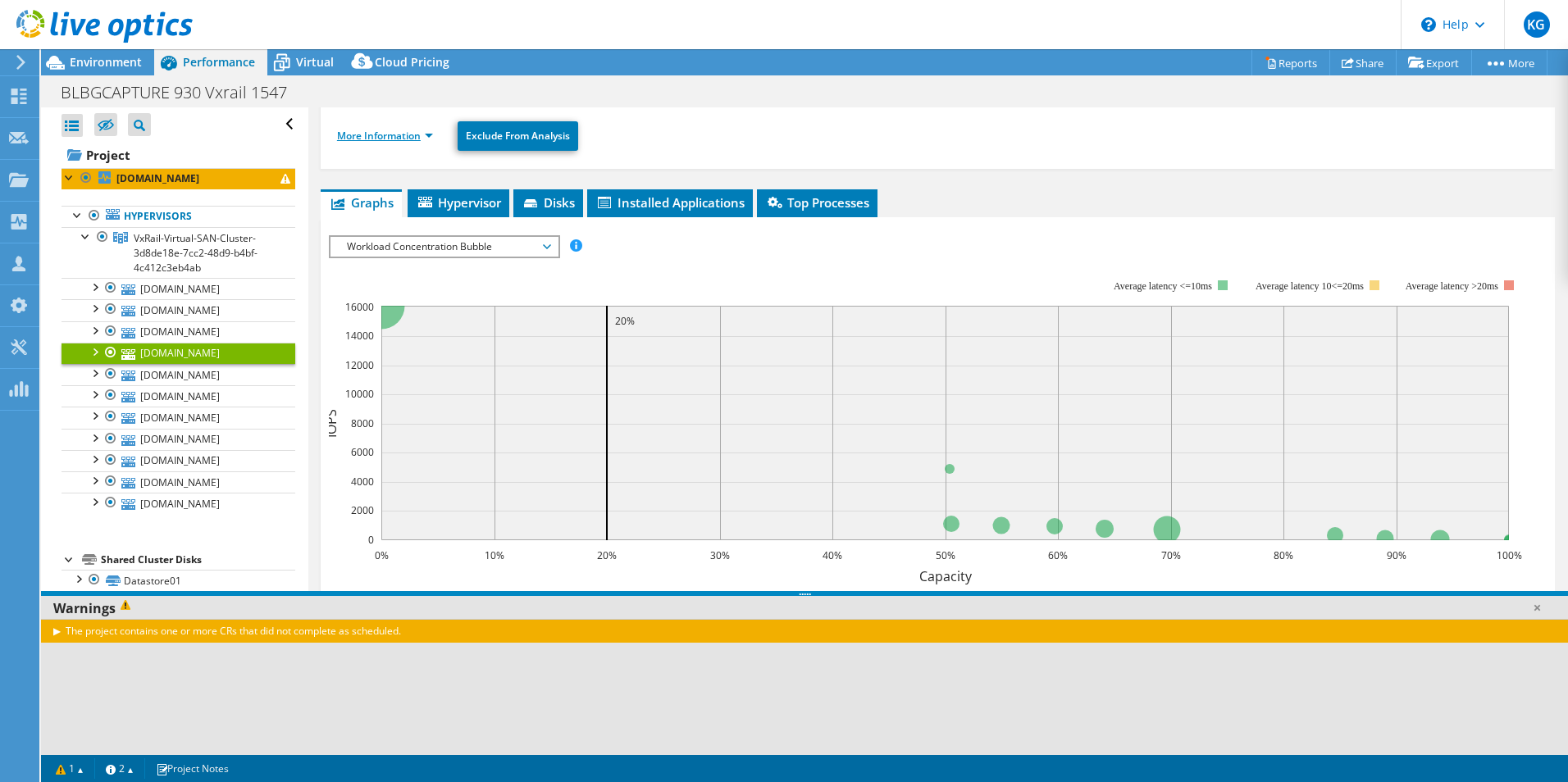
click at [418, 131] on link "More Information" at bounding box center [385, 136] width 96 height 14
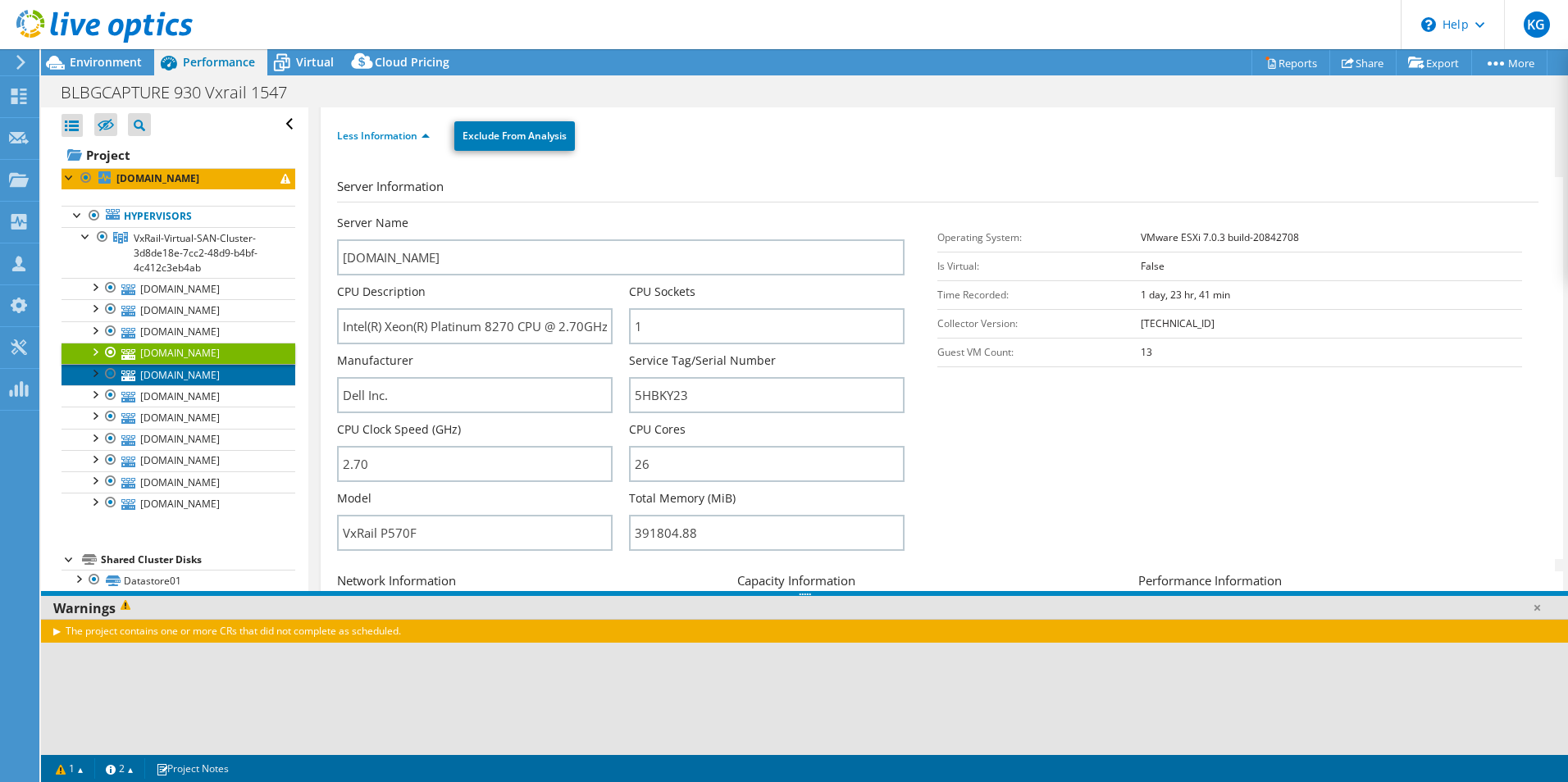
click at [148, 366] on link "[DOMAIN_NAME]" at bounding box center [178, 374] width 234 height 21
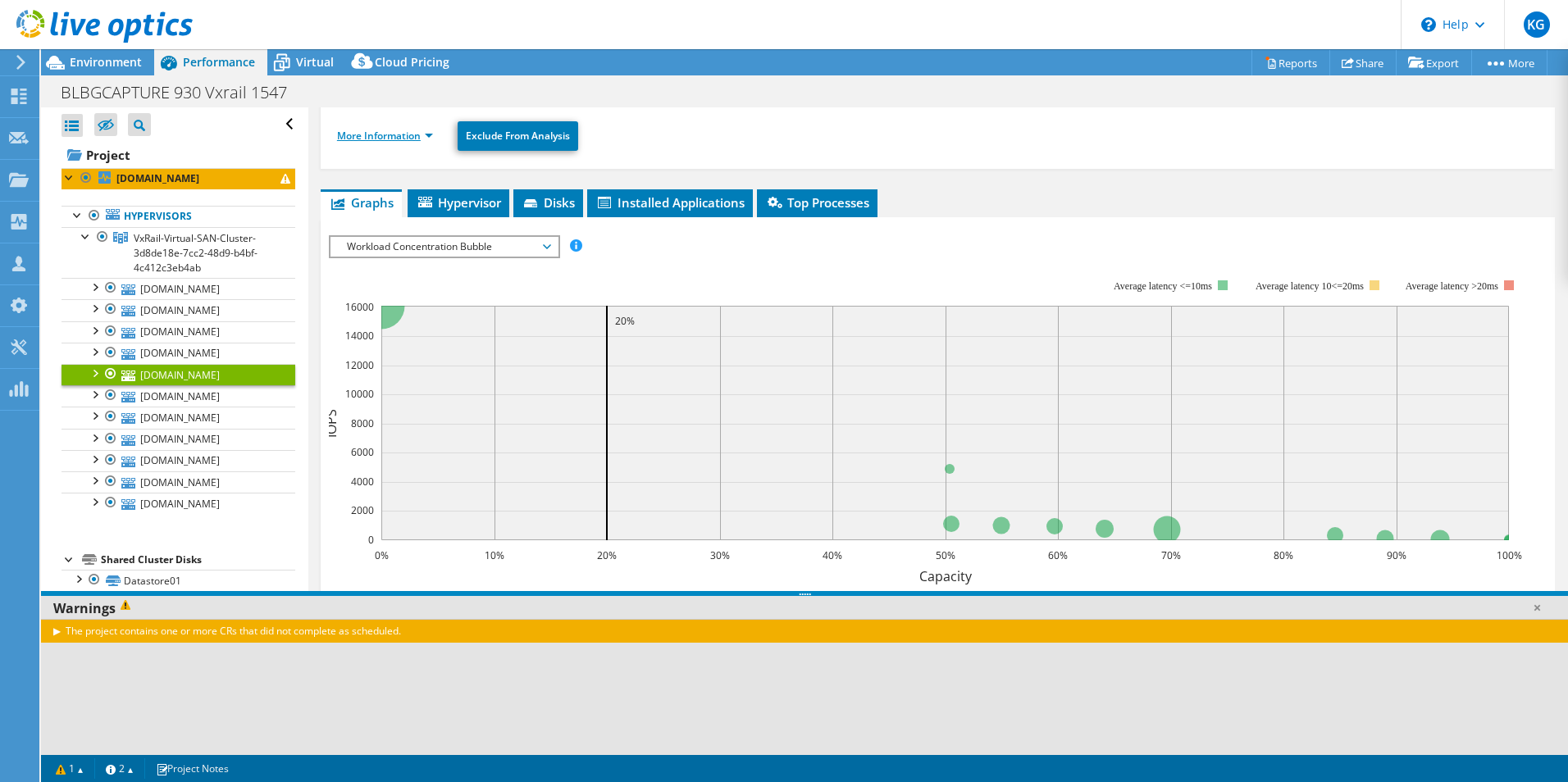
click at [429, 136] on link "More Information" at bounding box center [385, 136] width 96 height 14
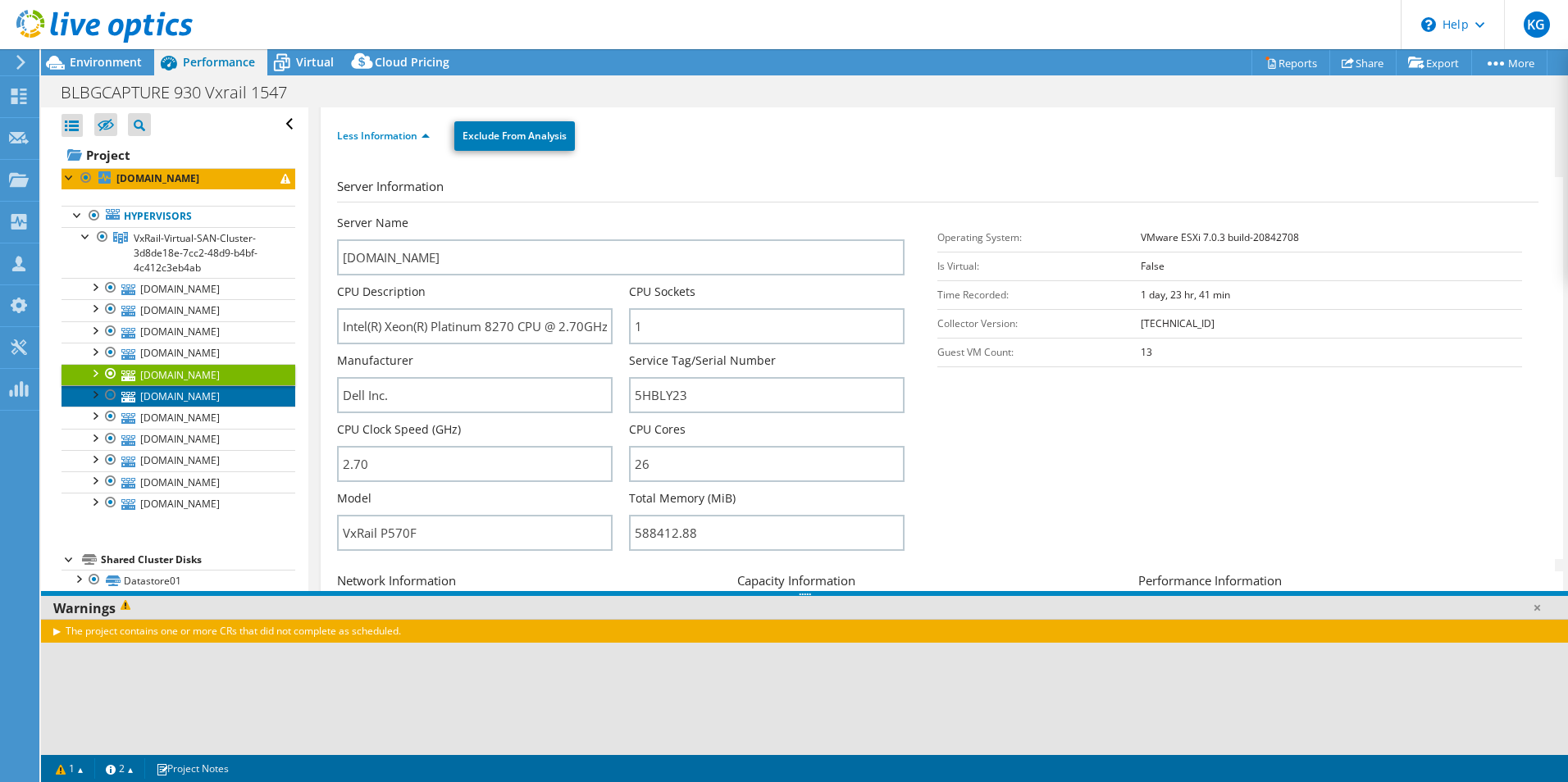
click at [214, 398] on link "[DOMAIN_NAME]" at bounding box center [178, 396] width 234 height 21
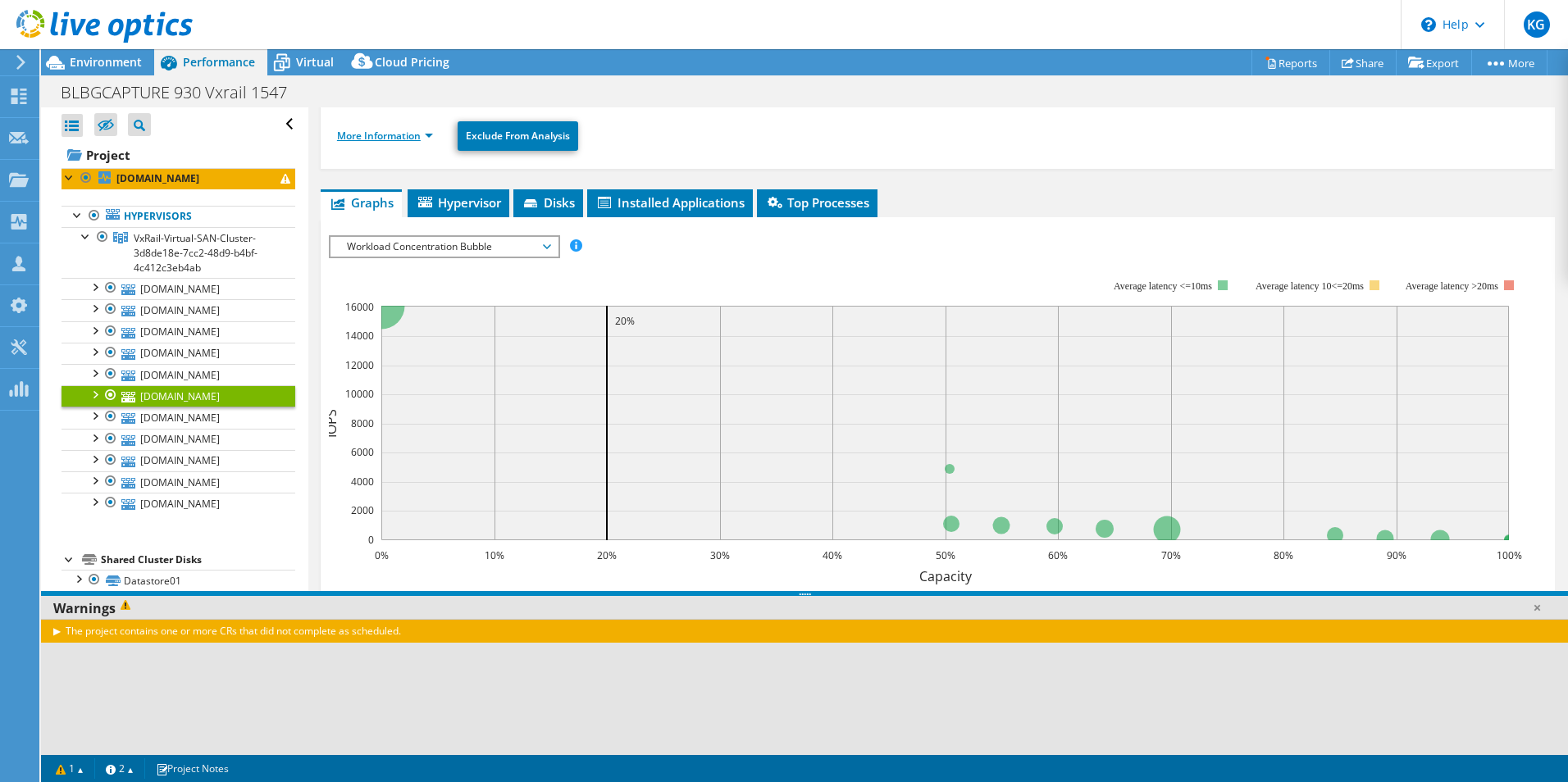
click at [428, 135] on link "More Information" at bounding box center [385, 136] width 96 height 14
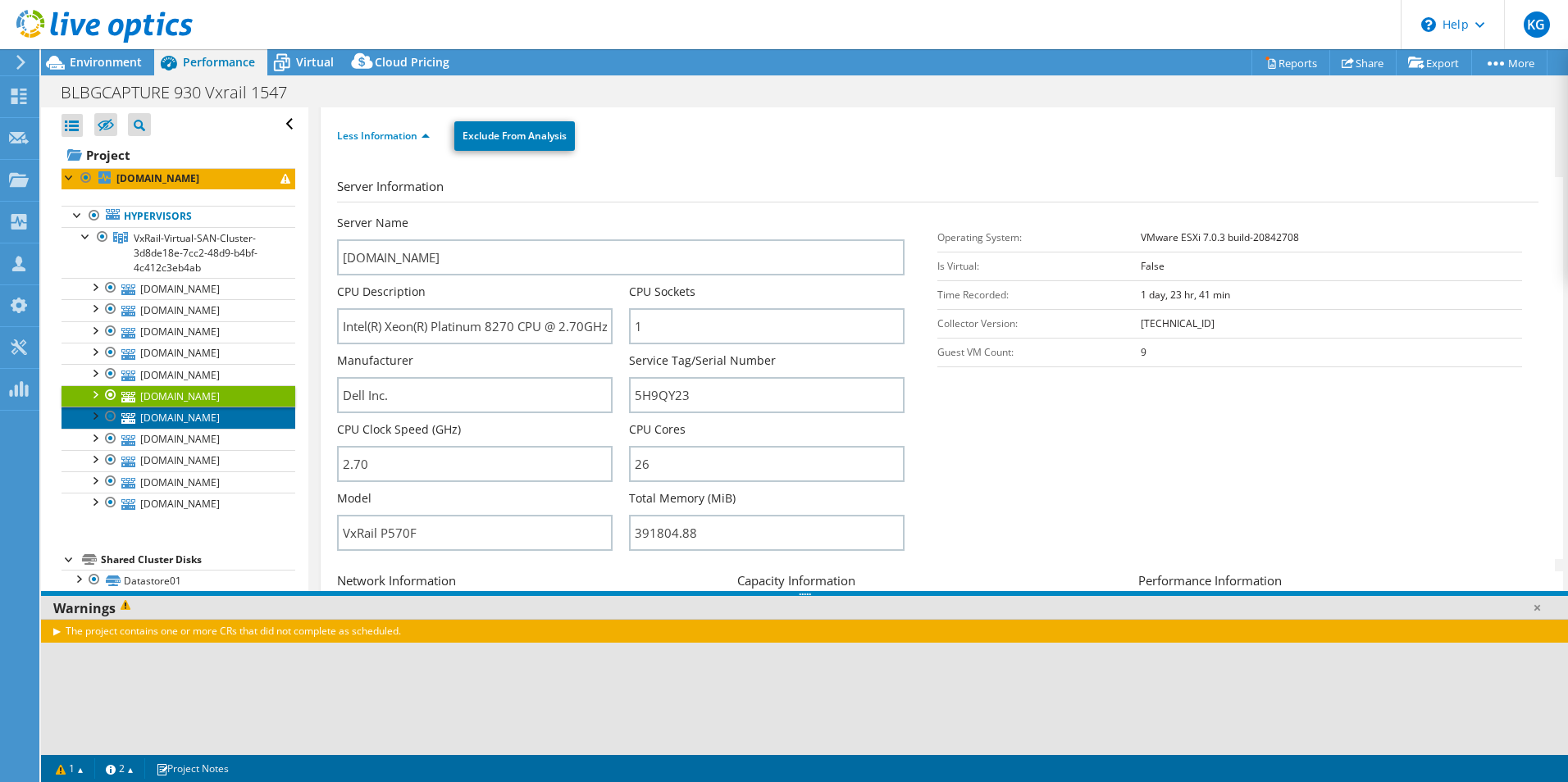
click at [244, 413] on link "[DOMAIN_NAME]" at bounding box center [178, 417] width 234 height 21
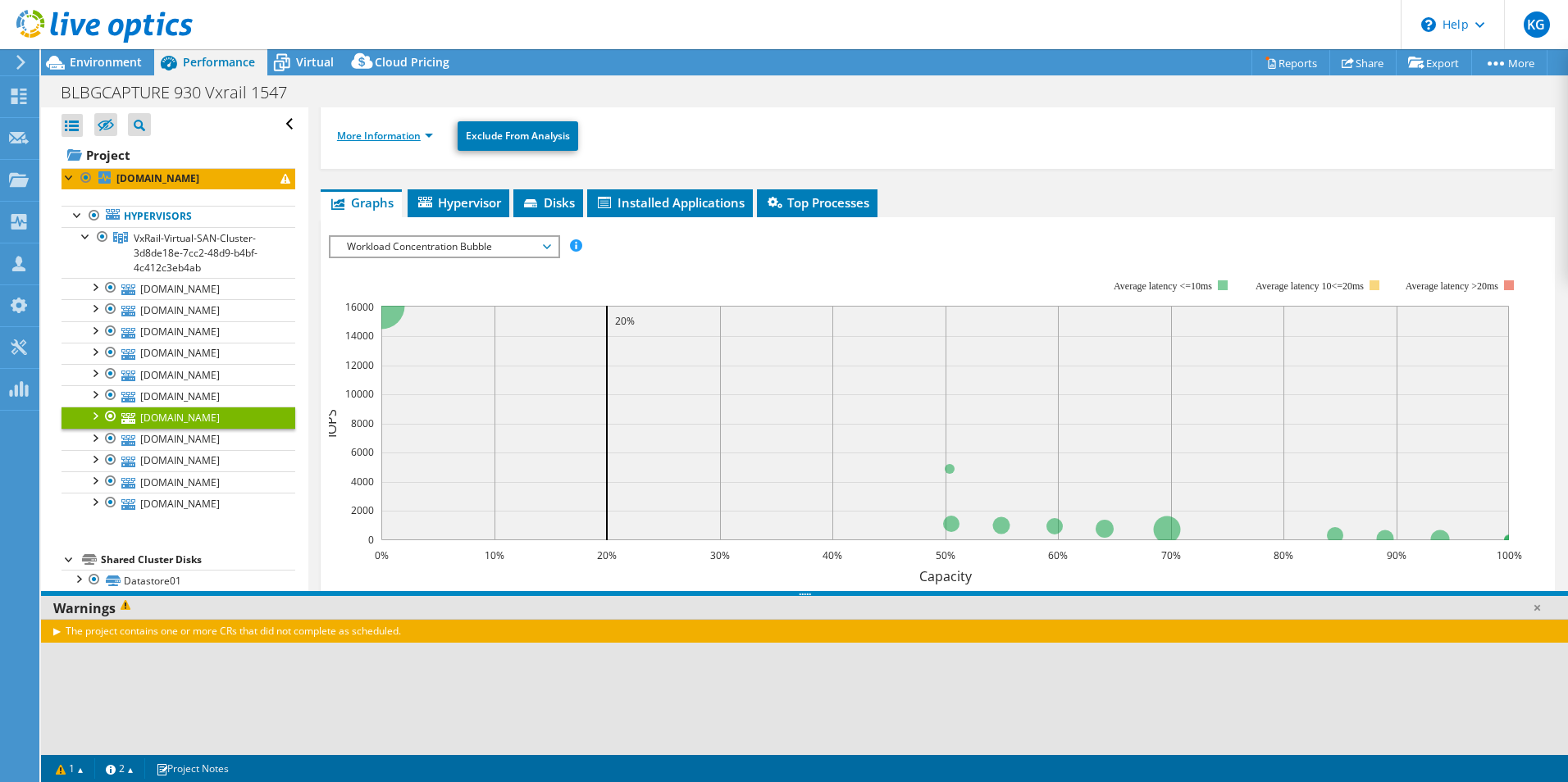
click at [402, 129] on link "More Information" at bounding box center [385, 136] width 96 height 14
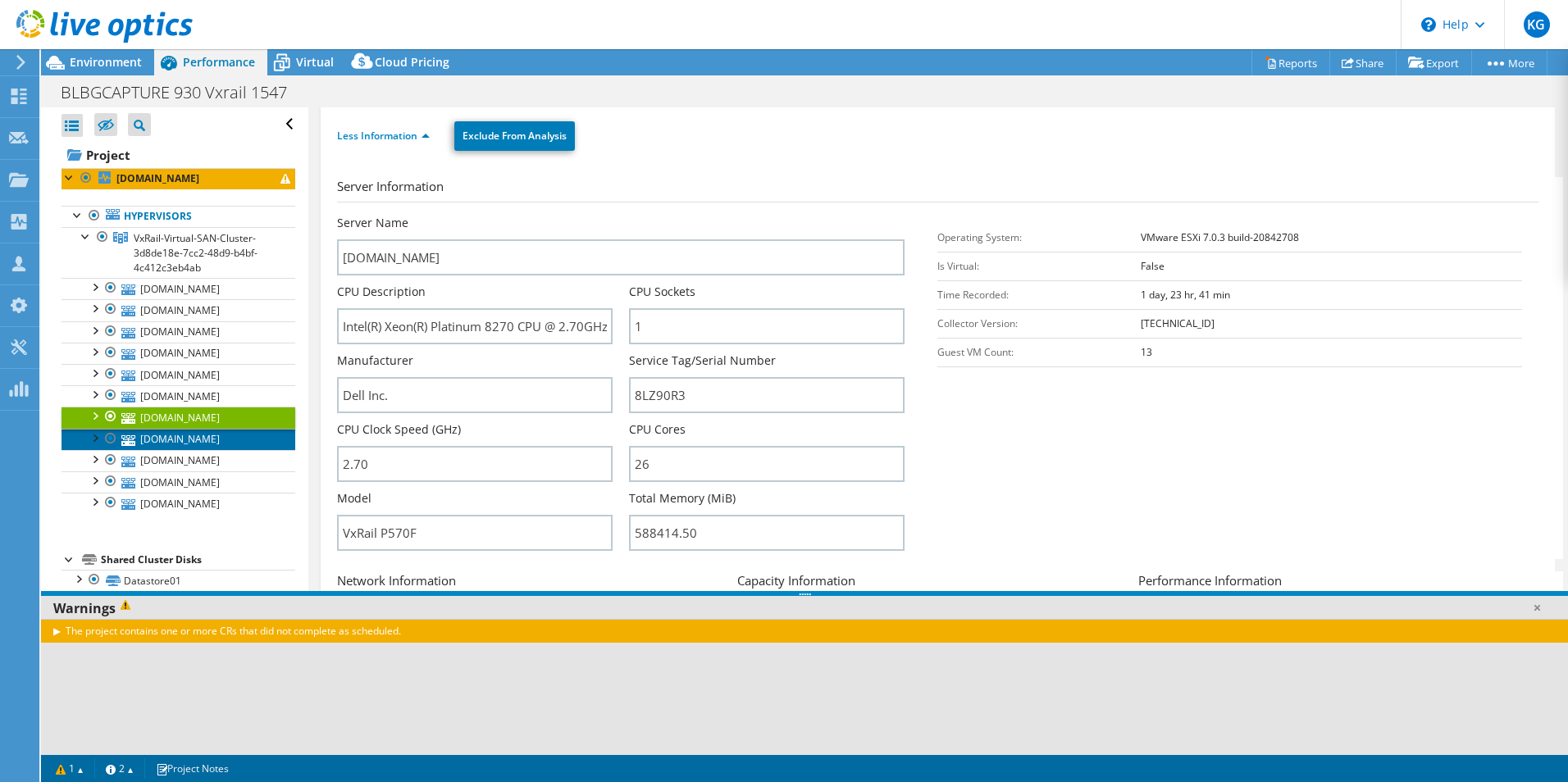
click at [180, 437] on link "[DOMAIN_NAME]" at bounding box center [178, 439] width 234 height 21
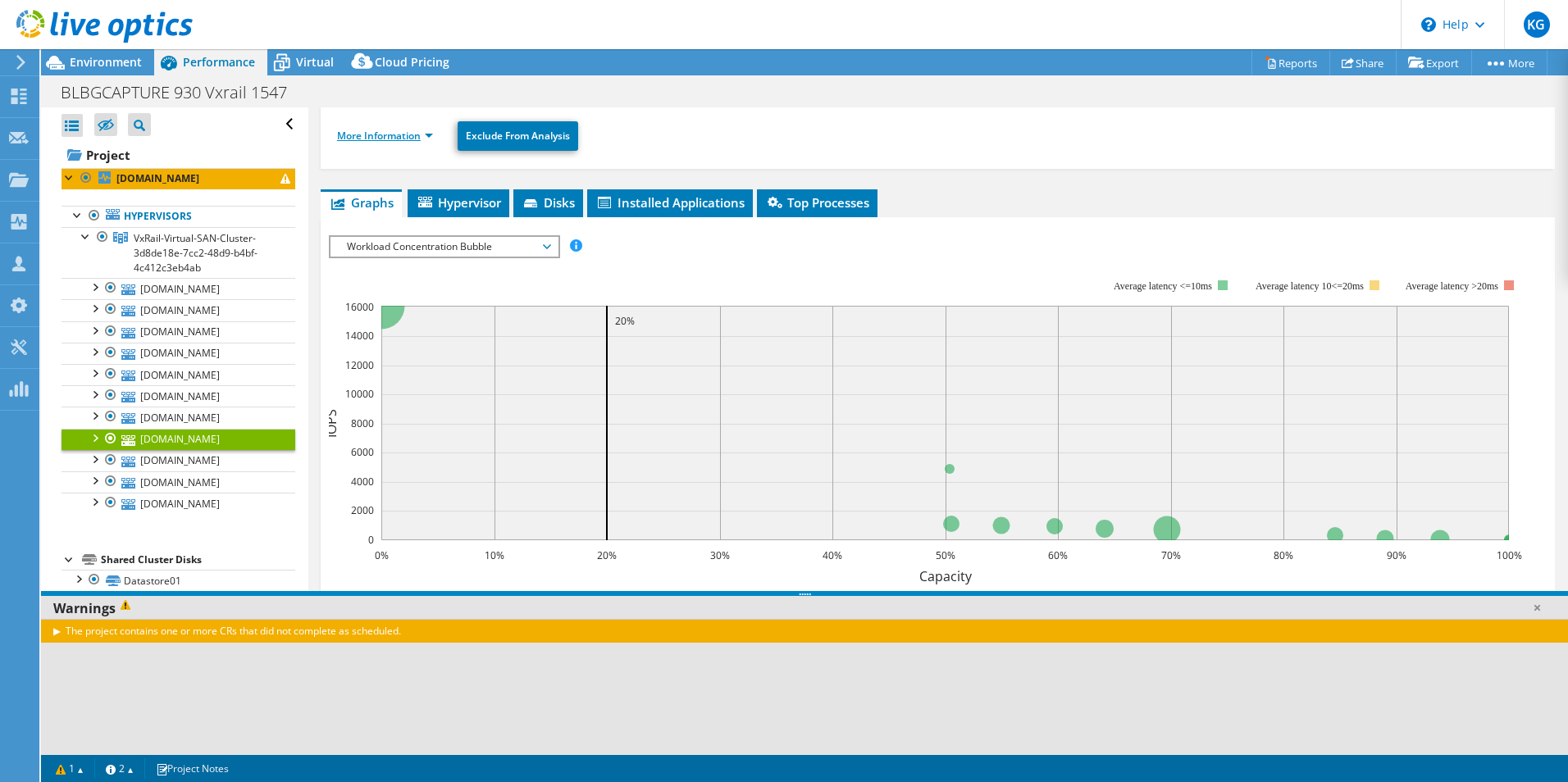
click at [418, 134] on link "More Information" at bounding box center [385, 136] width 96 height 14
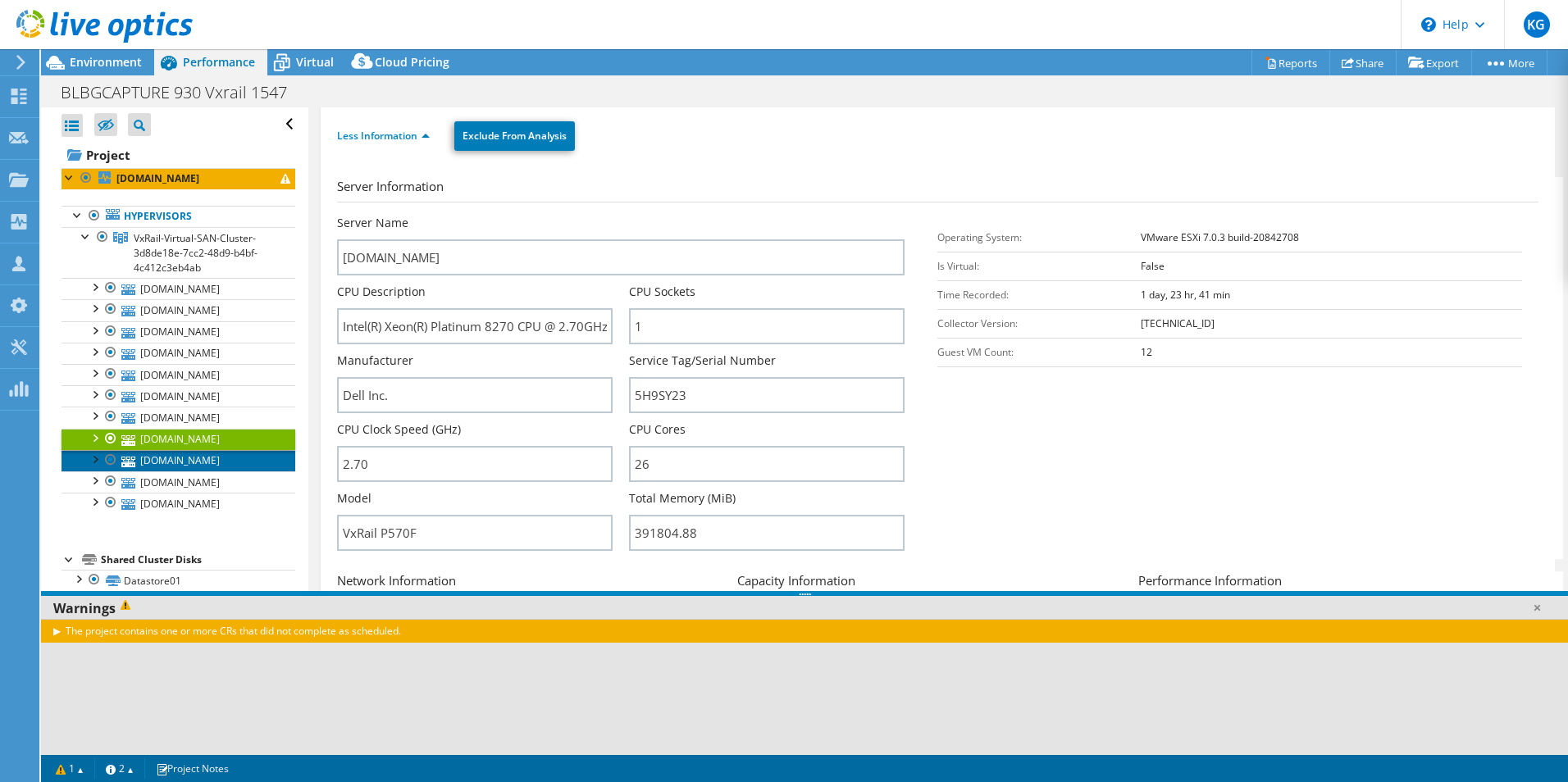
click at [190, 465] on link "[DOMAIN_NAME]" at bounding box center [178, 461] width 234 height 21
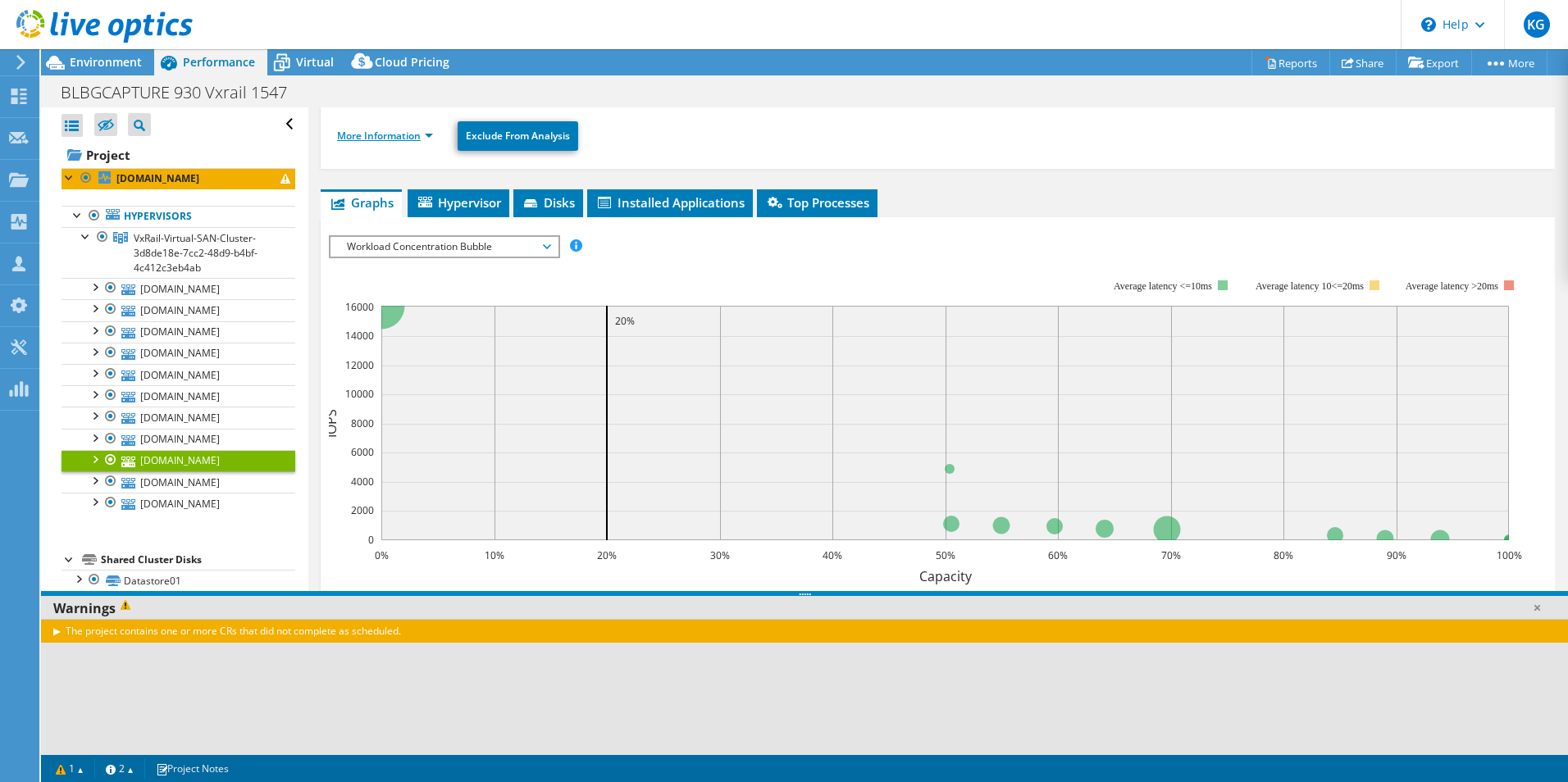
click at [416, 131] on link "More Information" at bounding box center [385, 136] width 96 height 14
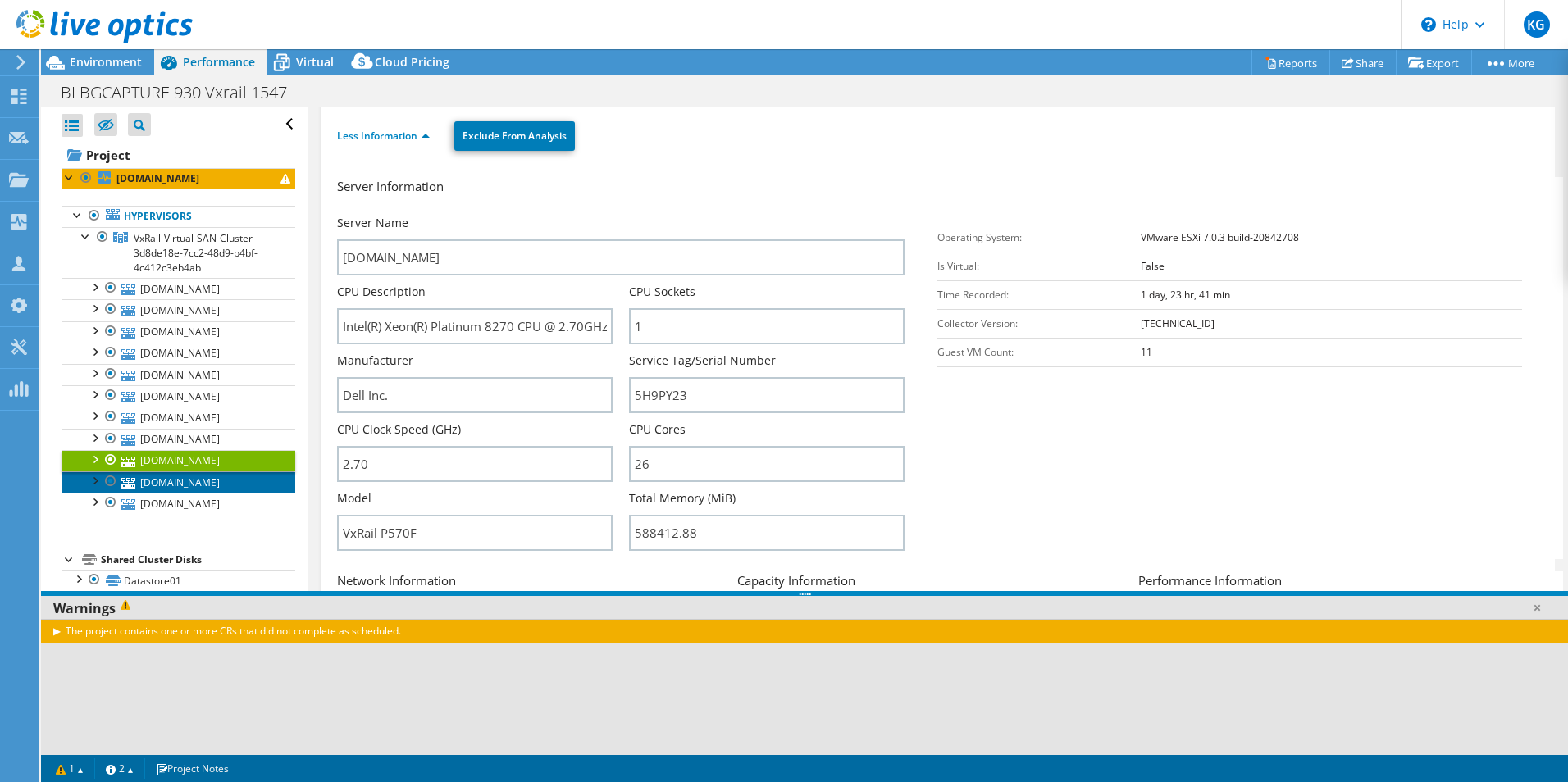
click at [221, 480] on link "[DOMAIN_NAME]" at bounding box center [178, 482] width 234 height 21
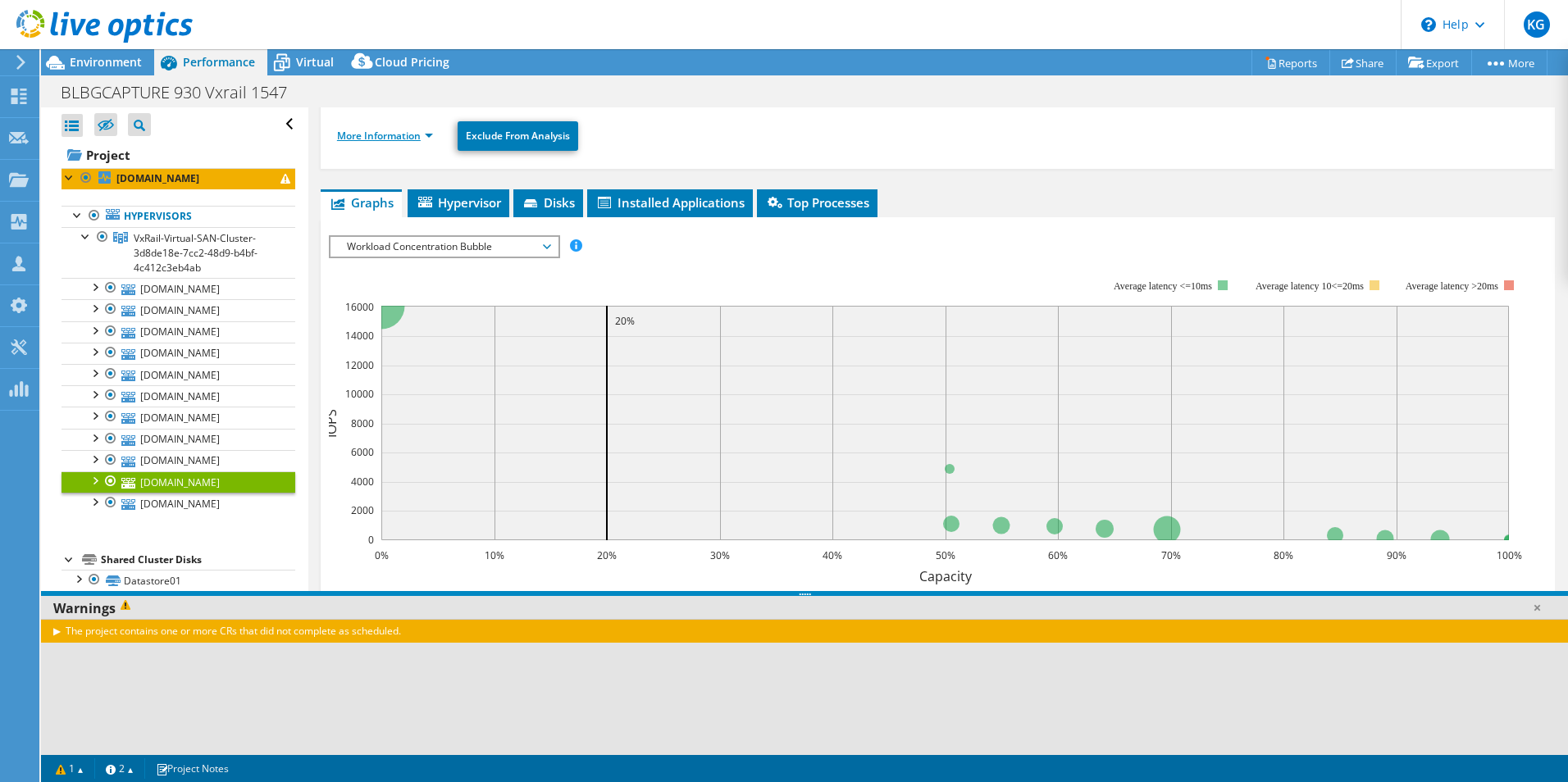
click at [403, 136] on link "More Information" at bounding box center [385, 136] width 96 height 14
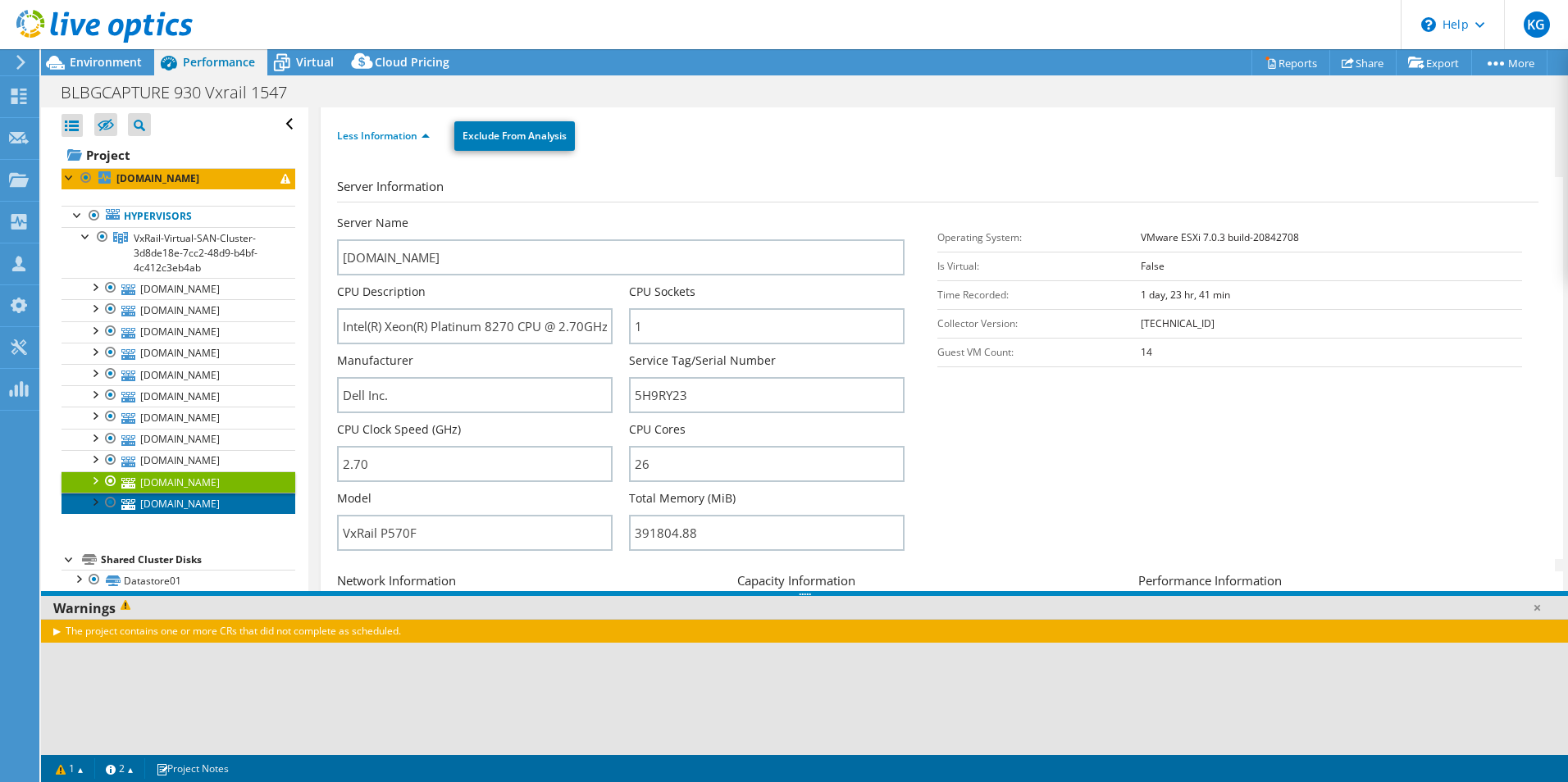
click at [229, 494] on link "[DOMAIN_NAME]" at bounding box center [178, 503] width 234 height 21
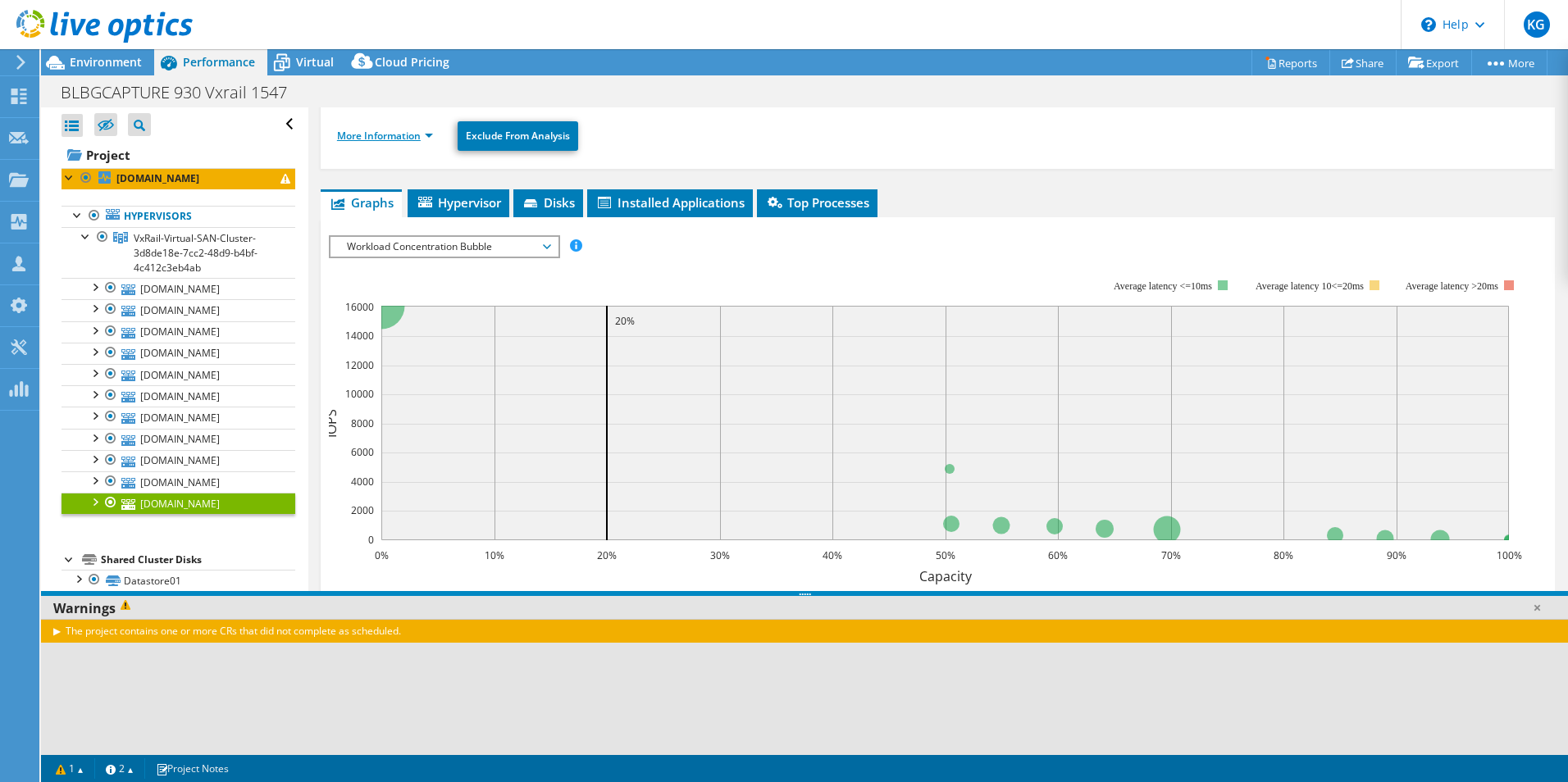
click at [410, 137] on link "More Information" at bounding box center [385, 136] width 96 height 14
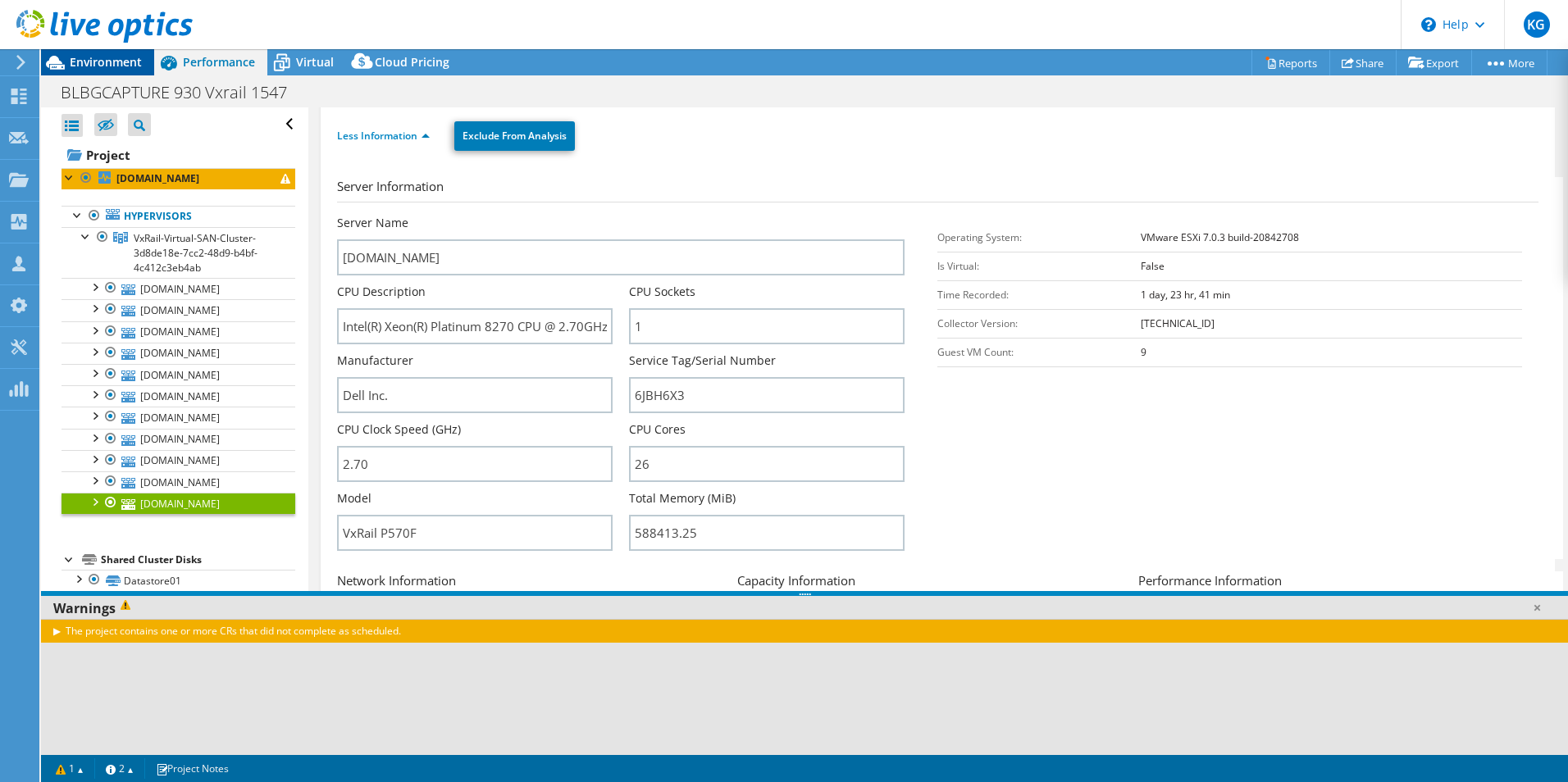
click at [109, 59] on span "Environment" at bounding box center [106, 61] width 72 height 16
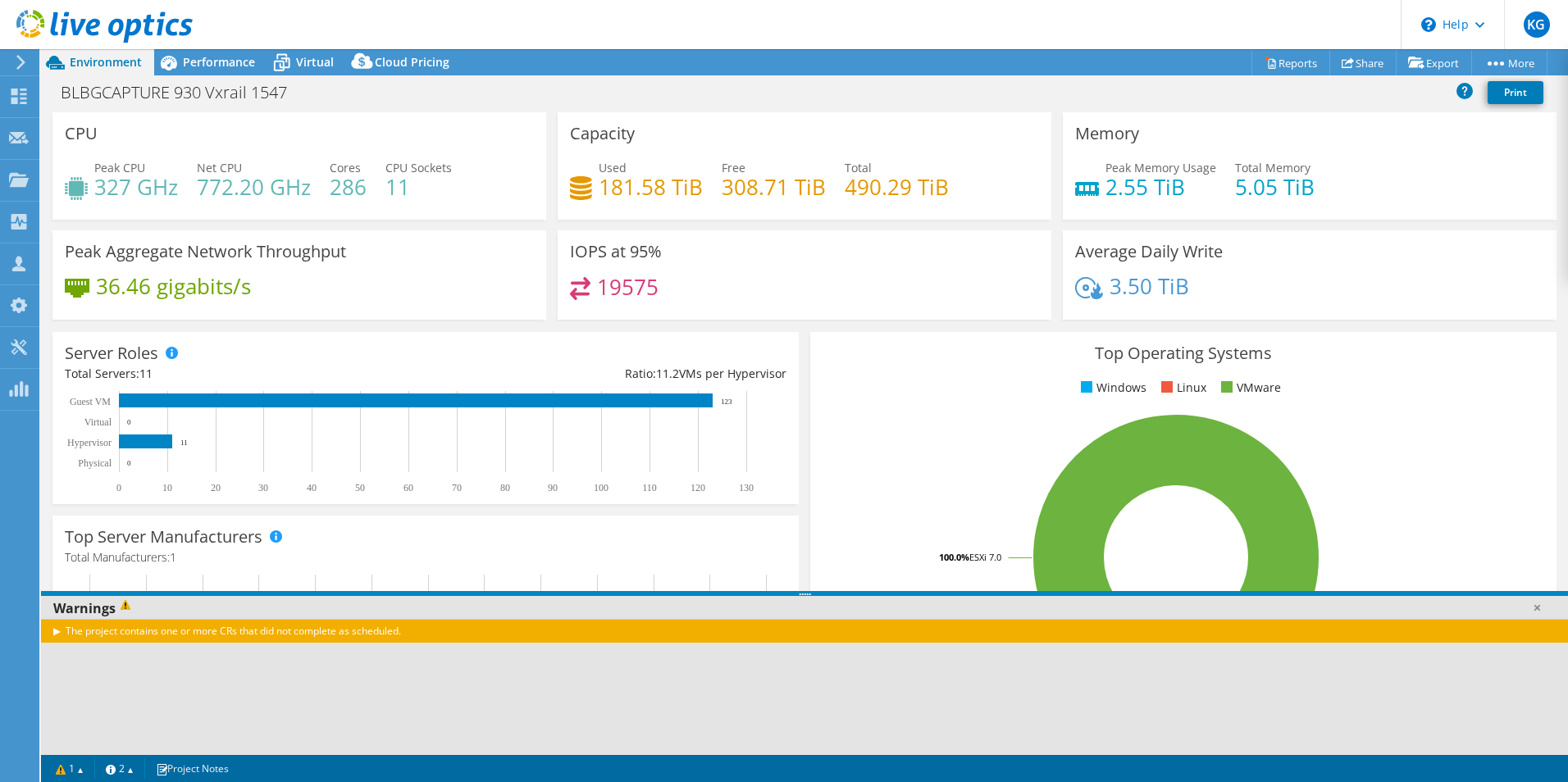
click at [571, 18] on header "KG Partner Team Member Kenneth Gullo kgullo@virtuitsystems.com virtuitsystems M…" at bounding box center [784, 24] width 1568 height 49
click at [227, 60] on span "Performance" at bounding box center [219, 61] width 72 height 16
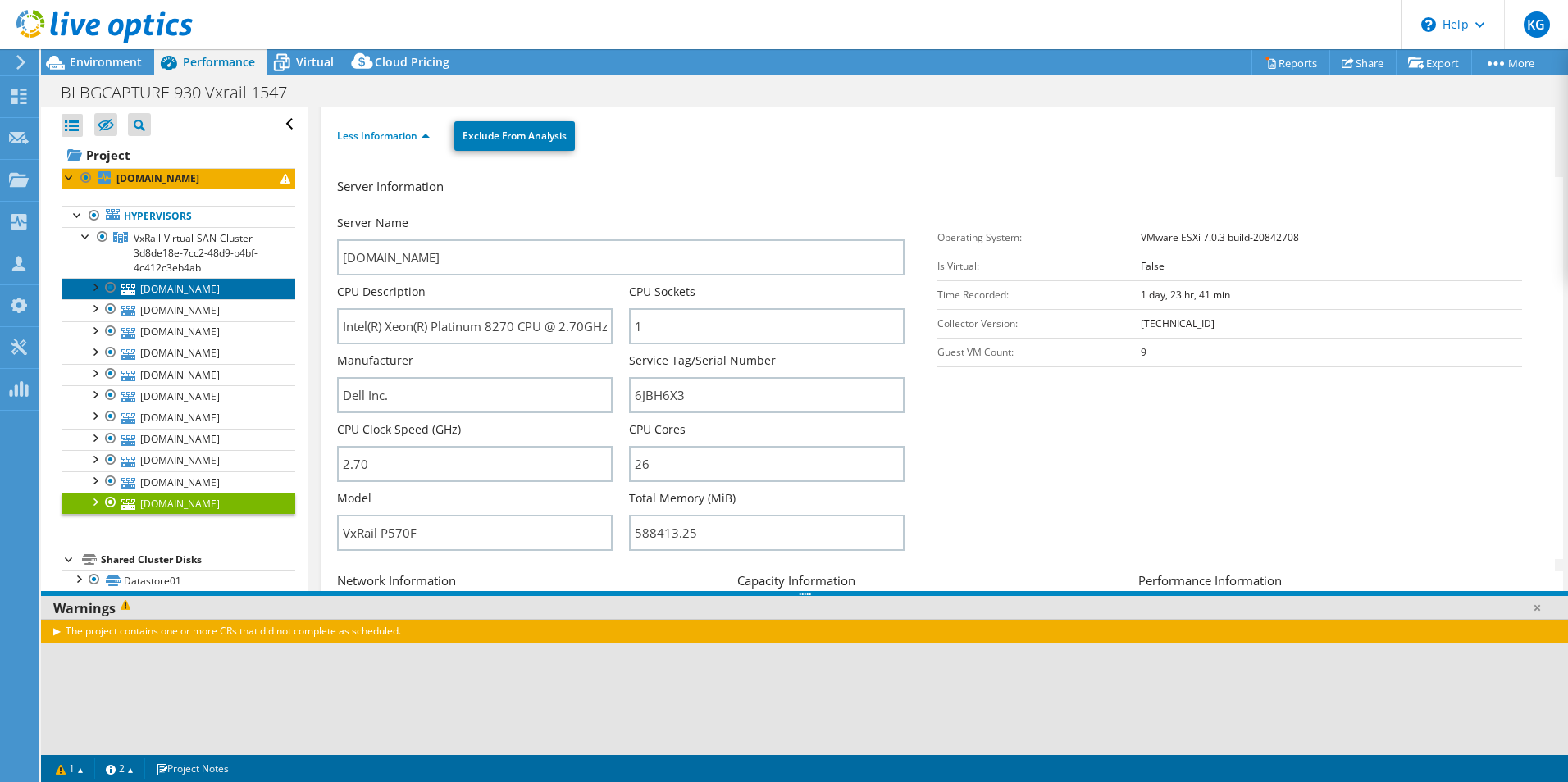
click at [231, 282] on link "[DOMAIN_NAME]" at bounding box center [178, 288] width 234 height 21
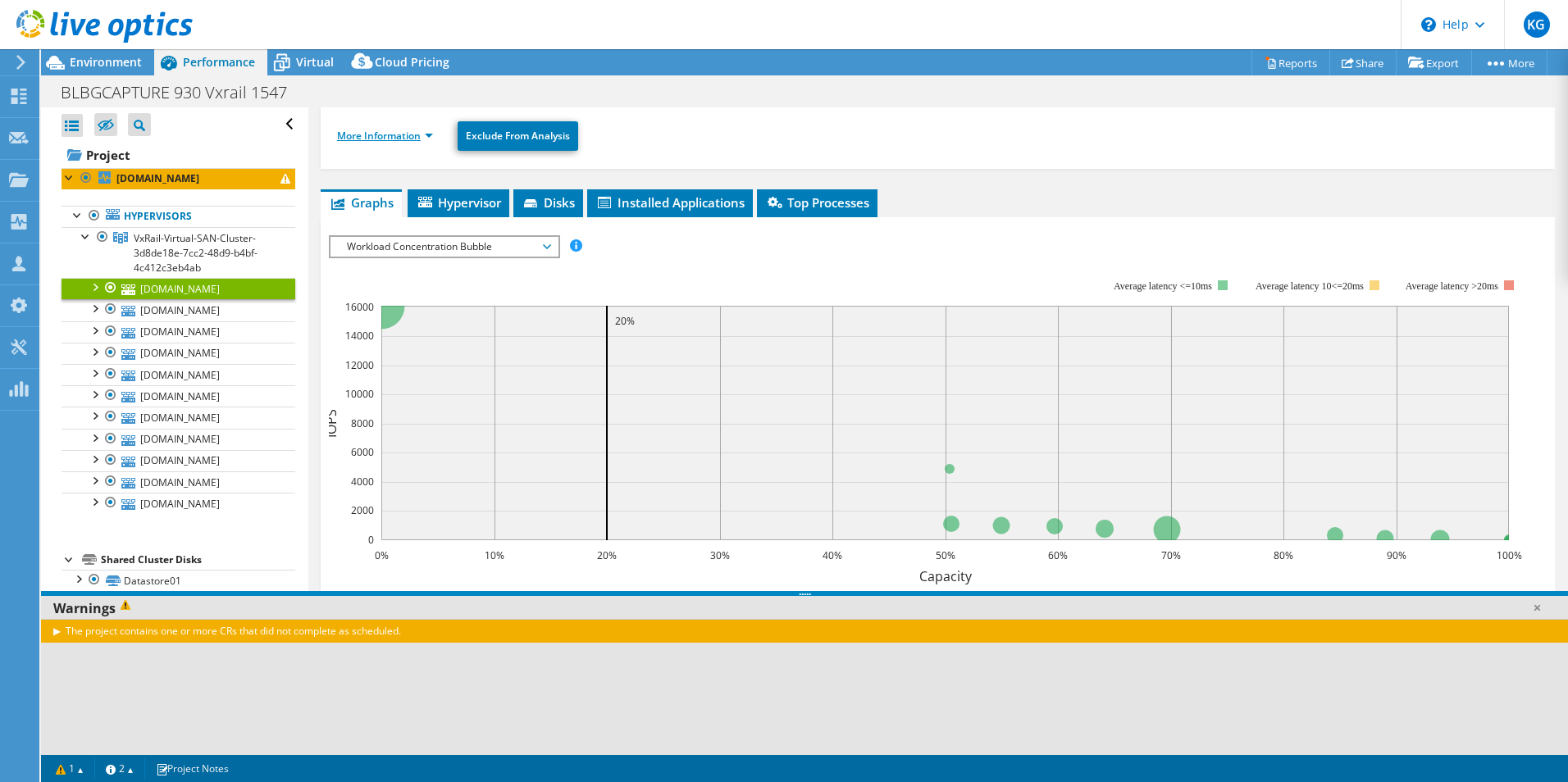
click at [404, 135] on link "More Information" at bounding box center [385, 136] width 96 height 14
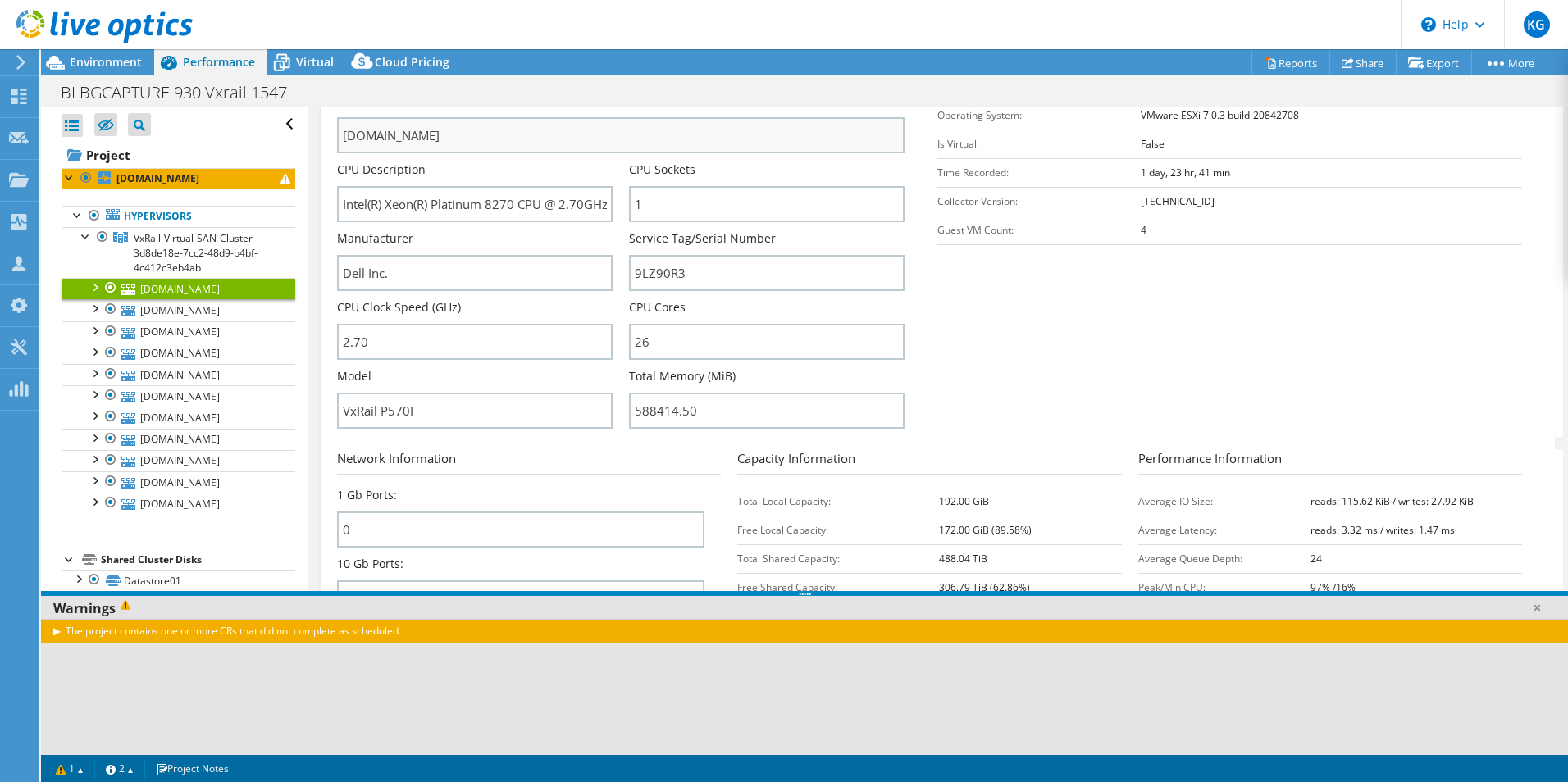
scroll to position [410, 0]
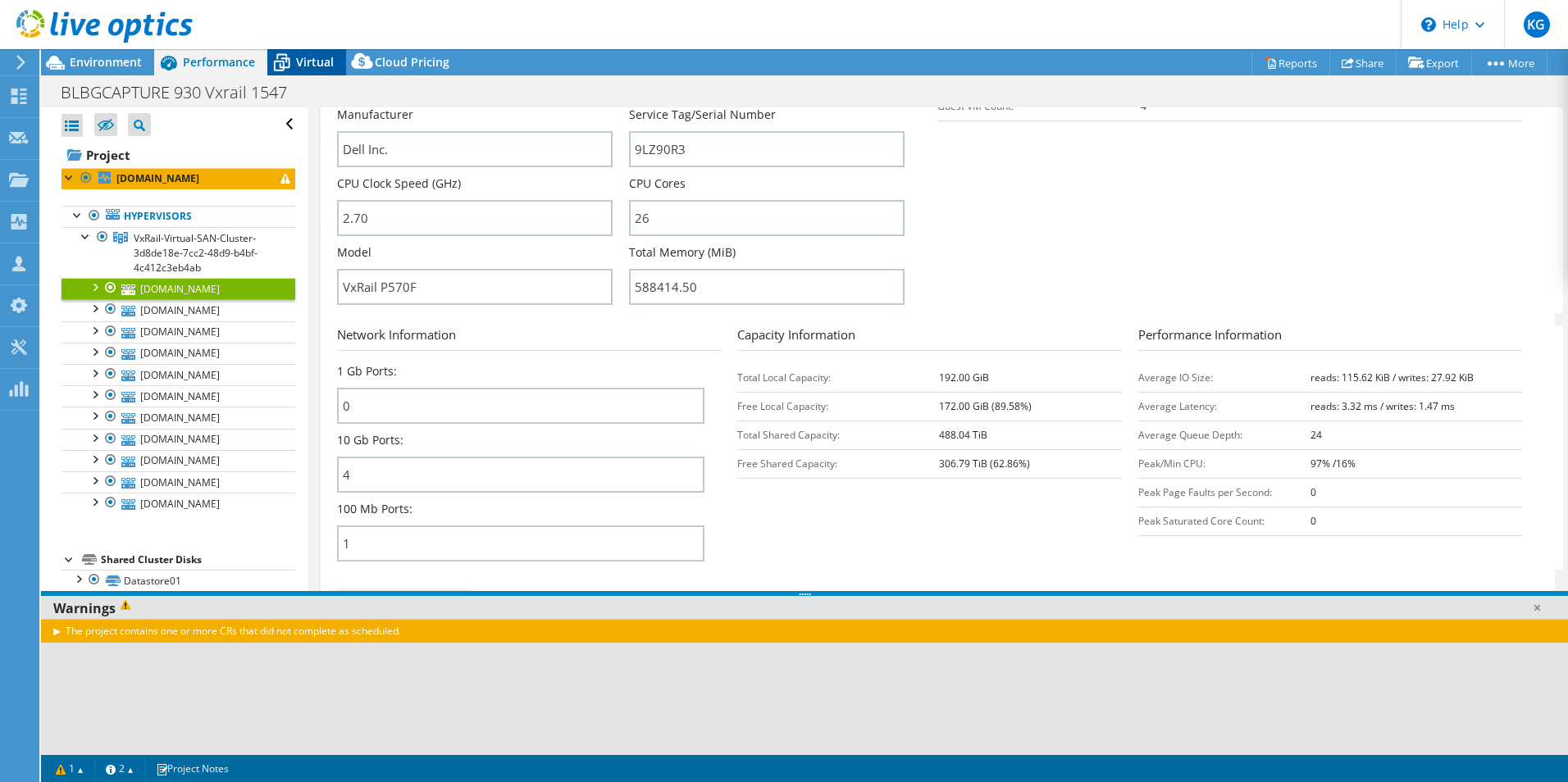
click at [310, 59] on span "Virtual" at bounding box center [315, 61] width 38 height 16
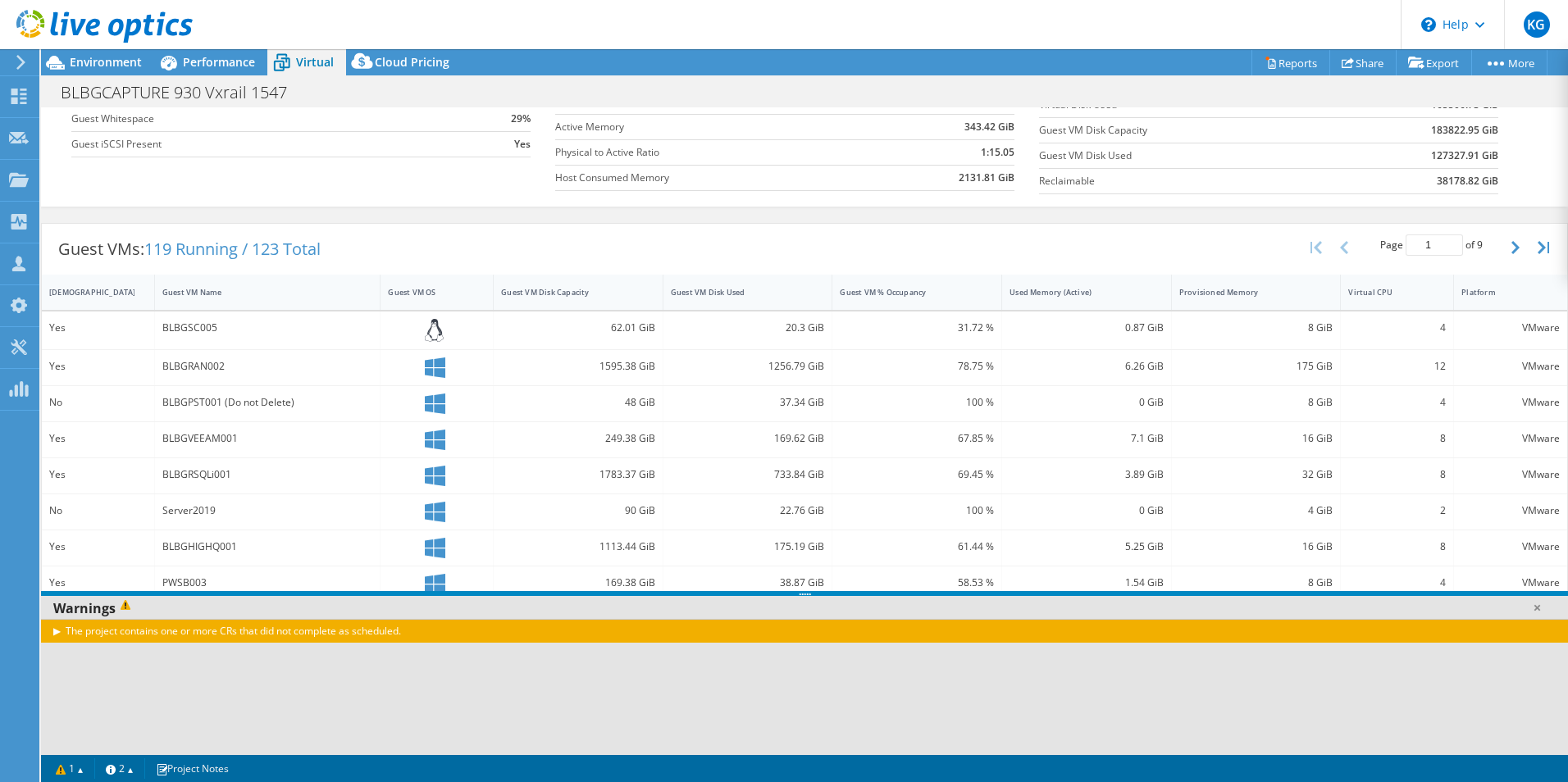
scroll to position [246, 0]
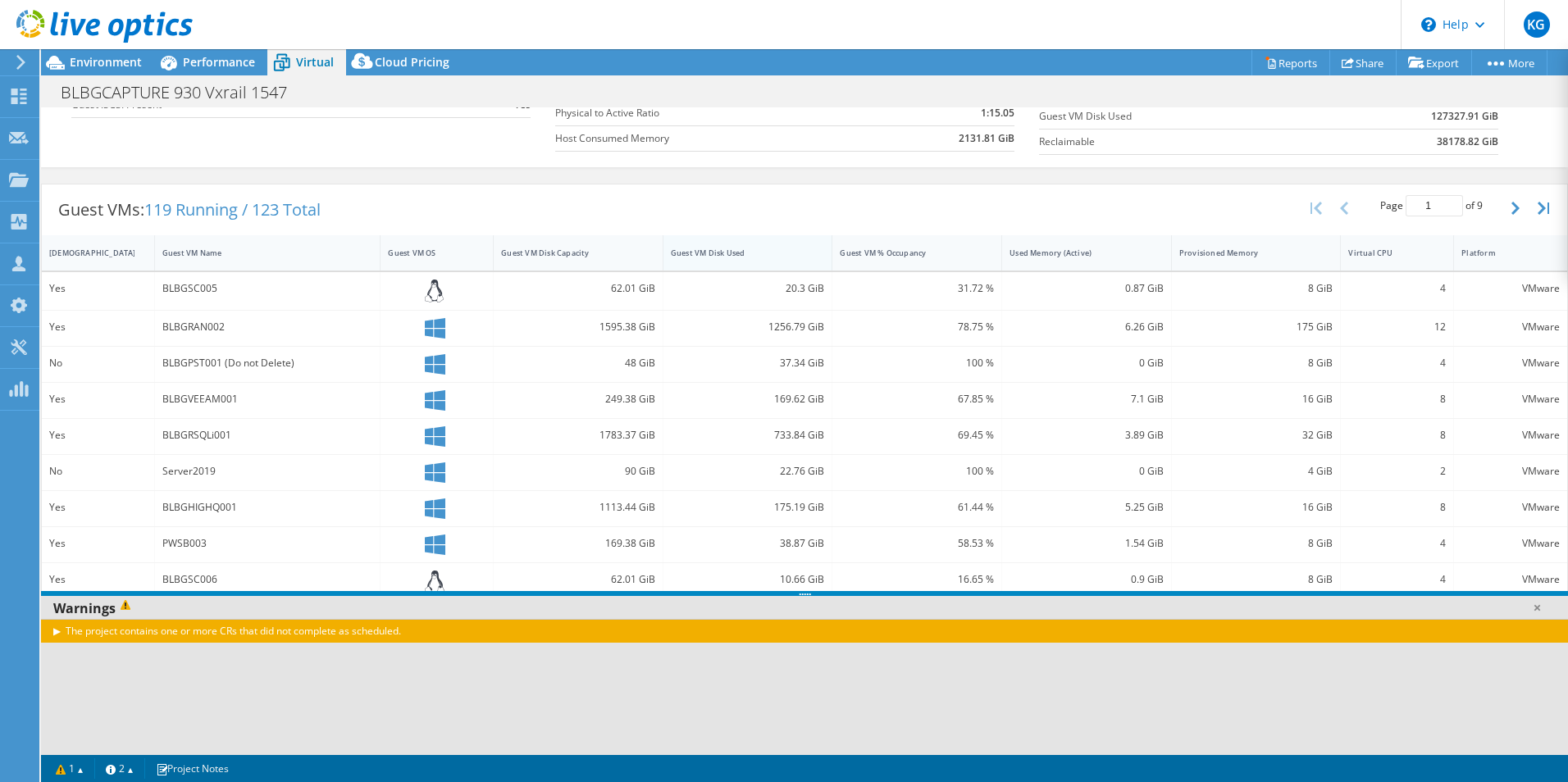
click at [741, 255] on div "Guest VM Disk Used" at bounding box center [738, 253] width 135 height 10
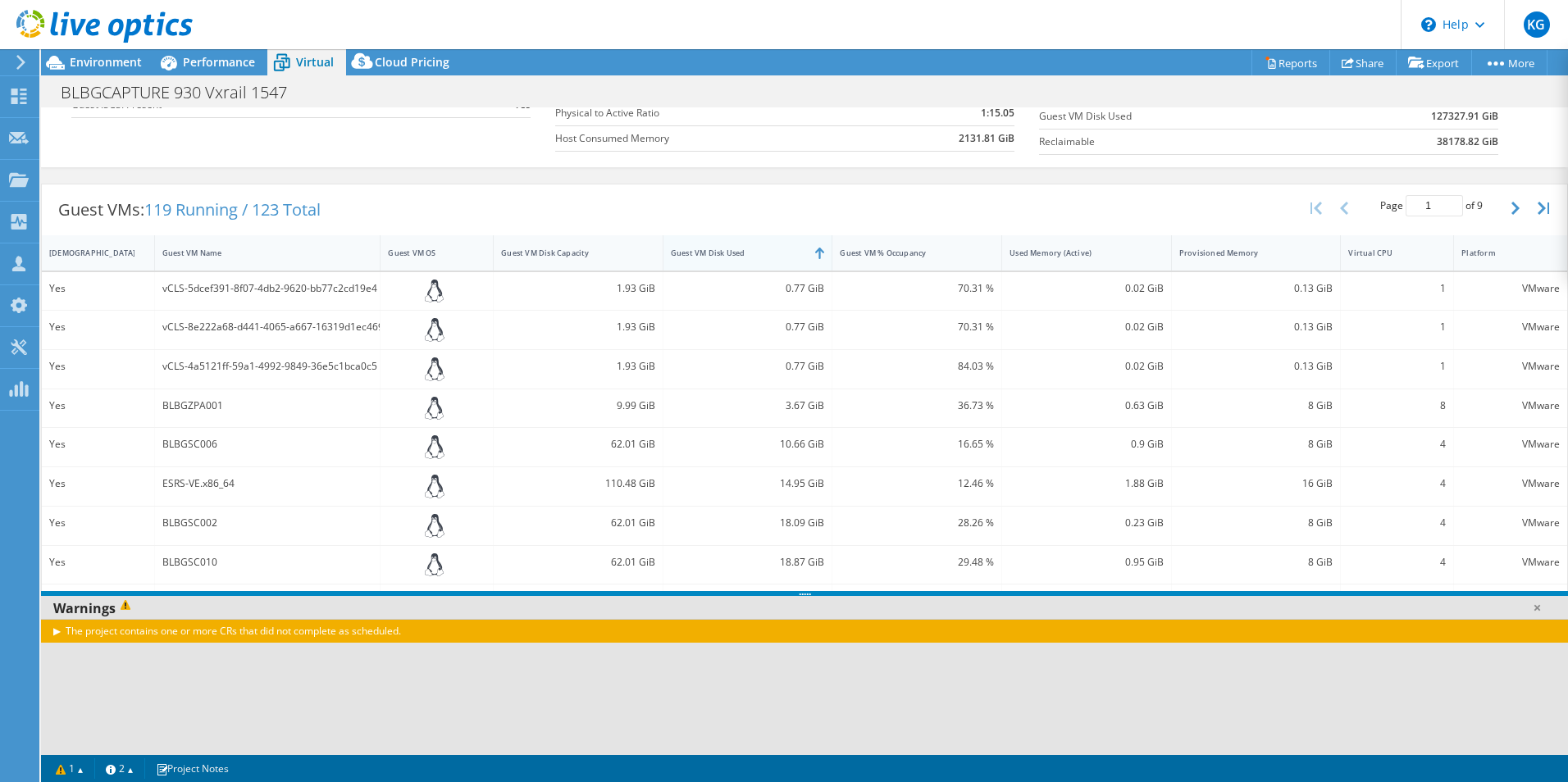
click at [741, 255] on div "Guest VM Disk Used" at bounding box center [738, 253] width 135 height 10
